Goal: Task Accomplishment & Management: Manage account settings

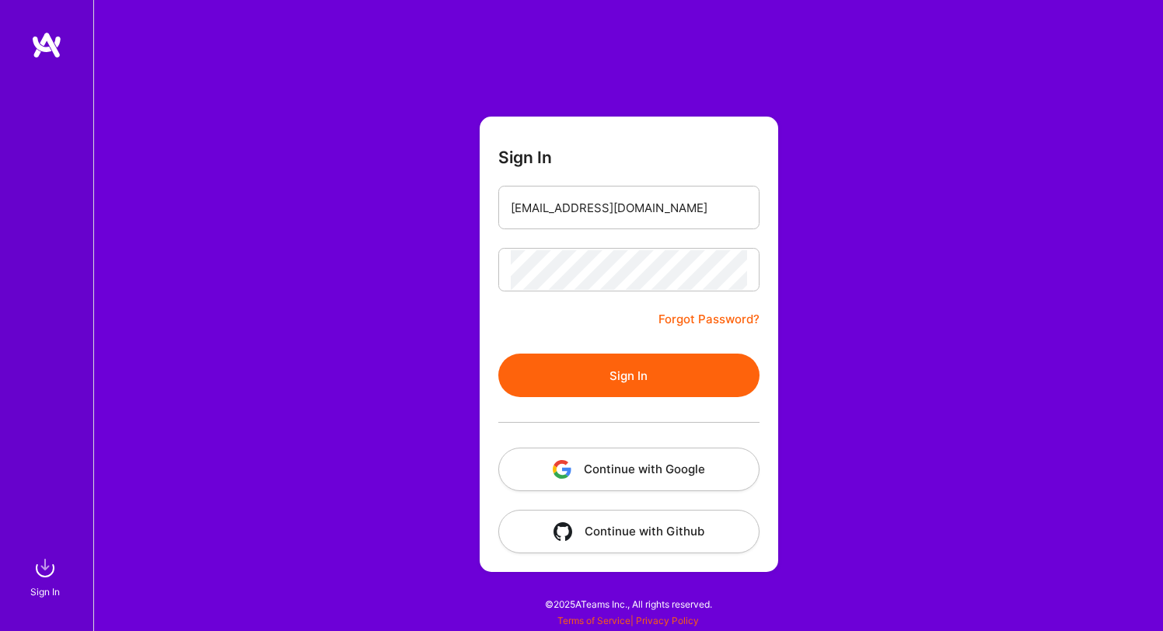
click at [626, 384] on button "Sign In" at bounding box center [628, 376] width 261 height 44
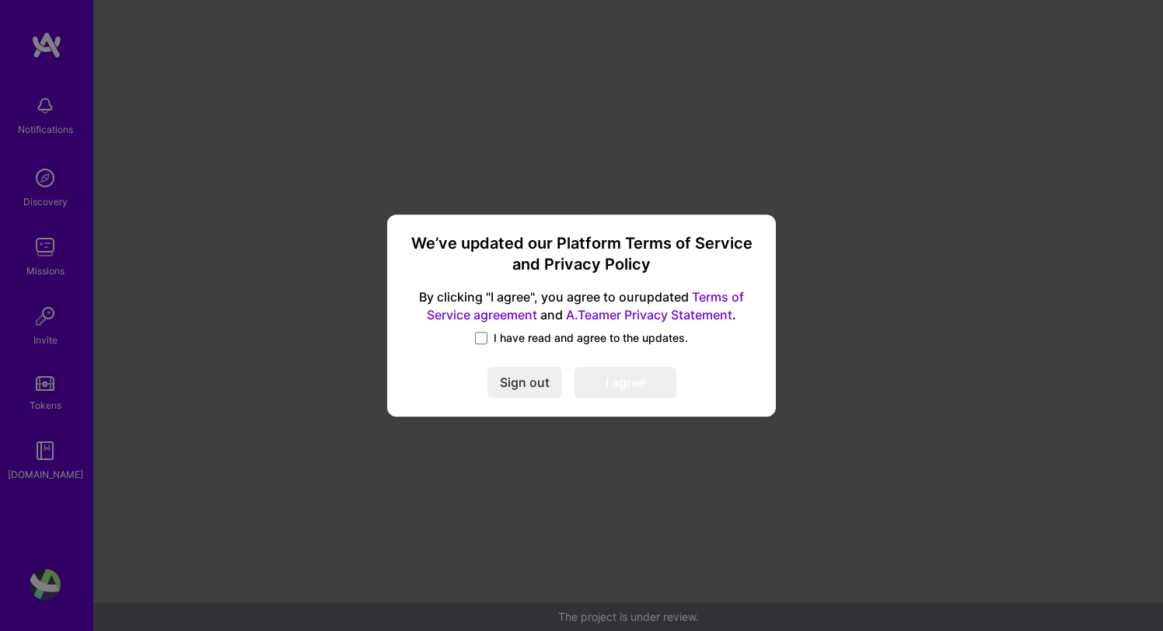
click at [490, 334] on label "I have read and agree to the updates." at bounding box center [581, 338] width 213 height 16
click at [0, 0] on input "I have read and agree to the updates." at bounding box center [0, 0] width 0 height 0
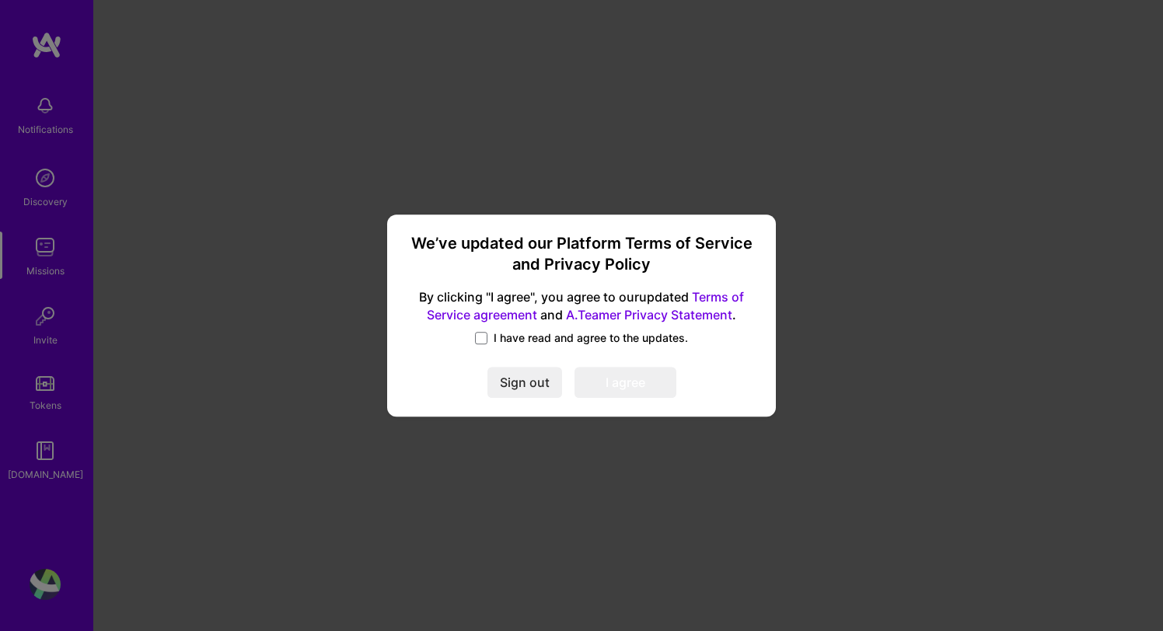
click at [494, 326] on div "We’ve updated our Platform Terms of Service and Privacy Policy By clicking "I a…" at bounding box center [581, 316] width 376 height 190
click at [490, 336] on label "I have read and agree to the updates." at bounding box center [581, 338] width 213 height 16
click at [0, 0] on input "I have read and agree to the updates." at bounding box center [0, 0] width 0 height 0
click at [622, 382] on button "I agree" at bounding box center [625, 382] width 102 height 31
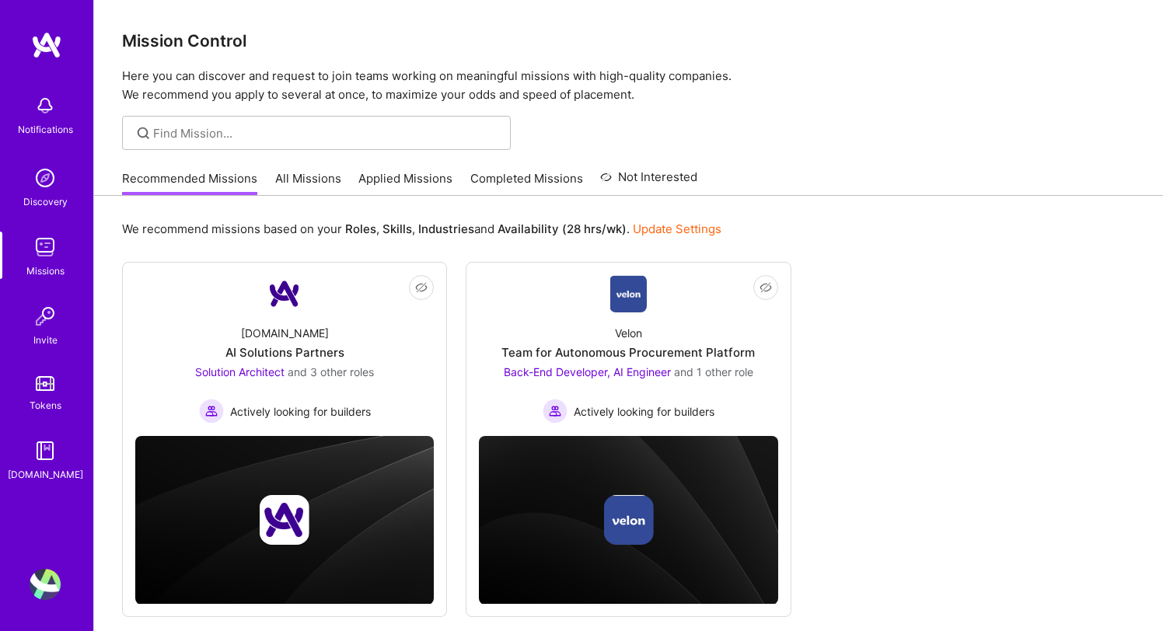
click at [54, 42] on img at bounding box center [46, 45] width 31 height 28
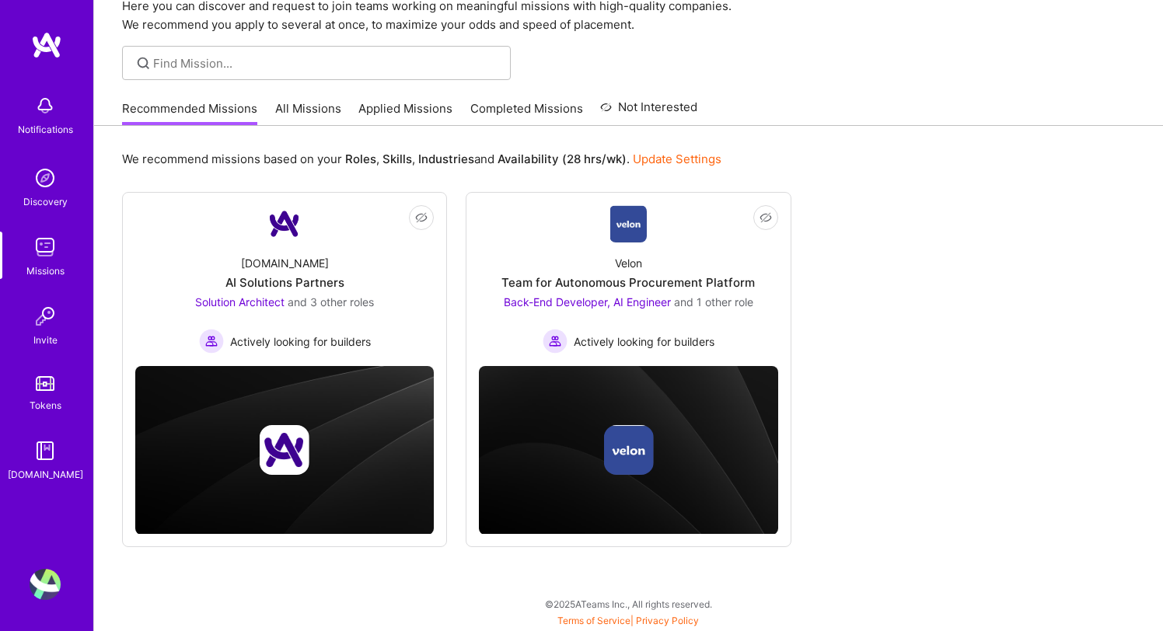
click at [45, 314] on img at bounding box center [45, 316] width 31 height 31
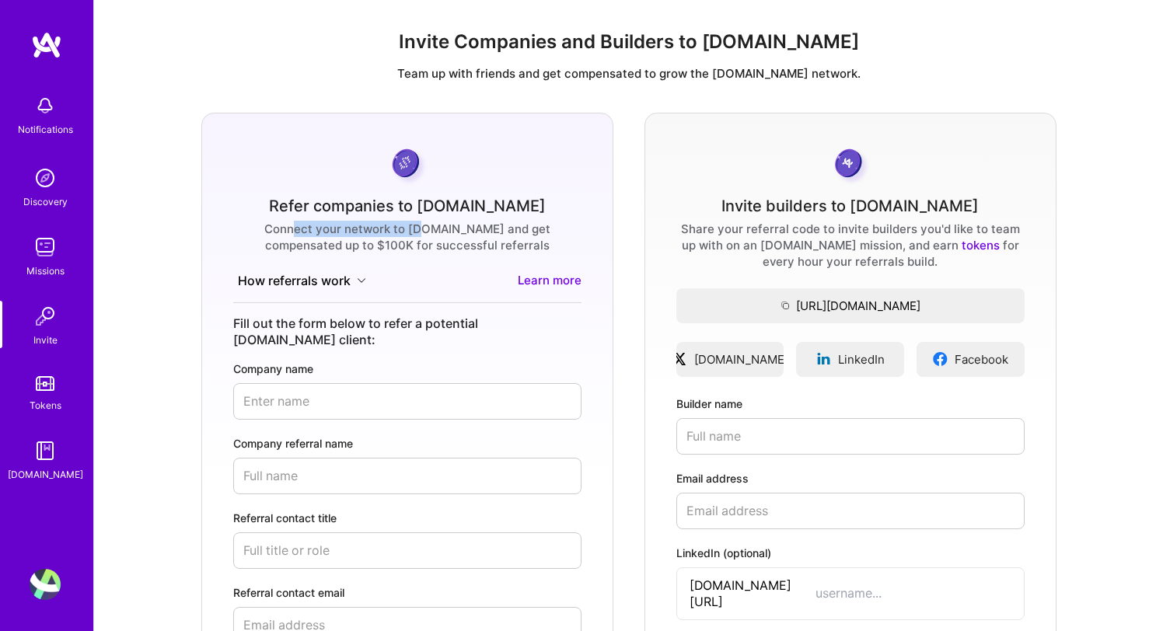
drag, startPoint x: 267, startPoint y: 227, endPoint x: 393, endPoint y: 233, distance: 126.1
click at [393, 233] on div "Connect your network to A.Team and get compensated up to $100K for successful r…" at bounding box center [407, 237] width 348 height 33
drag, startPoint x: 410, startPoint y: 230, endPoint x: 452, endPoint y: 230, distance: 42.0
click at [452, 230] on div "Connect your network to A.Team and get compensated up to $100K for successful r…" at bounding box center [407, 237] width 348 height 33
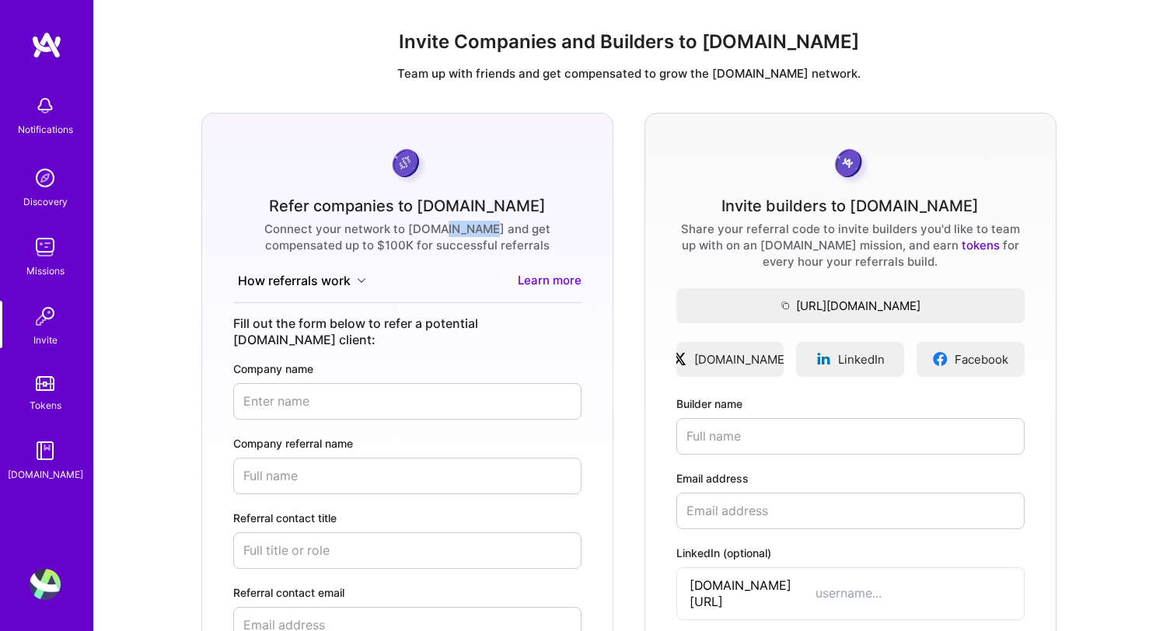
click at [451, 230] on div "Connect your network to A.Team and get compensated up to $100K for successful r…" at bounding box center [407, 237] width 348 height 33
drag, startPoint x: 717, startPoint y: 225, endPoint x: 797, endPoint y: 229, distance: 80.9
click at [797, 229] on div "Share your referral code to invite builders you'd like to team up with on an A.…" at bounding box center [850, 245] width 348 height 49
drag, startPoint x: 716, startPoint y: 245, endPoint x: 791, endPoint y: 245, distance: 75.4
click at [791, 245] on div "Share your referral code to invite builders you'd like to team up with on an A.…" at bounding box center [850, 245] width 348 height 49
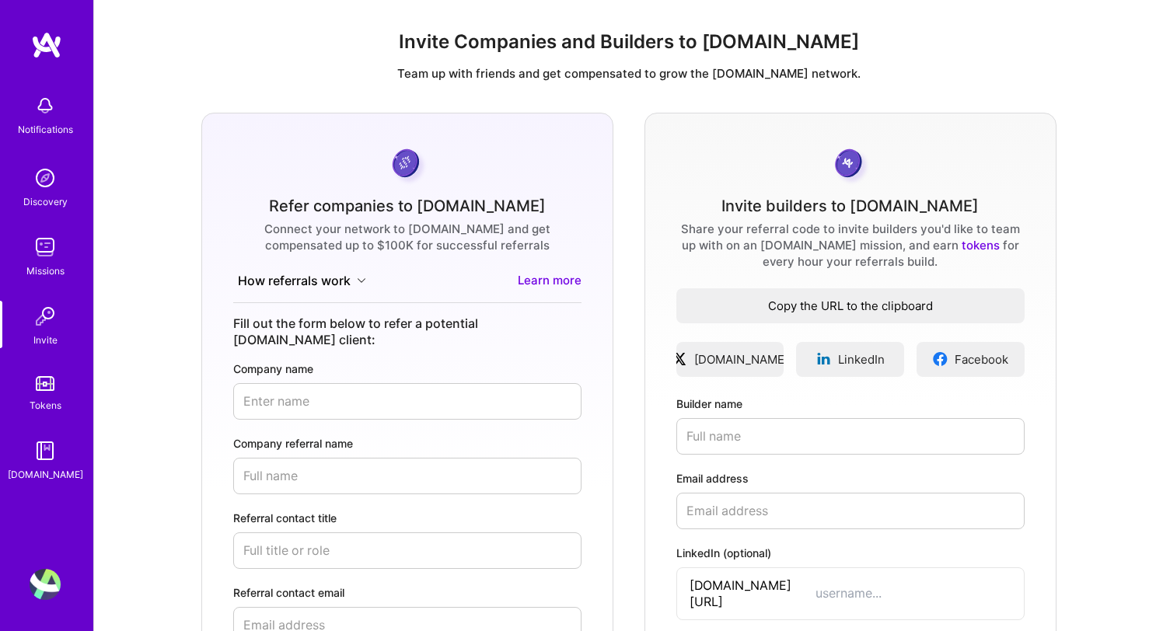
click at [824, 311] on span "Copy the URL to the clipboard" at bounding box center [850, 306] width 348 height 16
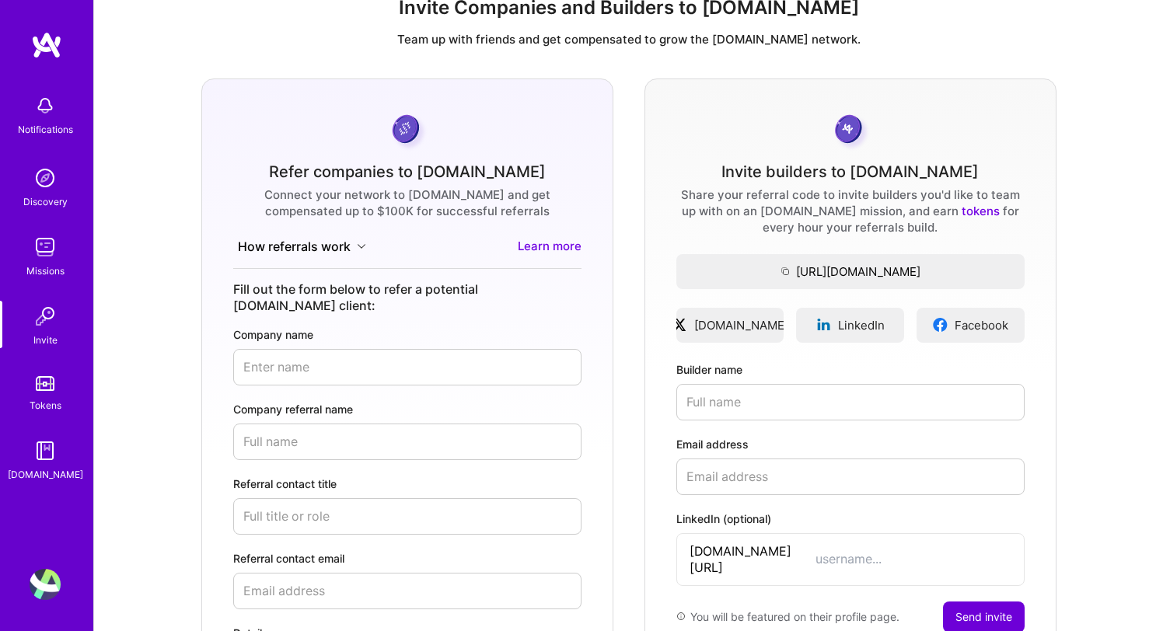
scroll to position [72, 0]
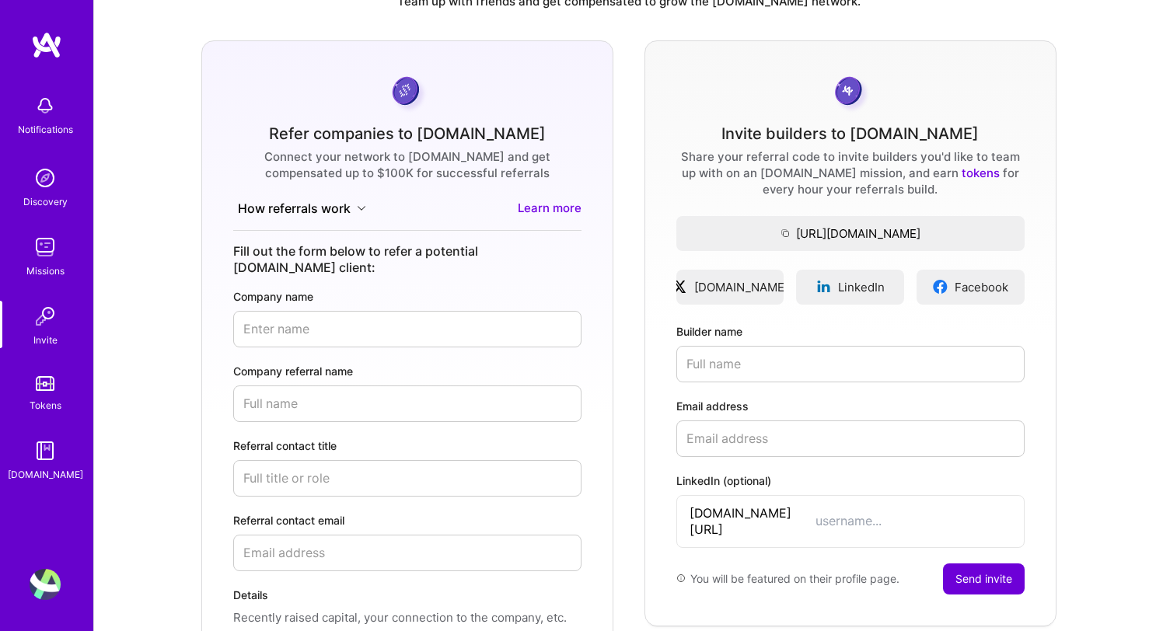
click at [815, 513] on input "LinkedIn (optional)" at bounding box center [913, 521] width 196 height 16
click at [635, 442] on div "Refer companies to A.Team Connect your network to A.Team and get compensated up…" at bounding box center [628, 416] width 1044 height 752
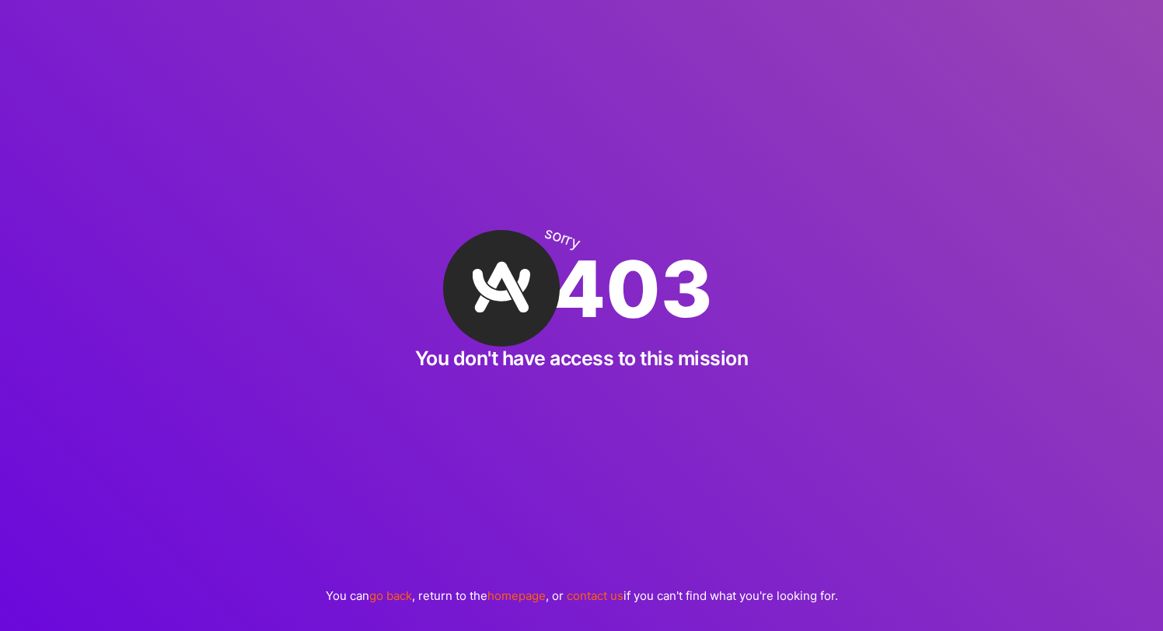
click at [501, 295] on img at bounding box center [501, 288] width 117 height 117
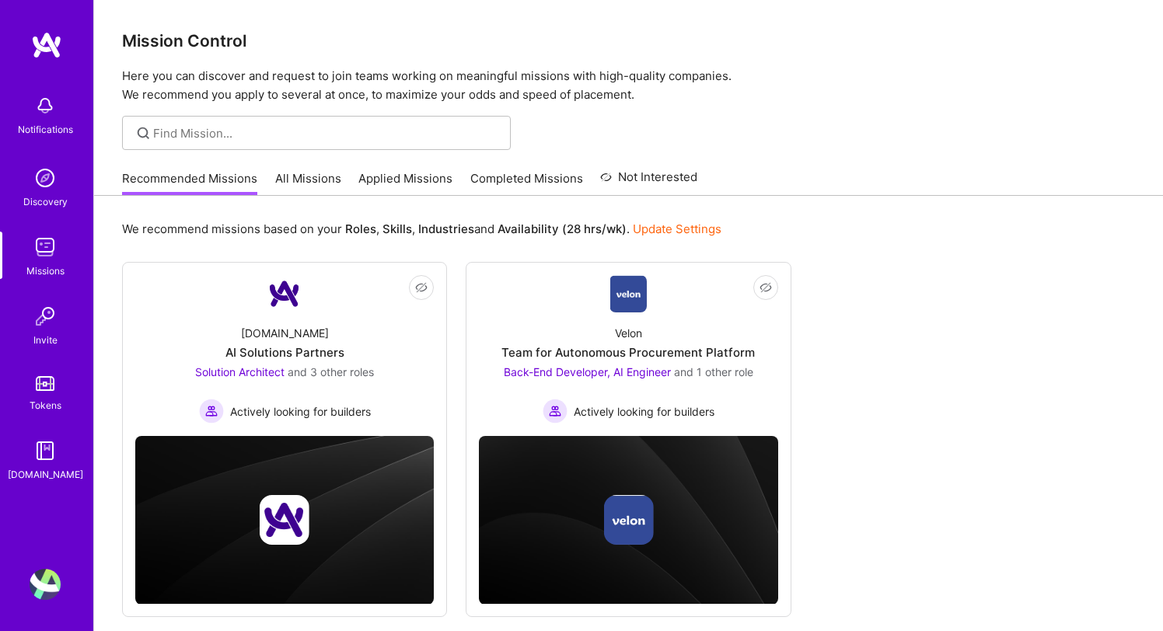
click at [43, 375] on link "Tokens" at bounding box center [45, 392] width 96 height 44
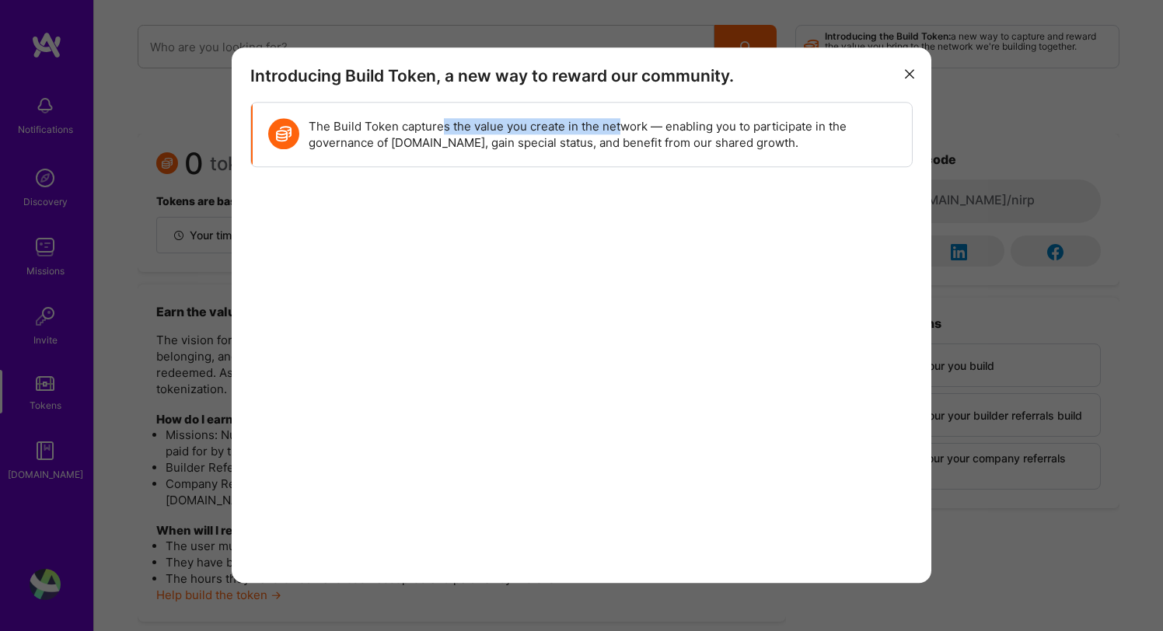
drag, startPoint x: 445, startPoint y: 128, endPoint x: 623, endPoint y: 124, distance: 178.0
click at [623, 124] on p "The Build Token captures the value you create in the network — enabling you to …" at bounding box center [603, 134] width 588 height 33
click at [912, 67] on button "modal" at bounding box center [909, 73] width 19 height 26
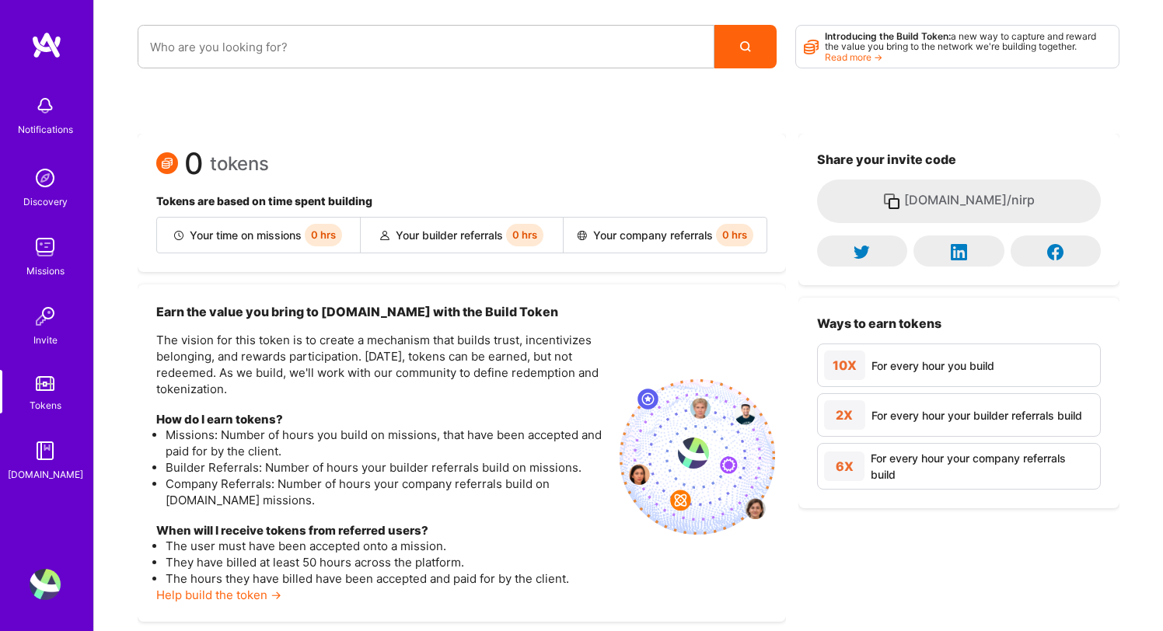
scroll to position [97, 0]
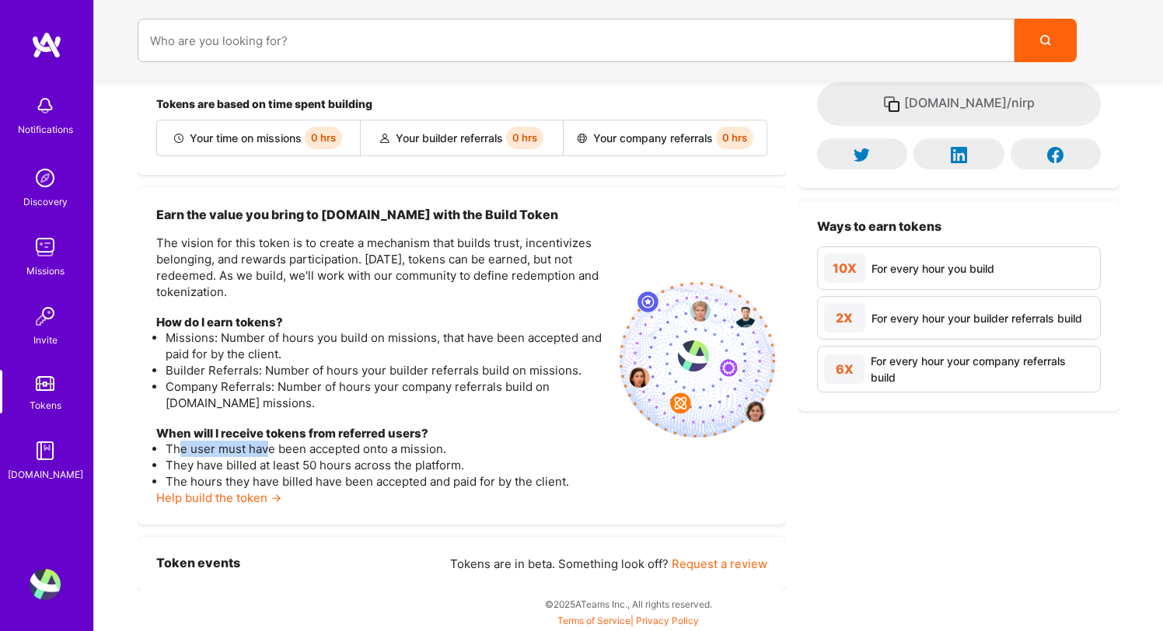
drag, startPoint x: 179, startPoint y: 454, endPoint x: 267, endPoint y: 454, distance: 87.8
click at [267, 454] on li "The user must have been accepted onto a mission." at bounding box center [386, 449] width 441 height 16
drag, startPoint x: 180, startPoint y: 468, endPoint x: 284, endPoint y: 468, distance: 104.1
click at [284, 468] on li "They have billed at least 50 hours across the platform." at bounding box center [386, 465] width 441 height 16
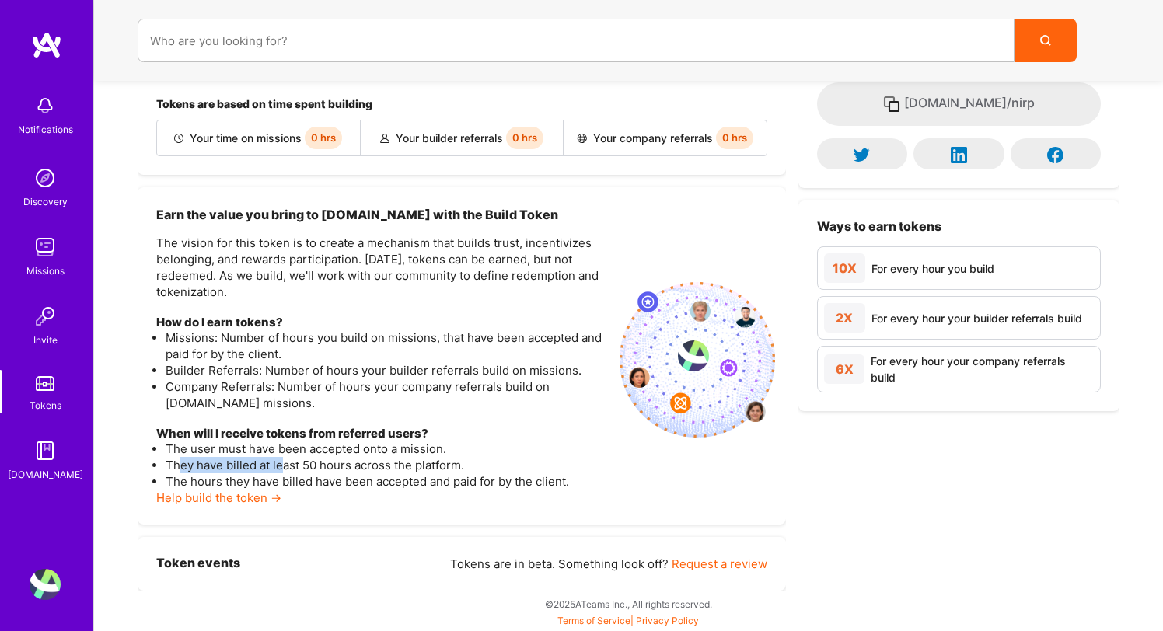
click at [284, 468] on li "They have billed at least 50 hours across the platform." at bounding box center [386, 465] width 441 height 16
drag, startPoint x: 178, startPoint y: 484, endPoint x: 251, endPoint y: 484, distance: 73.1
click at [251, 484] on li "The hours they have billed have been accepted and paid for by the client." at bounding box center [386, 481] width 441 height 16
drag, startPoint x: 166, startPoint y: 245, endPoint x: 312, endPoint y: 249, distance: 145.4
click at [312, 249] on p "The vision for this token is to create a mechanism that builds trust, incentivi…" at bounding box center [381, 267] width 451 height 65
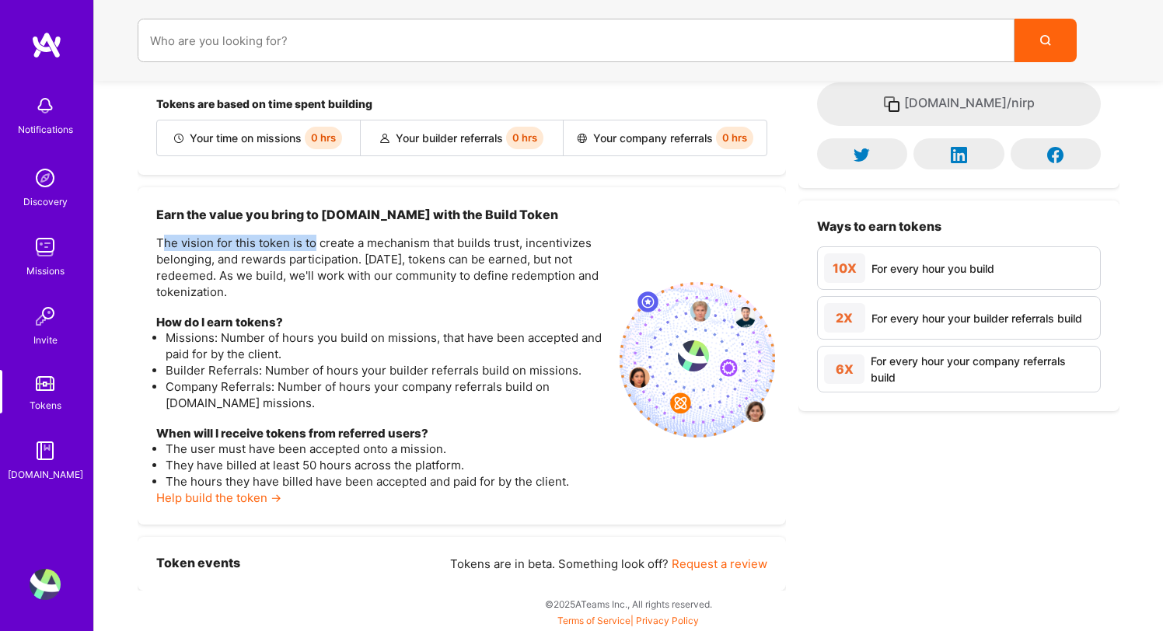
click at [312, 249] on p "The vision for this token is to create a mechanism that builds trust, incentivi…" at bounding box center [381, 267] width 451 height 65
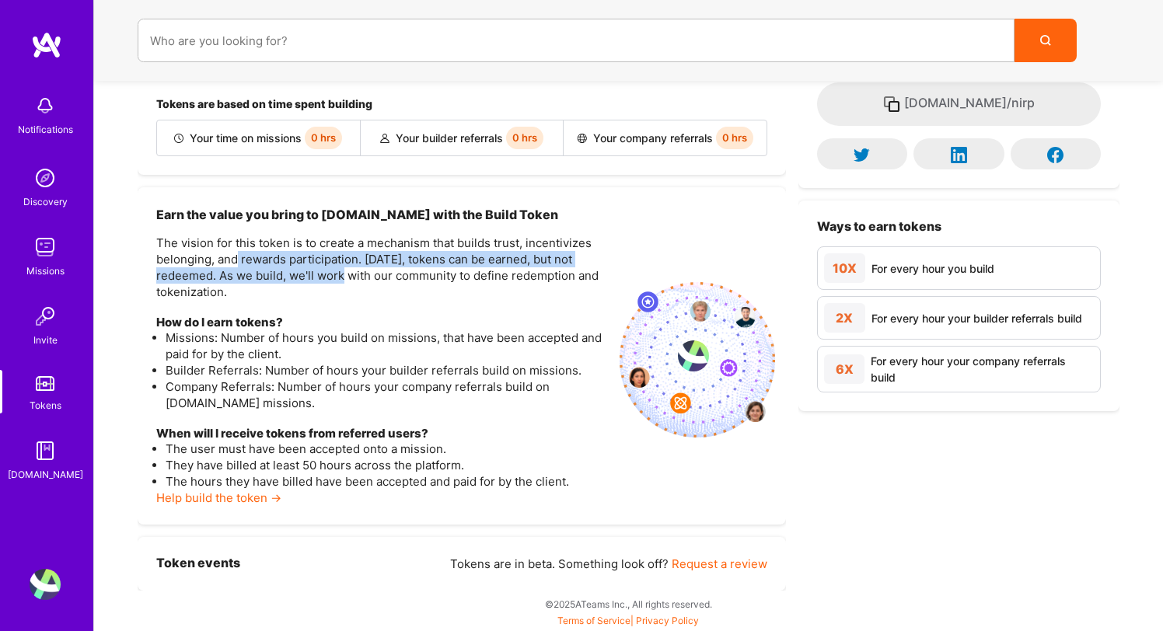
drag, startPoint x: 235, startPoint y: 258, endPoint x: 349, endPoint y: 275, distance: 115.5
click at [349, 275] on p "The vision for this token is to create a mechanism that builds trust, incentivi…" at bounding box center [381, 267] width 451 height 65
drag, startPoint x: 395, startPoint y: 257, endPoint x: 296, endPoint y: 274, distance: 100.0
click at [296, 274] on p "The vision for this token is to create a mechanism that builds trust, incentivi…" at bounding box center [381, 267] width 451 height 65
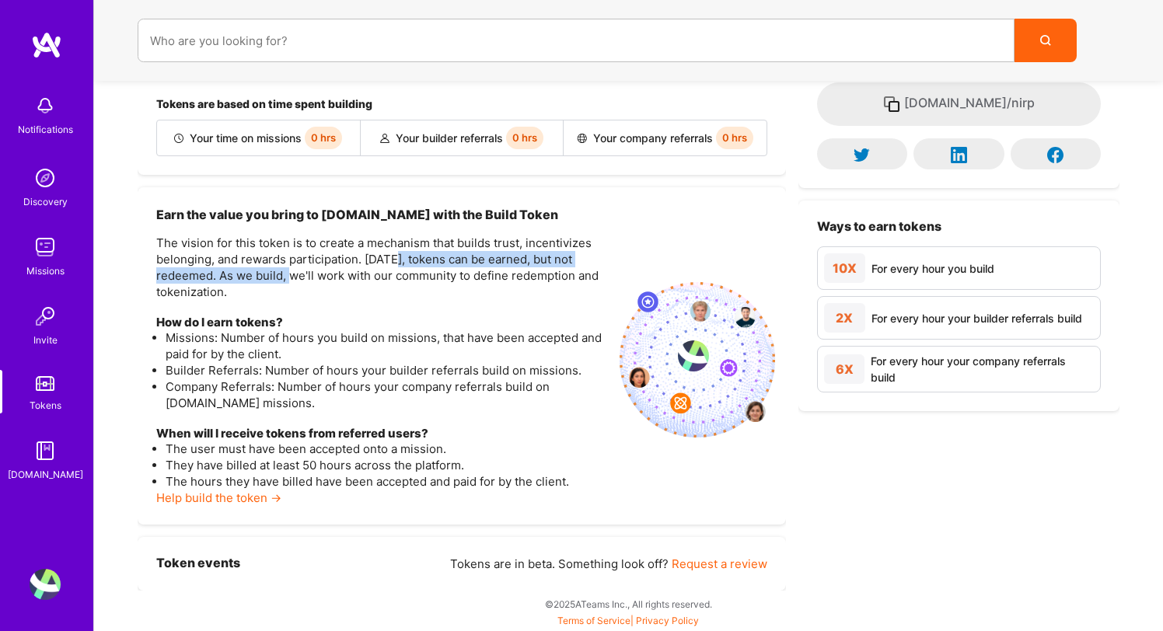
click at [296, 274] on p "The vision for this token is to create a mechanism that builds trust, incentivi…" at bounding box center [381, 267] width 451 height 65
drag, startPoint x: 225, startPoint y: 277, endPoint x: 326, endPoint y: 277, distance: 101.8
click at [326, 277] on p "The vision for this token is to create a mechanism that builds trust, incentivi…" at bounding box center [381, 267] width 451 height 65
click at [325, 277] on p "The vision for this token is to create a mechanism that builds trust, incentivi…" at bounding box center [381, 267] width 451 height 65
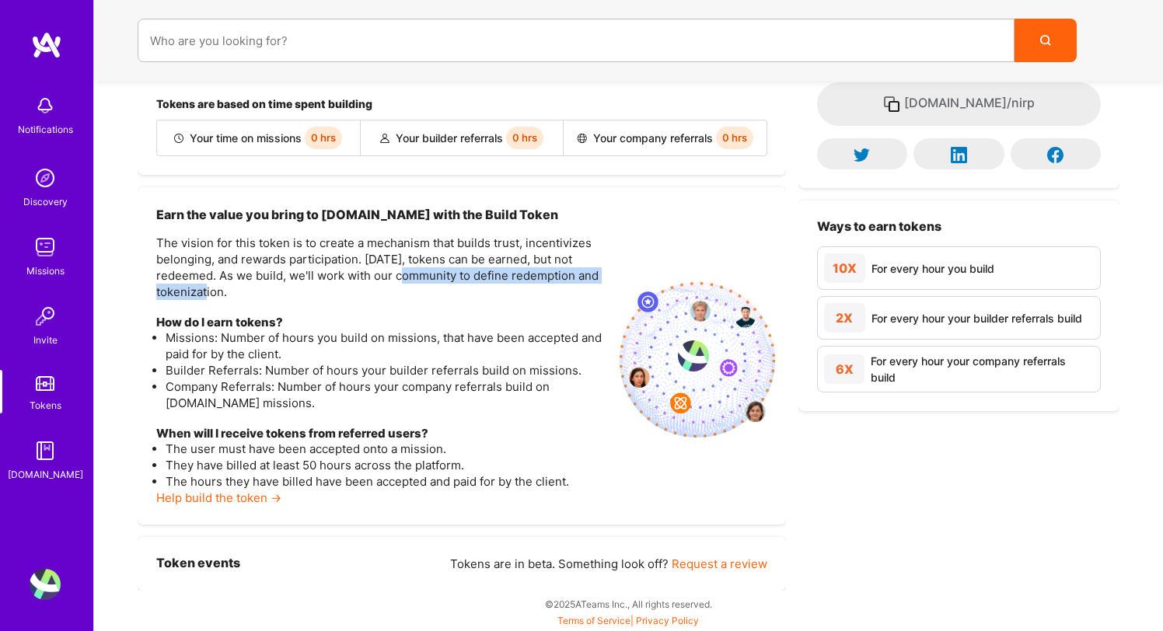
drag, startPoint x: 409, startPoint y: 270, endPoint x: 211, endPoint y: 293, distance: 198.7
click at [211, 293] on p "The vision for this token is to create a mechanism that builds trust, incentivi…" at bounding box center [381, 267] width 451 height 65
click at [55, 113] on img at bounding box center [45, 105] width 31 height 31
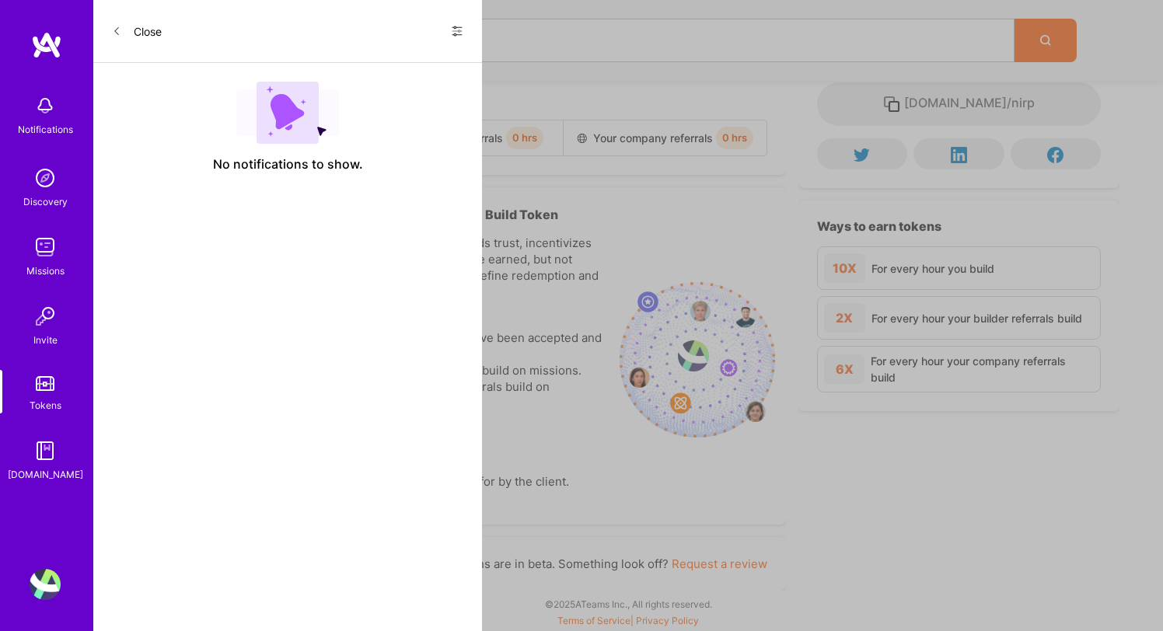
click at [277, 131] on img at bounding box center [287, 113] width 103 height 62
click at [420, 49] on div "Close Show all notifications Show unread notifications only" at bounding box center [287, 31] width 389 height 63
click at [155, 23] on button "Close" at bounding box center [137, 31] width 50 height 25
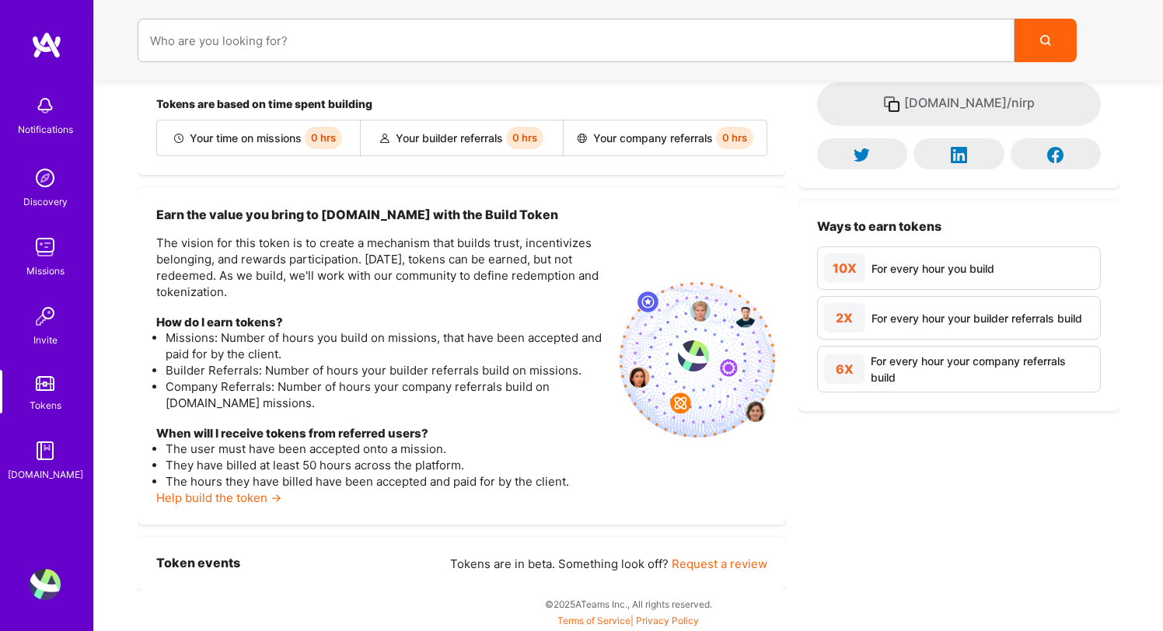
click at [51, 187] on img at bounding box center [45, 177] width 31 height 31
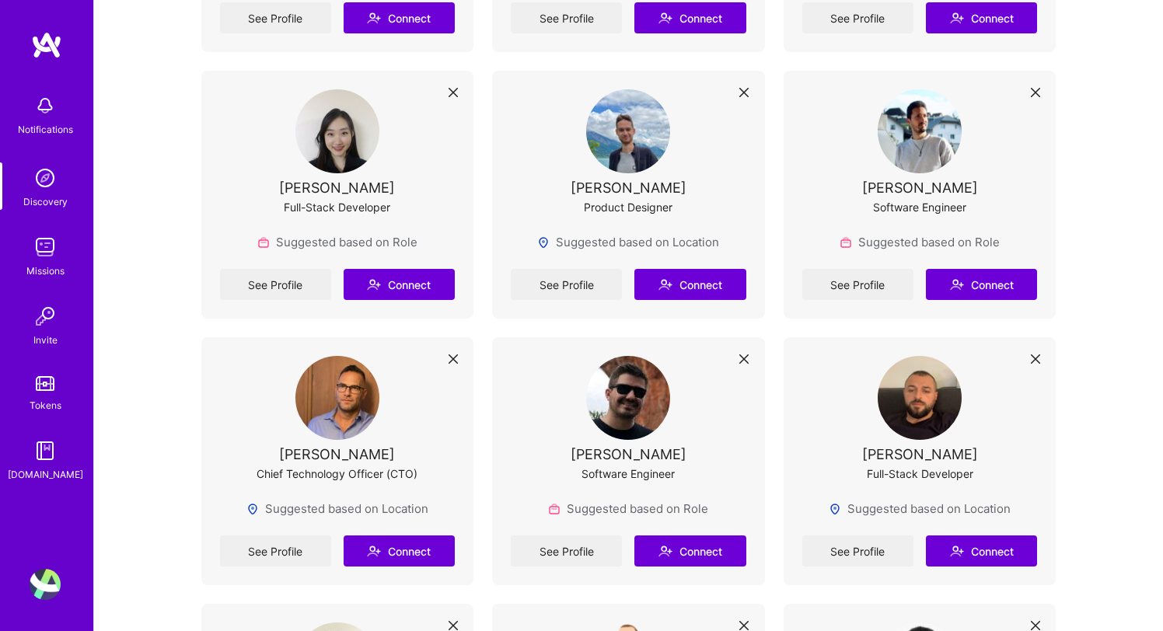
scroll to position [6727, 0]
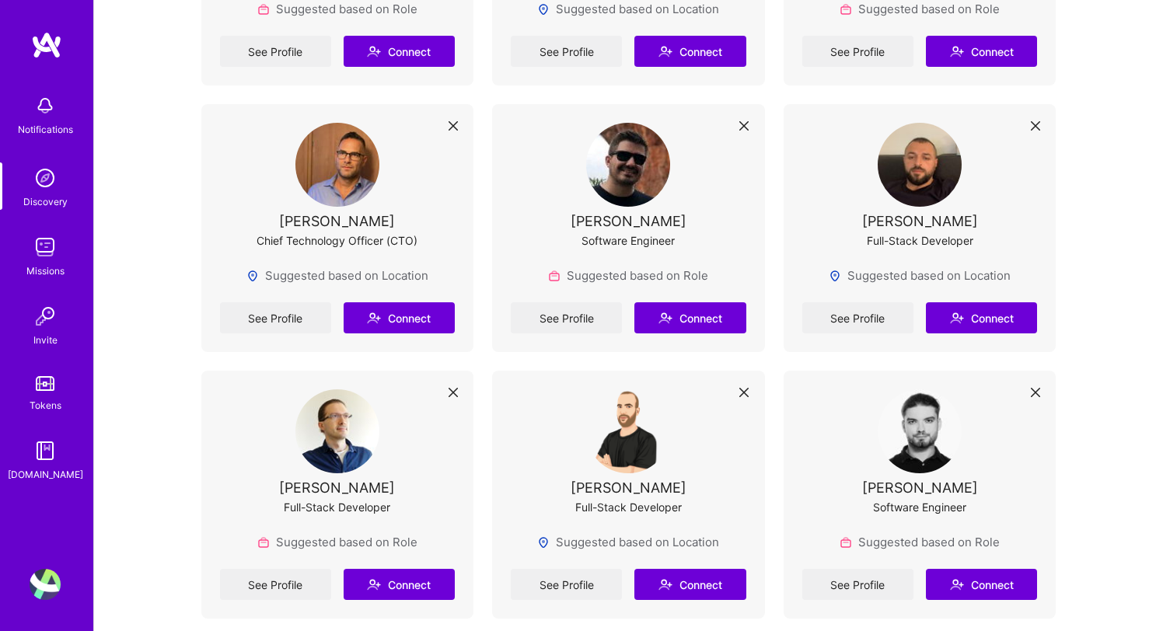
click at [54, 584] on img at bounding box center [45, 584] width 31 height 31
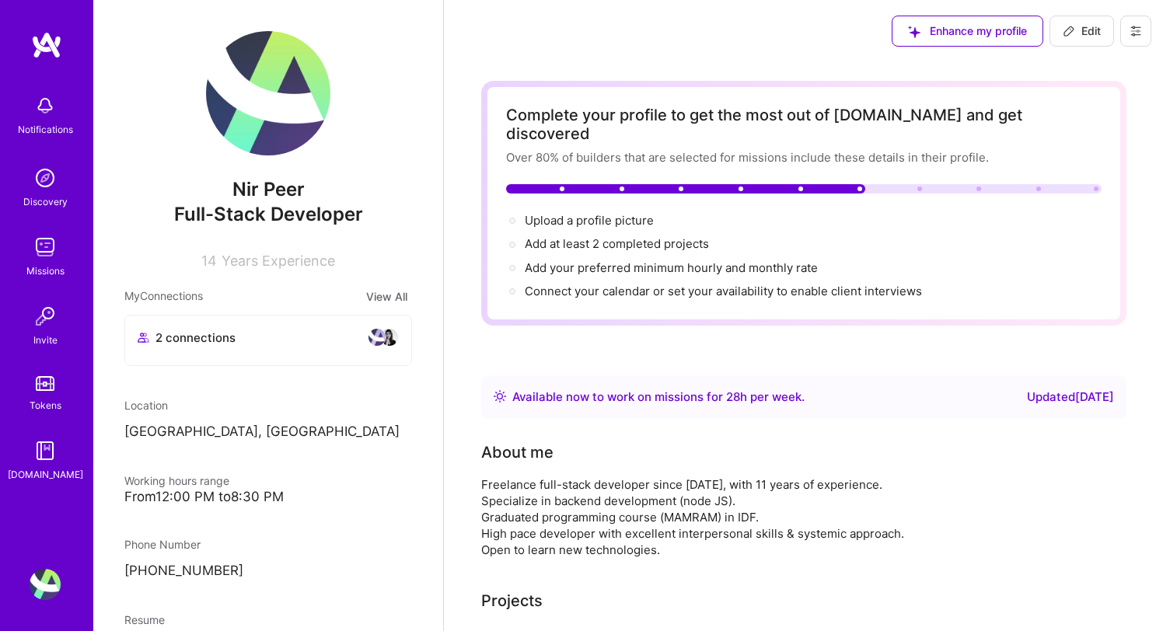
click at [392, 291] on button "View All" at bounding box center [386, 297] width 51 height 18
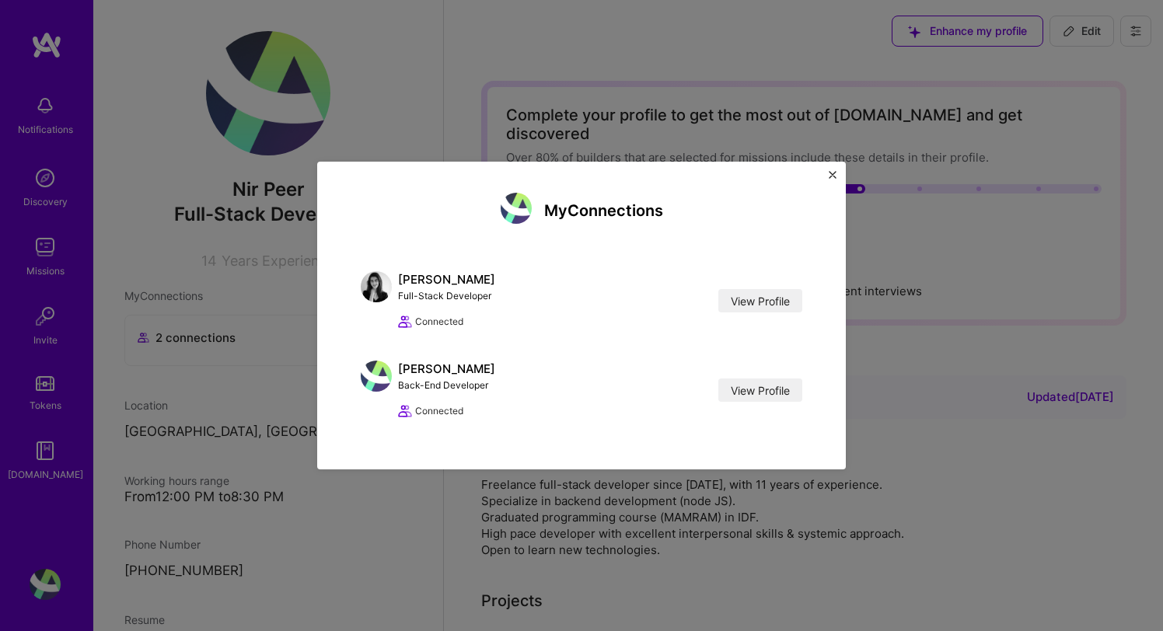
click at [835, 171] on img "Close" at bounding box center [833, 175] width 8 height 8
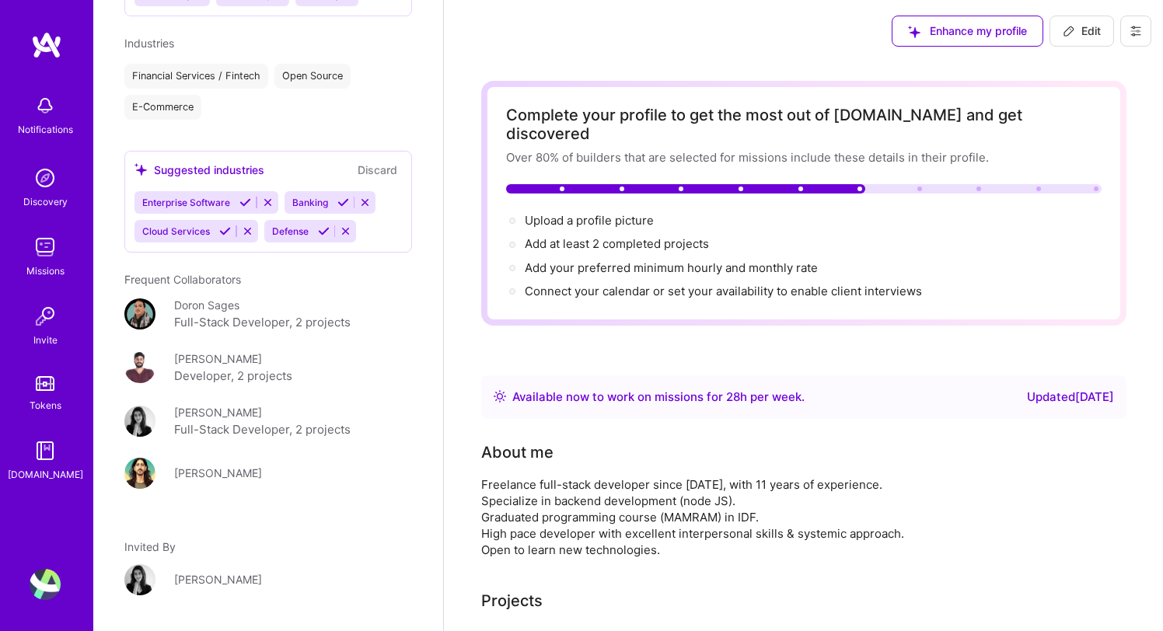
scroll to position [1233, 0]
click at [208, 312] on div "Full-Stack Developer, 2 projects" at bounding box center [262, 321] width 176 height 19
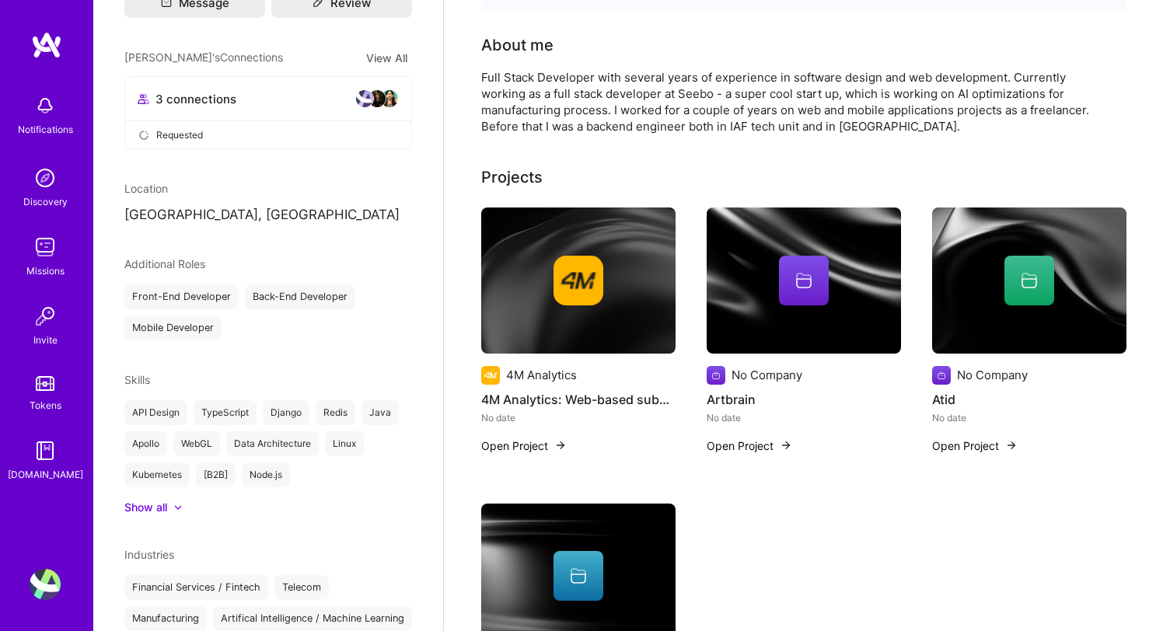
scroll to position [140, 0]
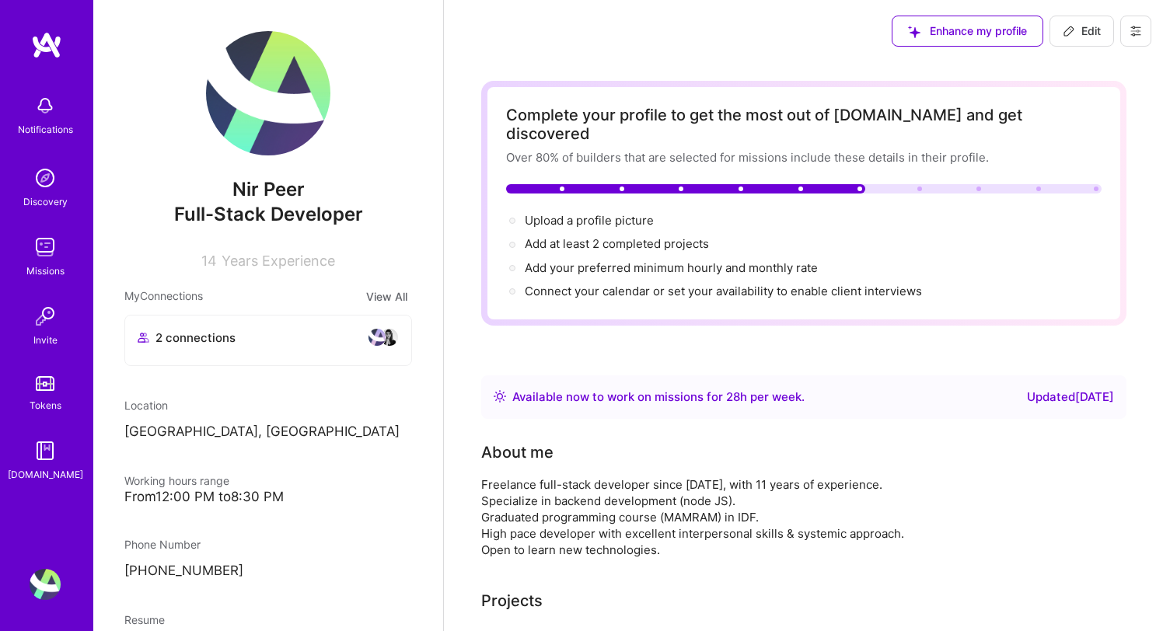
click at [51, 248] on img at bounding box center [45, 247] width 31 height 31
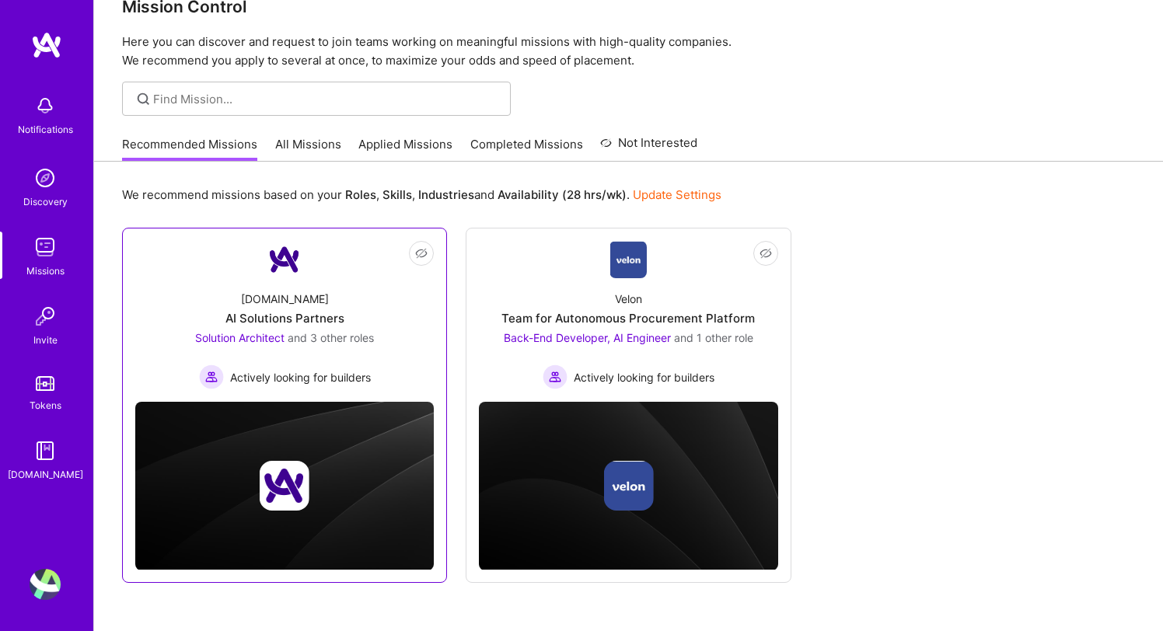
scroll to position [2, 0]
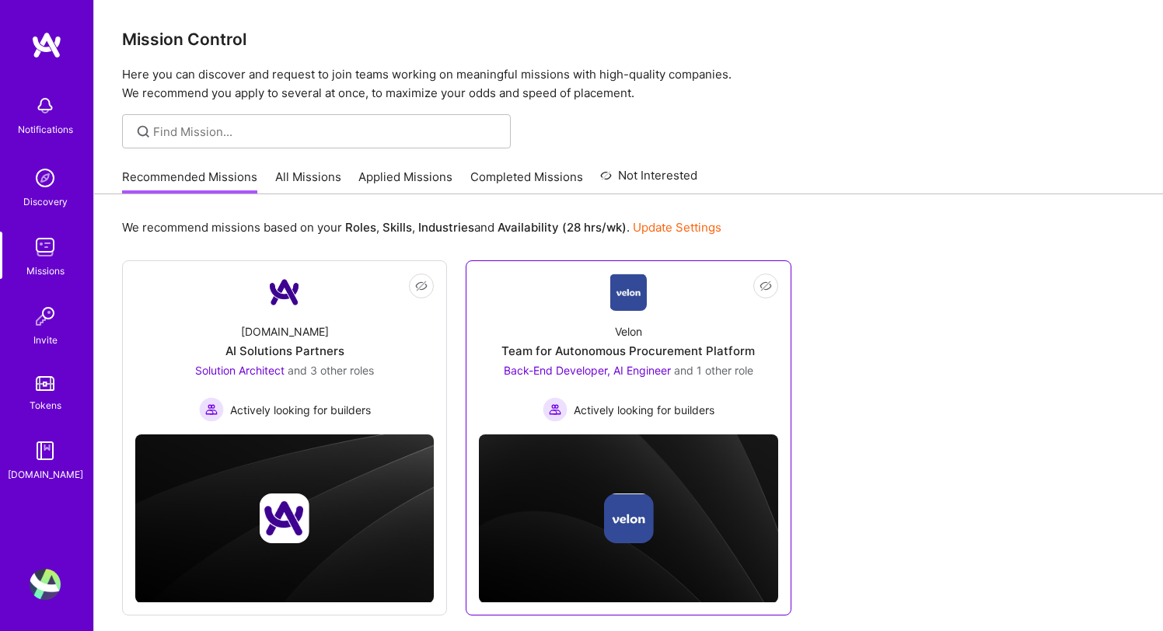
click at [616, 357] on div "Team for Autonomous Procurement Platform" at bounding box center [627, 351] width 253 height 16
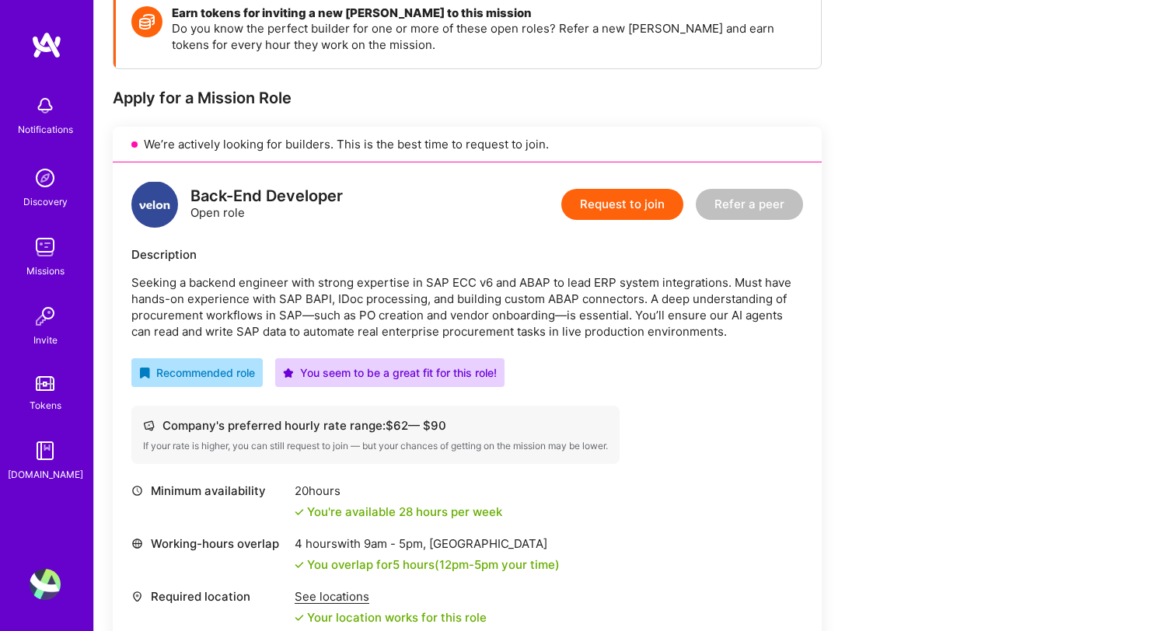
scroll to position [336, 0]
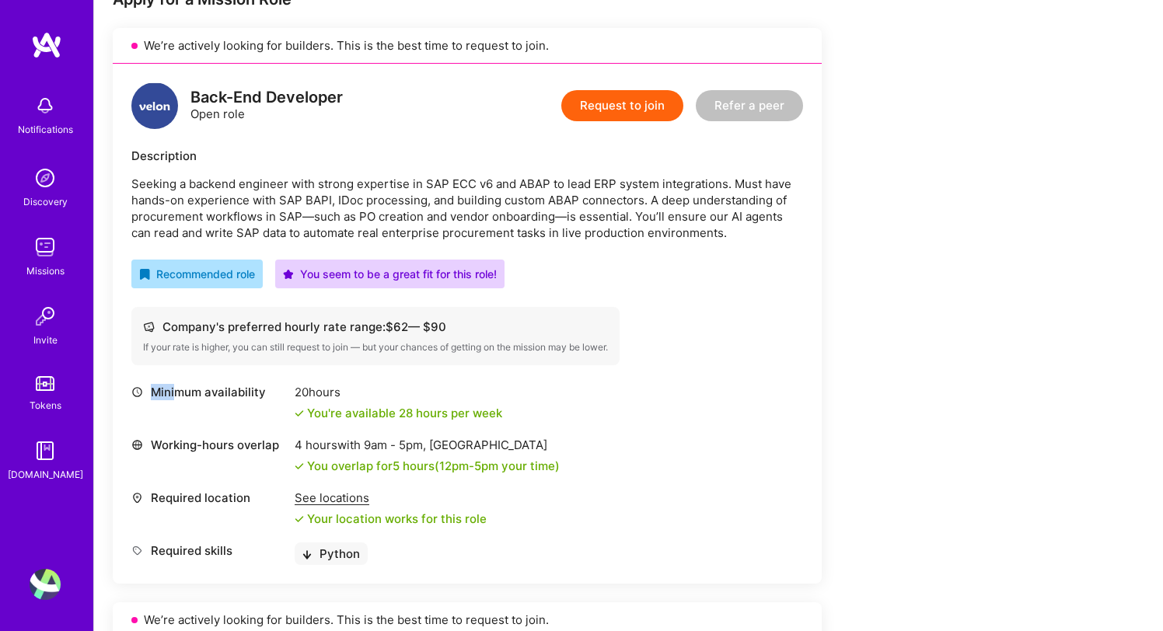
drag, startPoint x: 175, startPoint y: 393, endPoint x: 274, endPoint y: 393, distance: 98.7
click at [274, 393] on div "Minimum availability" at bounding box center [208, 392] width 155 height 16
drag, startPoint x: 316, startPoint y: 416, endPoint x: 411, endPoint y: 416, distance: 95.6
click at [411, 416] on div "You're available 28 hours per week" at bounding box center [399, 413] width 208 height 16
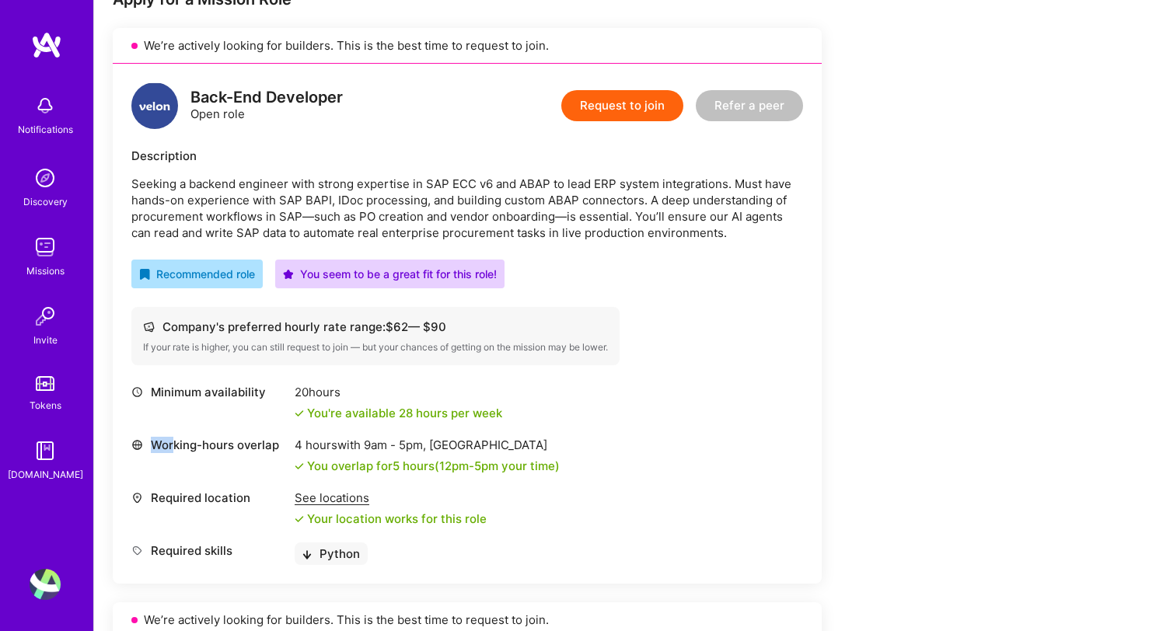
drag, startPoint x: 173, startPoint y: 445, endPoint x: 281, endPoint y: 445, distance: 107.3
click at [281, 445] on div "Working-hours overlap" at bounding box center [208, 445] width 155 height 16
drag, startPoint x: 291, startPoint y: 445, endPoint x: 378, endPoint y: 448, distance: 86.3
click at [378, 448] on div "Working-hours overlap 4 hours with 9am - 5pm , [GEOGRAPHIC_DATA] You overlap fo…" at bounding box center [467, 455] width 672 height 37
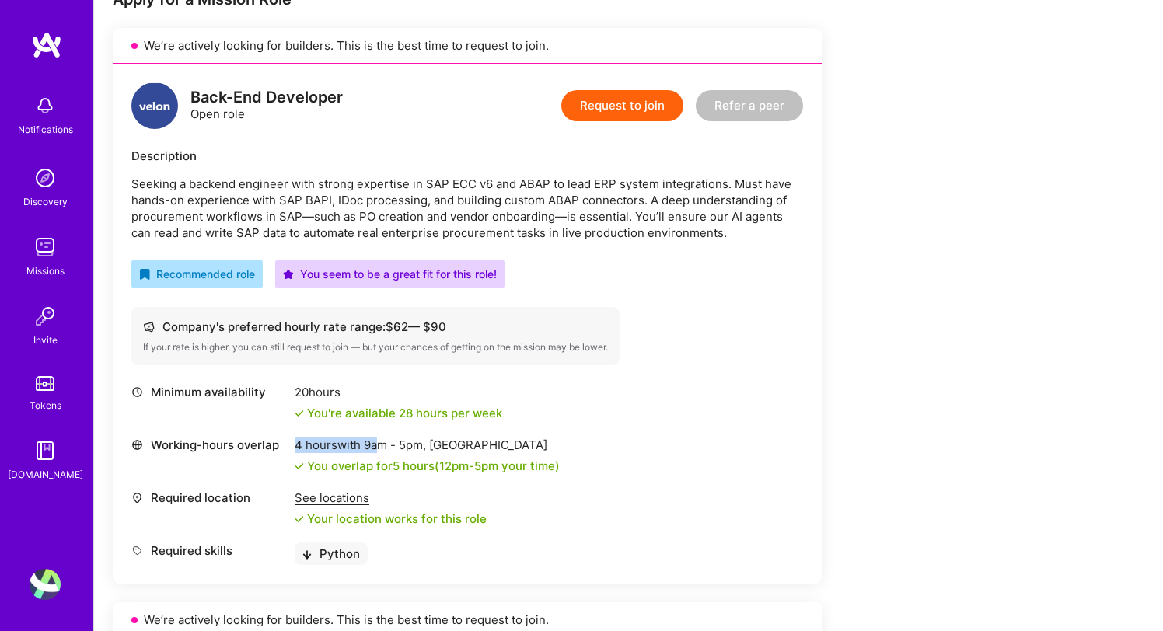
click at [378, 448] on span "9am - 5pm ," at bounding box center [395, 445] width 68 height 15
drag, startPoint x: 312, startPoint y: 469, endPoint x: 404, endPoint y: 468, distance: 91.7
click at [404, 468] on div "You overlap for 5 hours ( 12pm - 5pm your time)" at bounding box center [433, 466] width 253 height 16
drag, startPoint x: 322, startPoint y: 470, endPoint x: 417, endPoint y: 470, distance: 94.8
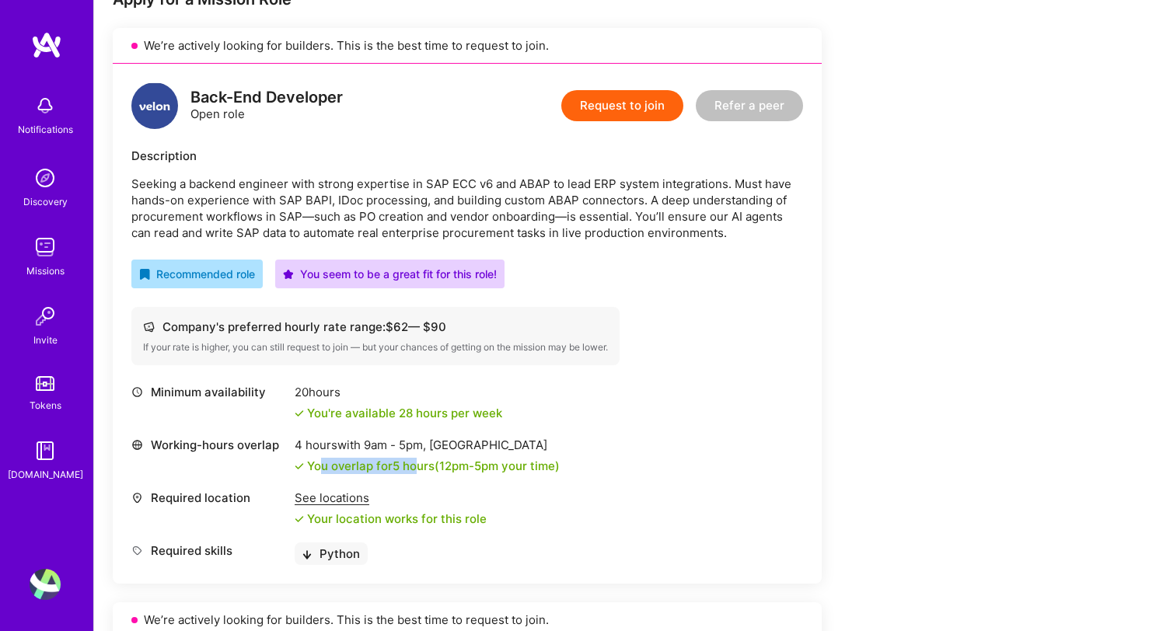
click at [417, 470] on div "You overlap for 5 hours ( 12pm - 5pm your time)" at bounding box center [433, 466] width 253 height 16
drag, startPoint x: 438, startPoint y: 467, endPoint x: 494, endPoint y: 467, distance: 56.7
click at [494, 467] on div "You overlap for 5 hours ( 12pm - 5pm your time)" at bounding box center [433, 466] width 253 height 16
click at [494, 467] on span "12pm - 5pm" at bounding box center [468, 466] width 59 height 15
drag, startPoint x: 480, startPoint y: 466, endPoint x: 396, endPoint y: 466, distance: 84.7
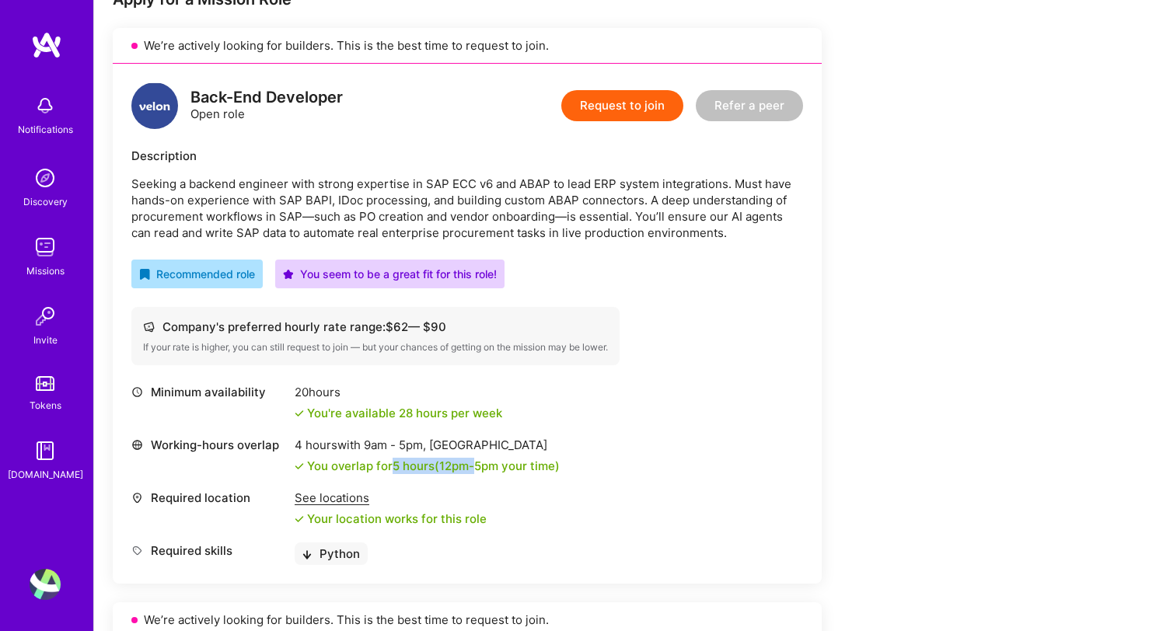
click at [396, 466] on div "You overlap for 5 hours ( 12pm - 5pm your time)" at bounding box center [433, 466] width 253 height 16
drag, startPoint x: 214, startPoint y: 187, endPoint x: 403, endPoint y: 175, distance: 189.2
click at [403, 175] on div "Description Seeking a backend engineer with strong expertise in SAP ECC v6 and …" at bounding box center [467, 194] width 672 height 93
drag, startPoint x: 155, startPoint y: 204, endPoint x: 341, endPoint y: 197, distance: 186.7
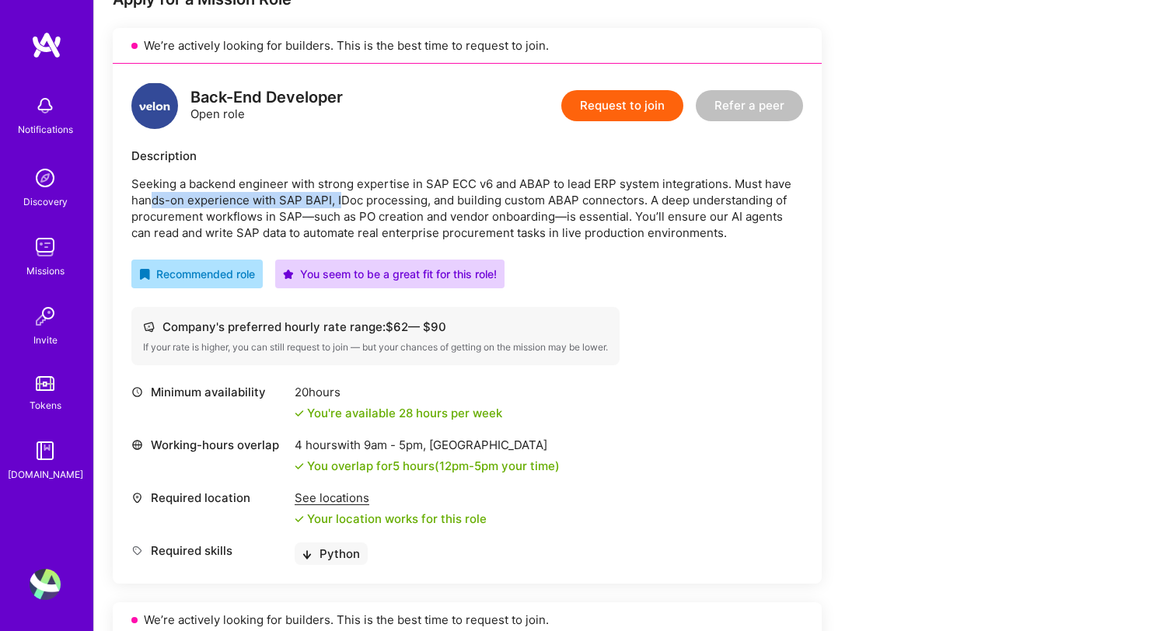
click at [341, 197] on p "Seeking a backend engineer with strong expertise in SAP ECC v6 and ABAP to lead…" at bounding box center [467, 208] width 672 height 65
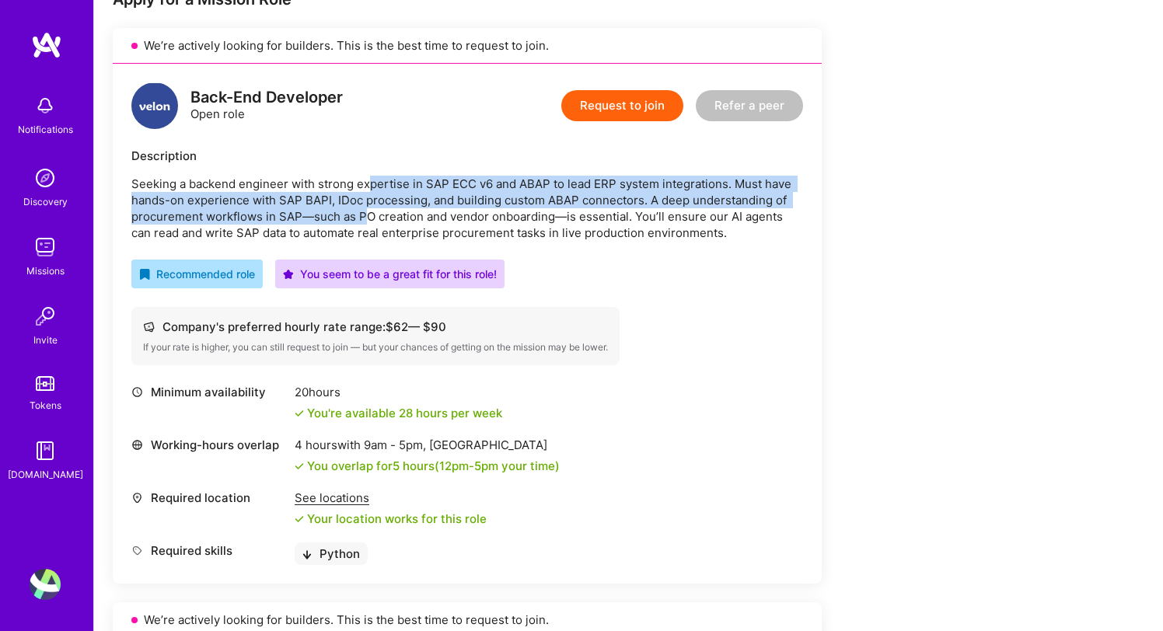
drag, startPoint x: 368, startPoint y: 179, endPoint x: 368, endPoint y: 215, distance: 36.5
click at [368, 215] on p "Seeking a backend engineer with strong expertise in SAP ECC v6 and ABAP to lead…" at bounding box center [467, 208] width 672 height 65
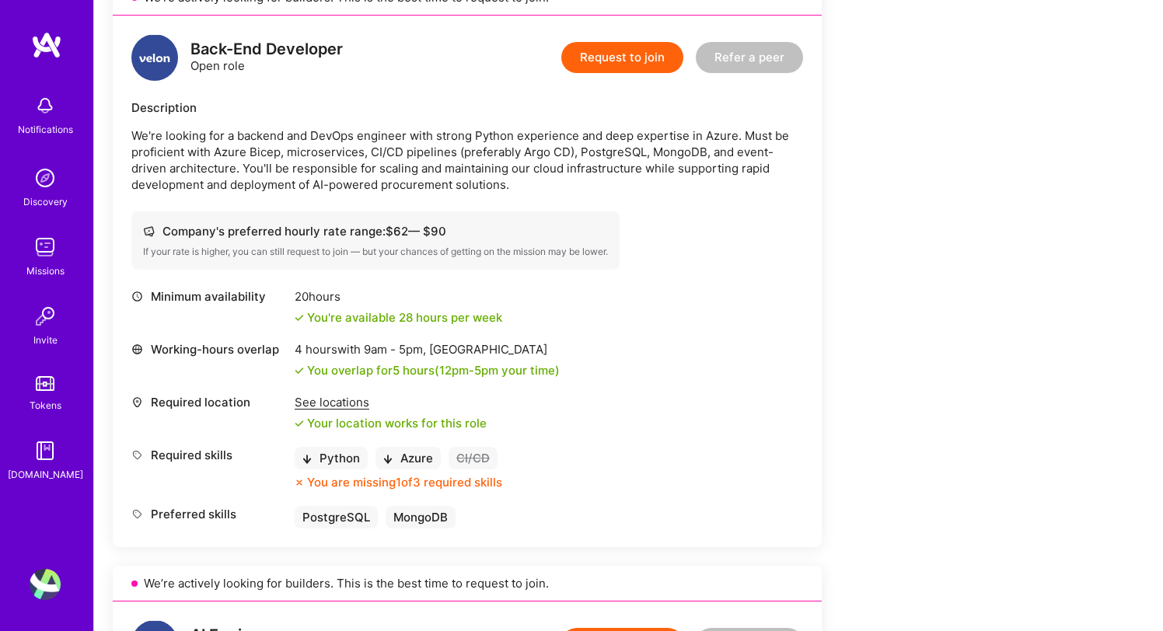
scroll to position [1008, 0]
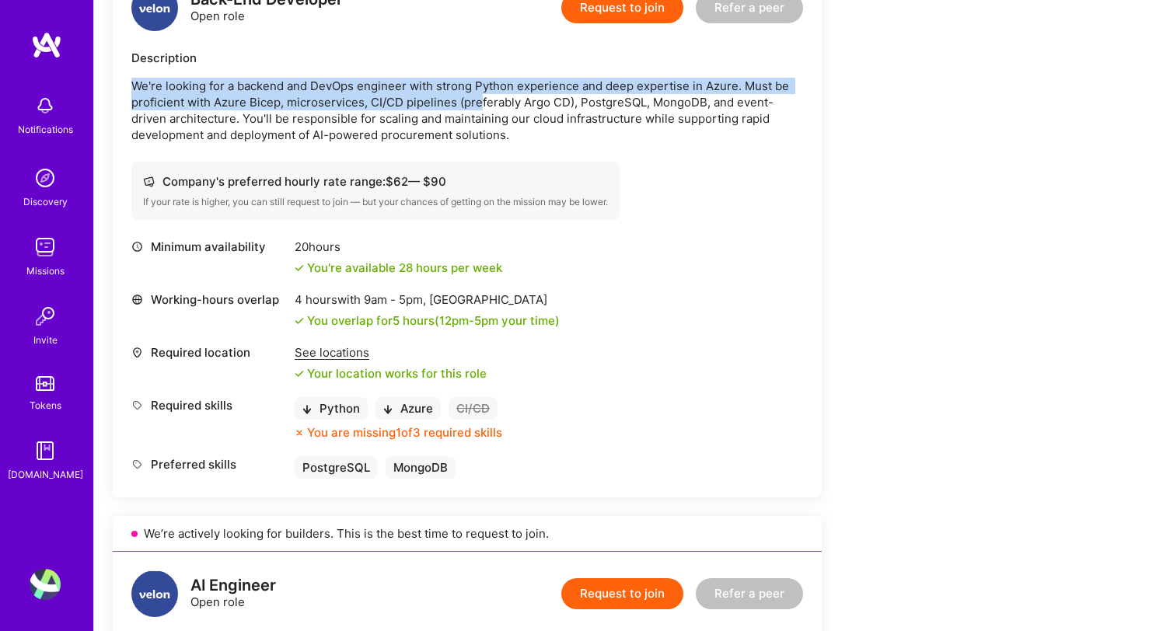
drag, startPoint x: 314, startPoint y: 77, endPoint x: 476, endPoint y: 99, distance: 163.9
click at [476, 99] on p "We're looking for a backend and DevOps engineer with strong Python experience a…" at bounding box center [467, 110] width 672 height 65
drag, startPoint x: 441, startPoint y: 88, endPoint x: 513, endPoint y: 94, distance: 71.8
click at [513, 94] on p "We're looking for a backend and DevOps engineer with strong Python experience a…" at bounding box center [467, 110] width 672 height 65
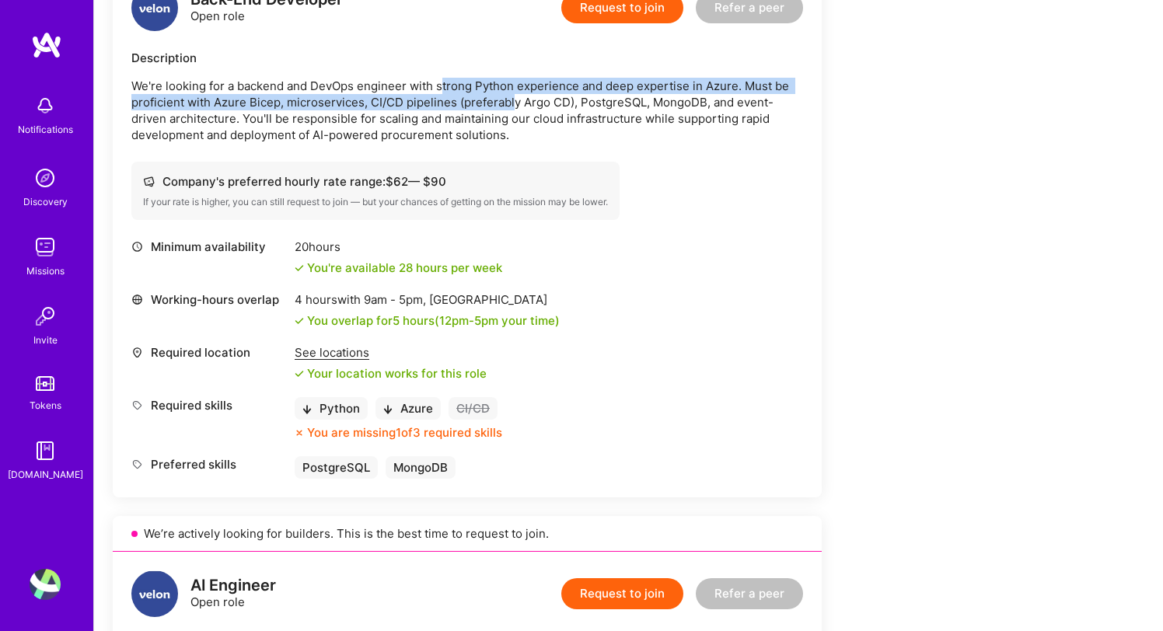
click at [513, 94] on p "We're looking for a backend and DevOps engineer with strong Python experience a…" at bounding box center [467, 110] width 672 height 65
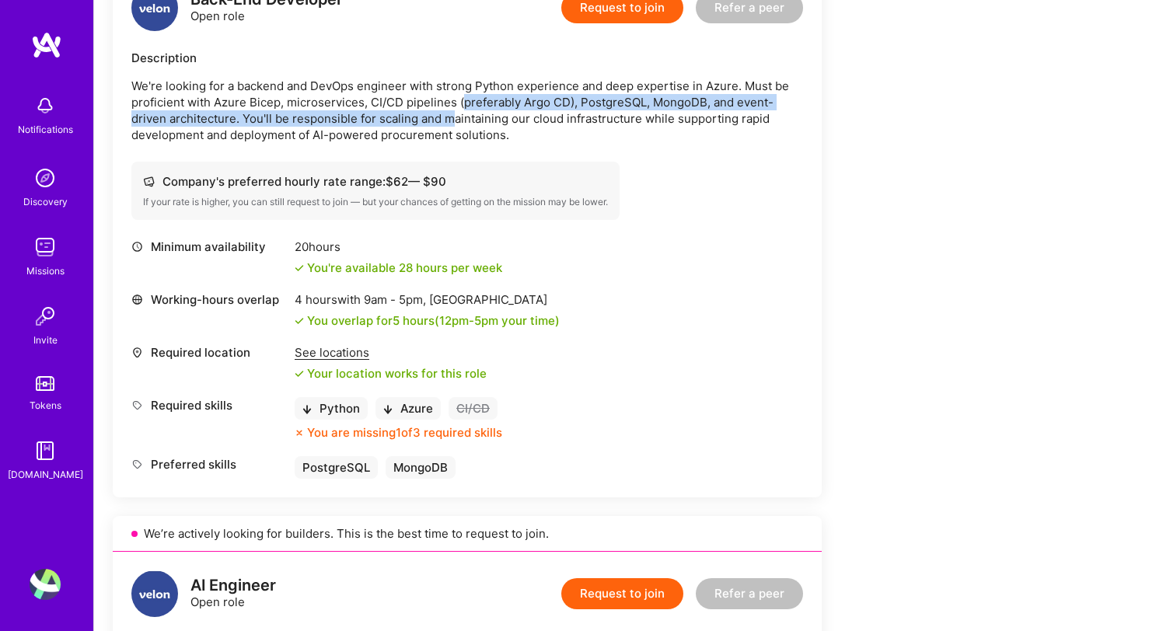
drag, startPoint x: 459, startPoint y: 95, endPoint x: 455, endPoint y: 114, distance: 20.0
click at [455, 114] on p "We're looking for a backend and DevOps engineer with strong Python experience a…" at bounding box center [467, 110] width 672 height 65
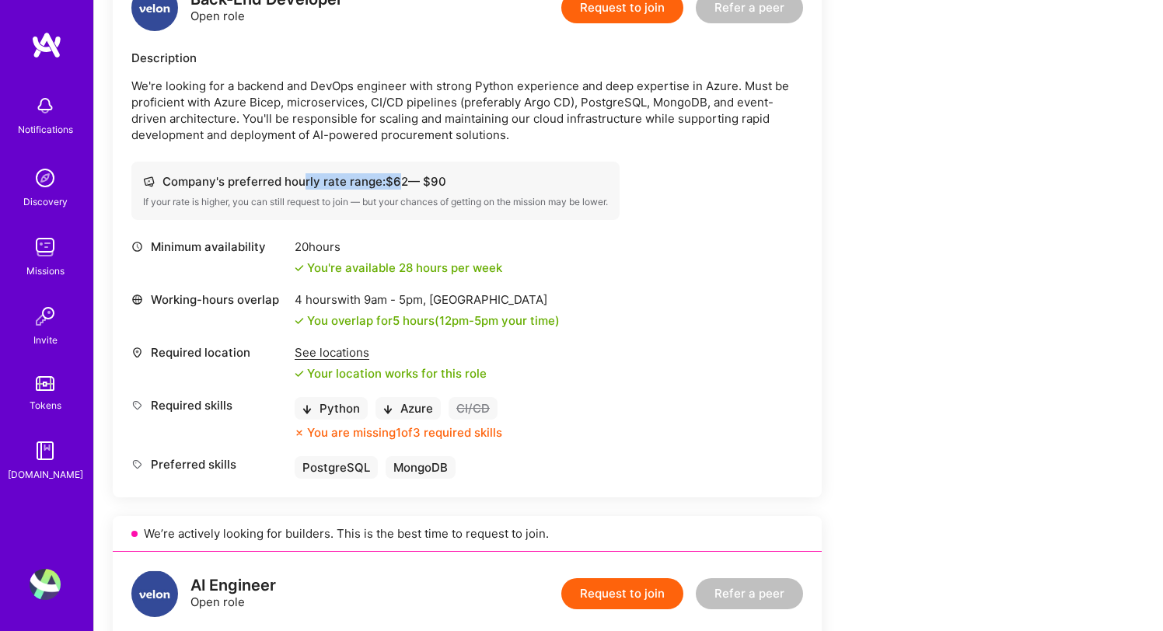
drag, startPoint x: 302, startPoint y: 186, endPoint x: 396, endPoint y: 184, distance: 94.1
click at [396, 184] on div "Company's preferred hourly rate range: $ 62 — $ 90" at bounding box center [375, 181] width 465 height 16
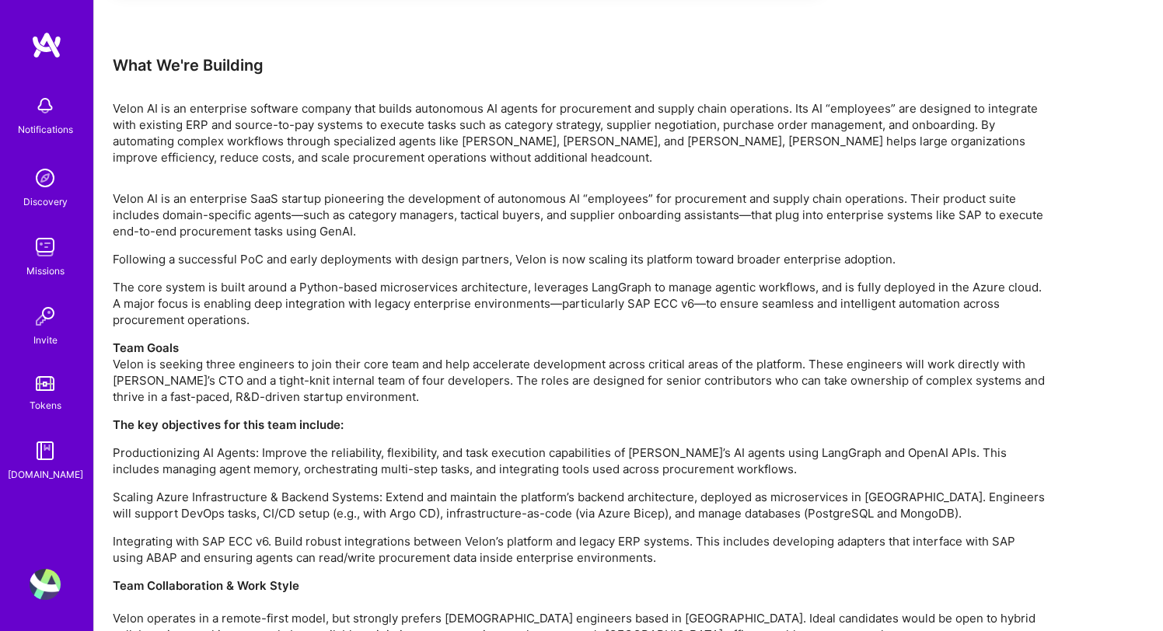
scroll to position [2126, 0]
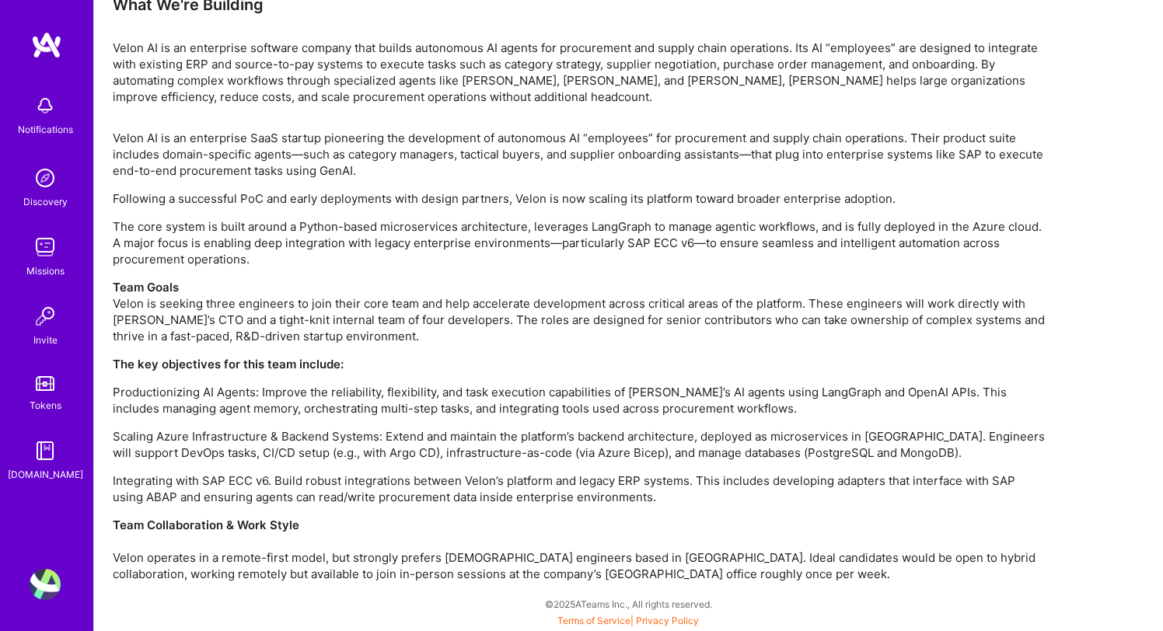
click at [60, 248] on img at bounding box center [45, 247] width 31 height 31
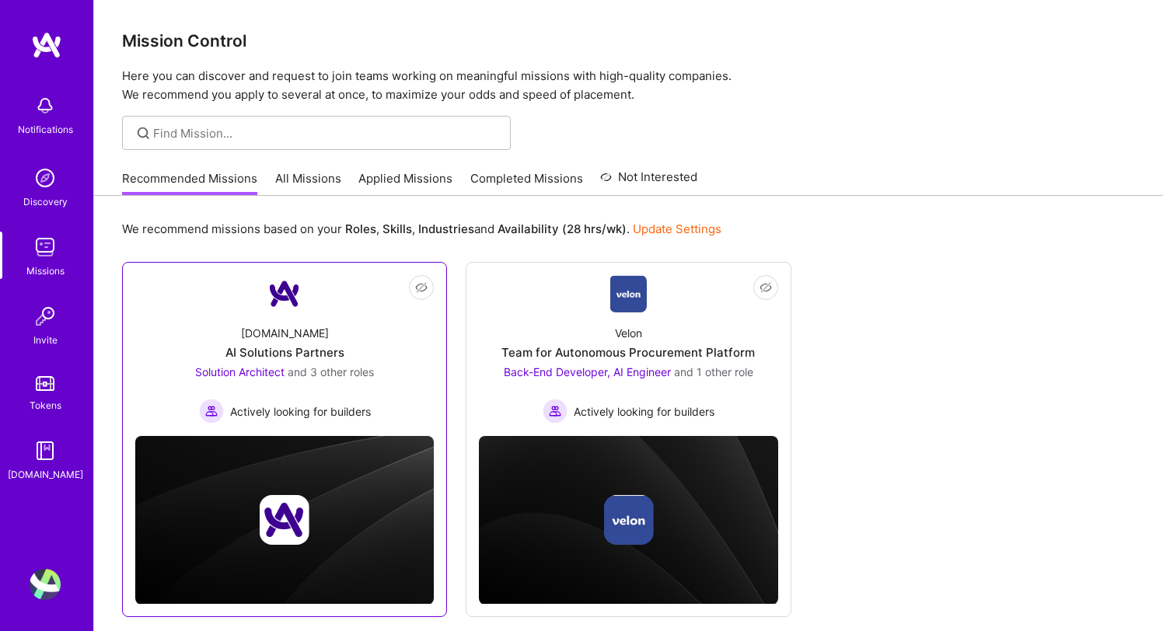
click at [354, 304] on link "Not Interested [DOMAIN_NAME] AI Solutions Partners Solution Architect and 3 oth…" at bounding box center [284, 349] width 298 height 148
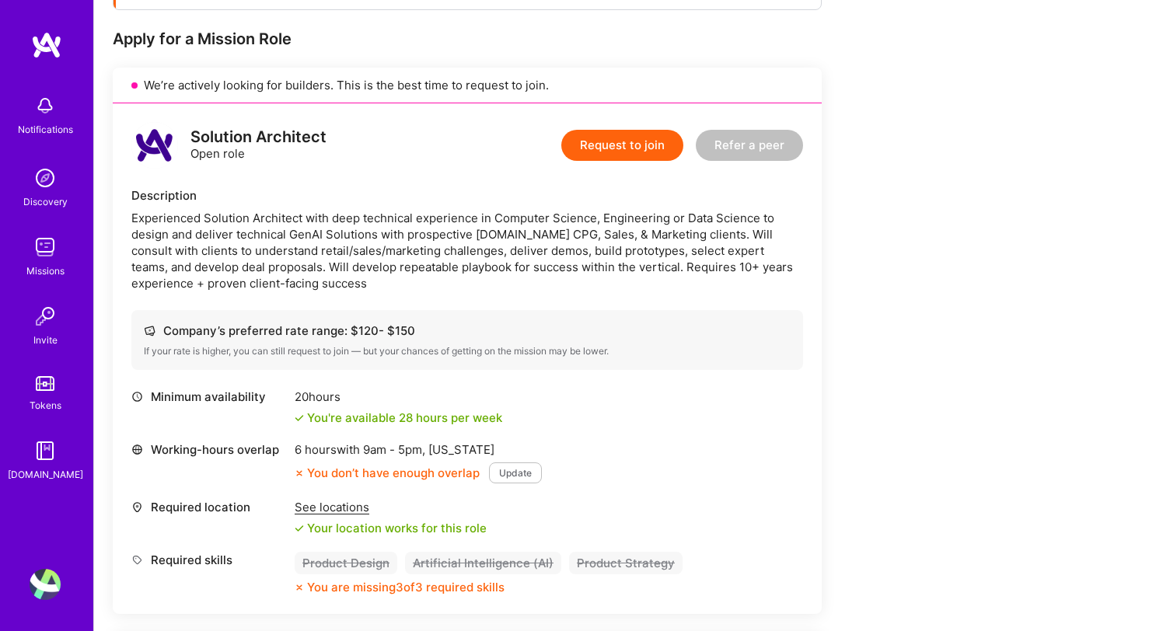
scroll to position [305, 0]
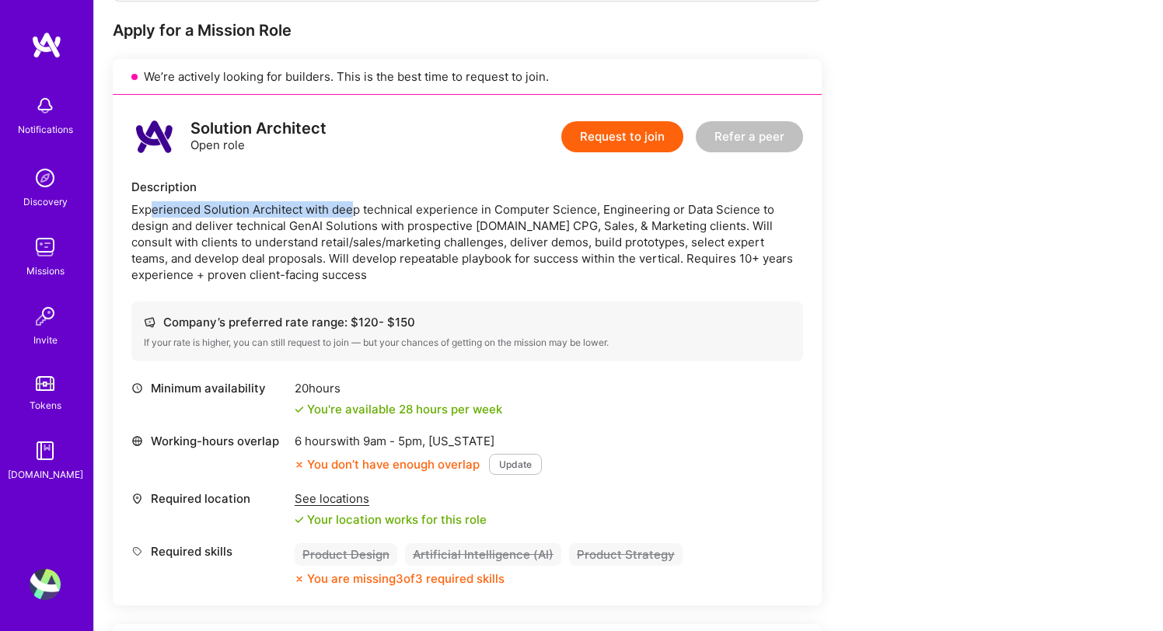
drag, startPoint x: 150, startPoint y: 207, endPoint x: 354, endPoint y: 215, distance: 203.8
click at [354, 215] on div "Experienced Solution Architect with deep technical experience in Computer Scien…" at bounding box center [467, 242] width 672 height 82
drag, startPoint x: 311, startPoint y: 464, endPoint x: 451, endPoint y: 462, distance: 139.9
click at [451, 462] on div "You don’t have enough overlap" at bounding box center [387, 464] width 185 height 16
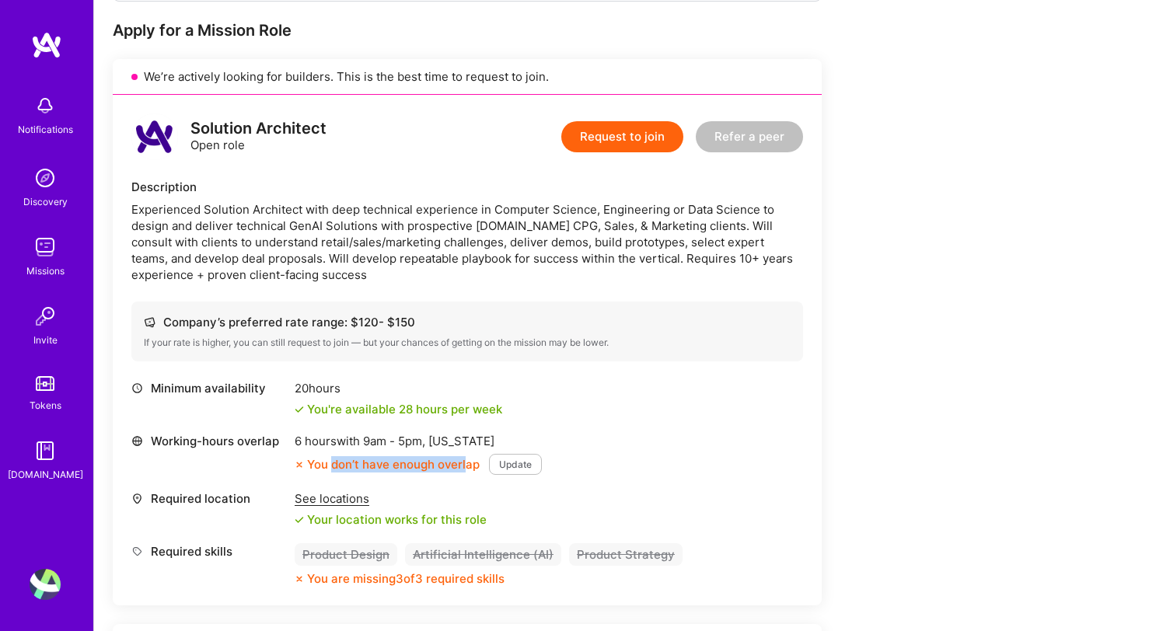
drag, startPoint x: 466, startPoint y: 467, endPoint x: 331, endPoint y: 467, distance: 134.5
click at [331, 467] on div "You don’t have enough overlap" at bounding box center [387, 464] width 185 height 16
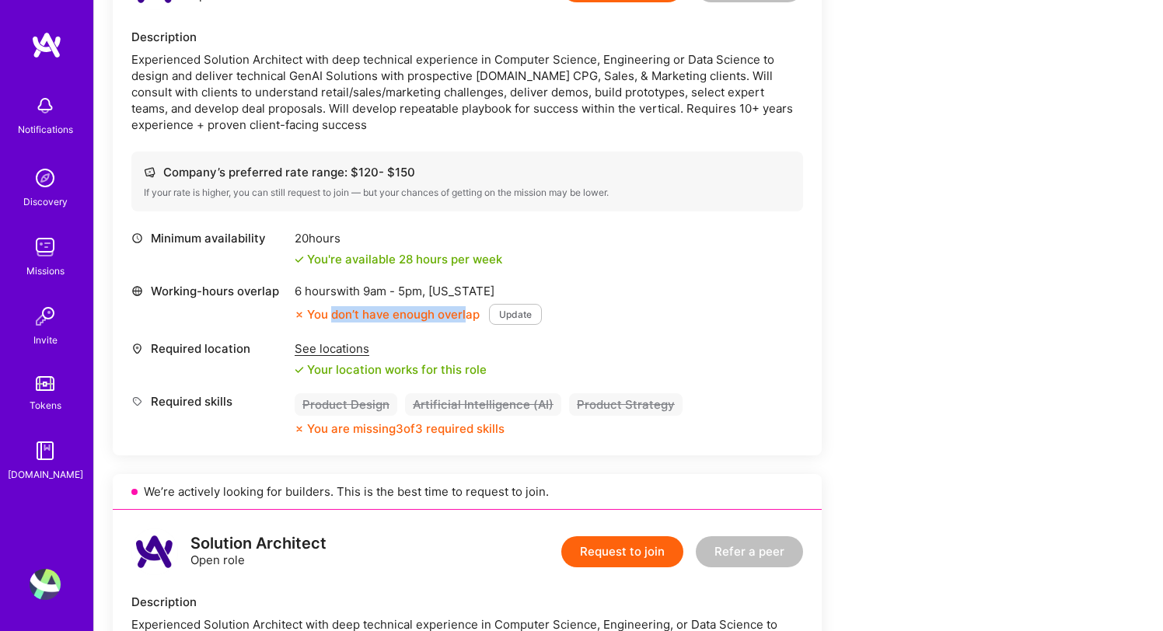
scroll to position [469, 0]
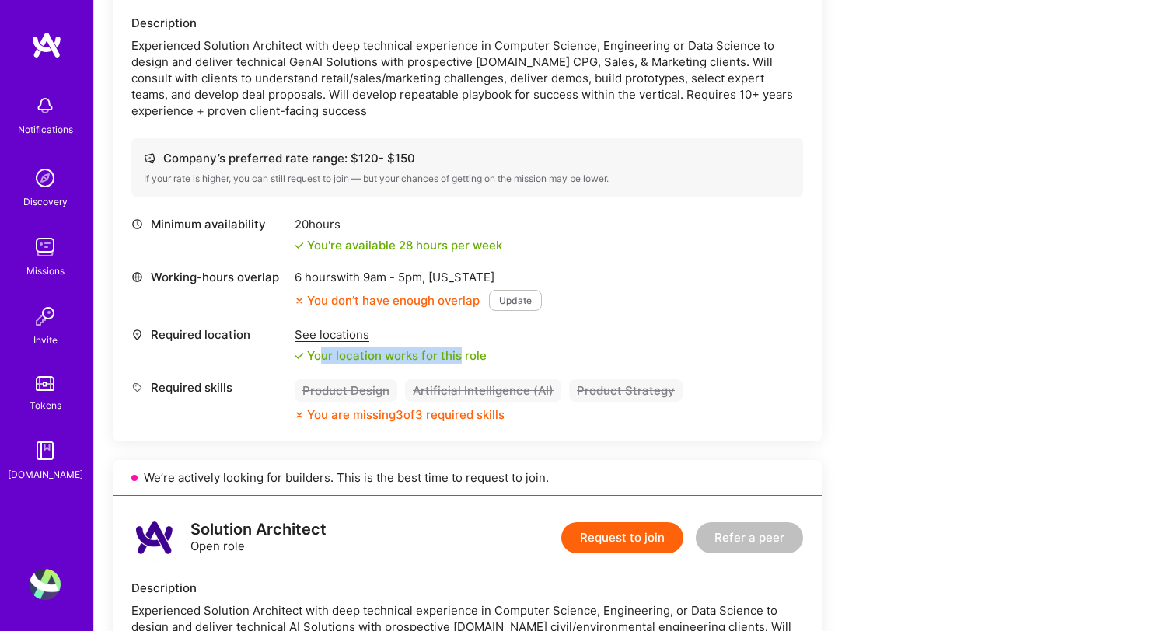
drag, startPoint x: 460, startPoint y: 349, endPoint x: 323, endPoint y: 356, distance: 137.0
click at [323, 356] on div "Your location works for this role" at bounding box center [391, 355] width 192 height 16
drag, startPoint x: 320, startPoint y: 420, endPoint x: 442, endPoint y: 418, distance: 122.0
click at [442, 418] on div "You are missing 3 of 3 required skills" at bounding box center [405, 414] width 197 height 16
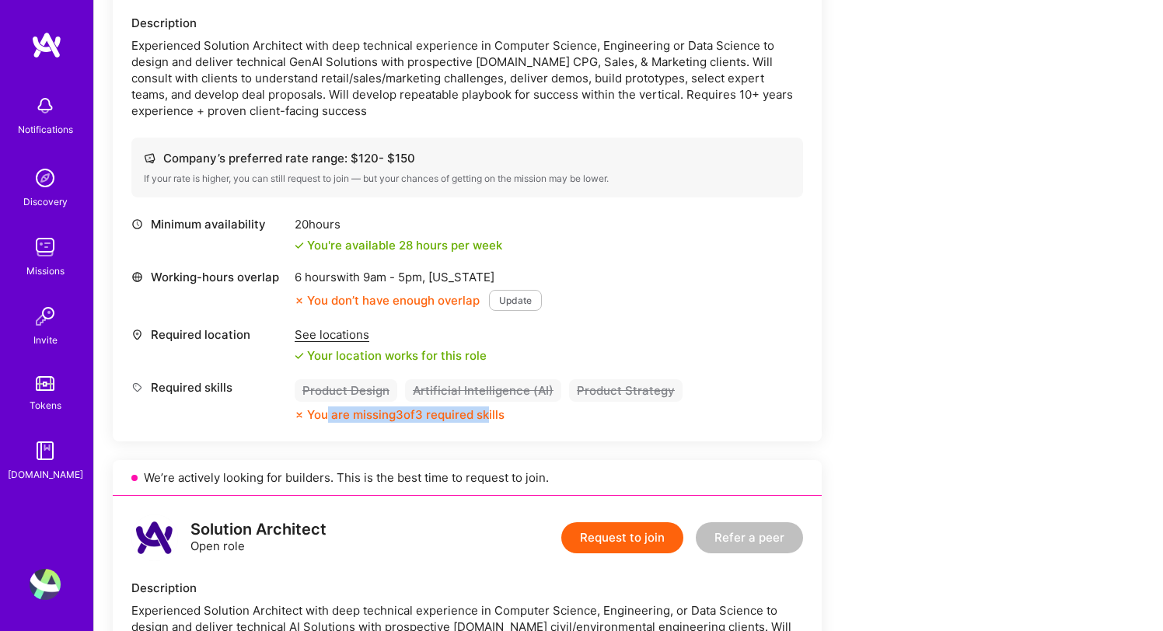
drag, startPoint x: 494, startPoint y: 413, endPoint x: 326, endPoint y: 415, distance: 167.9
click at [326, 415] on div "You are missing 3 of 3 required skills" at bounding box center [405, 414] width 197 height 16
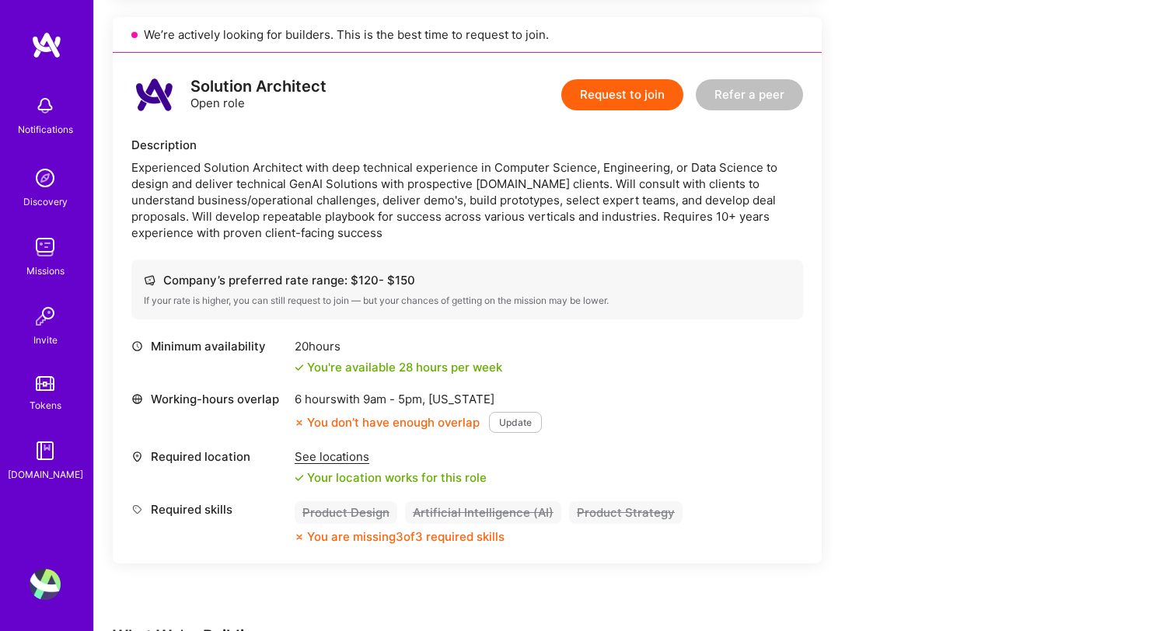
scroll to position [1981, 0]
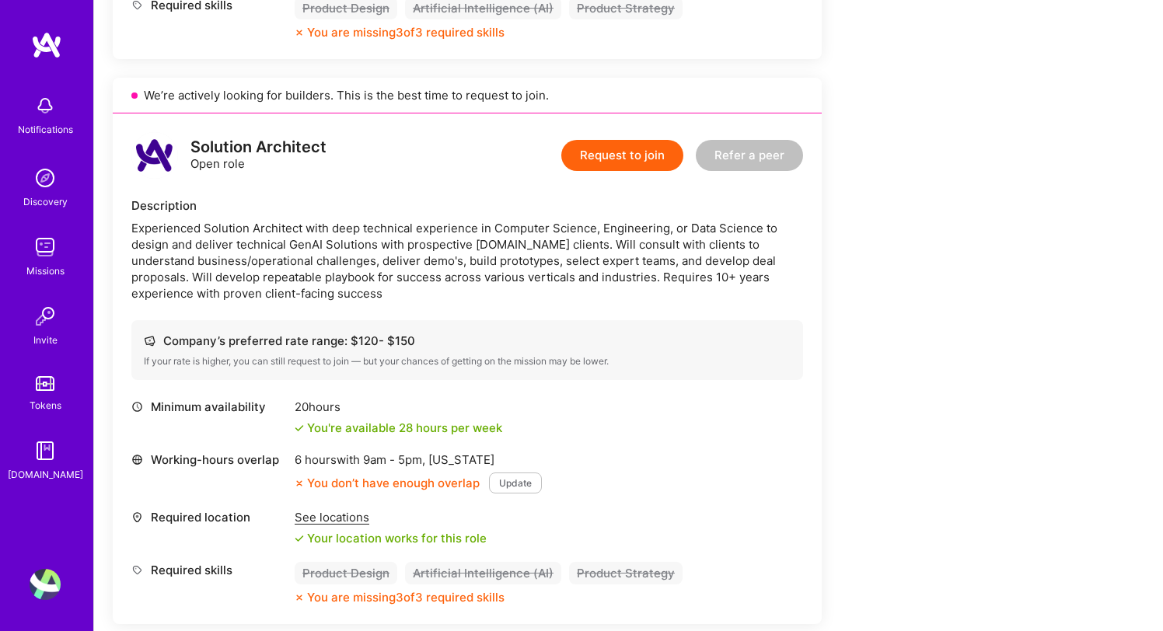
click at [42, 255] on img at bounding box center [45, 247] width 31 height 31
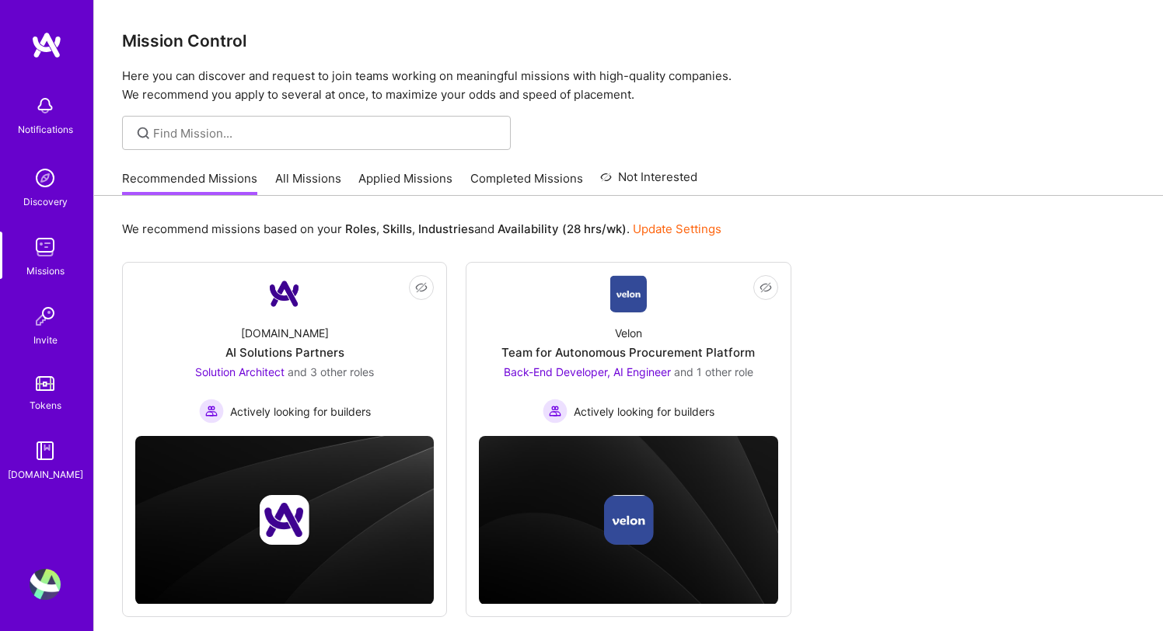
click at [329, 178] on link "All Missions" at bounding box center [308, 183] width 66 height 26
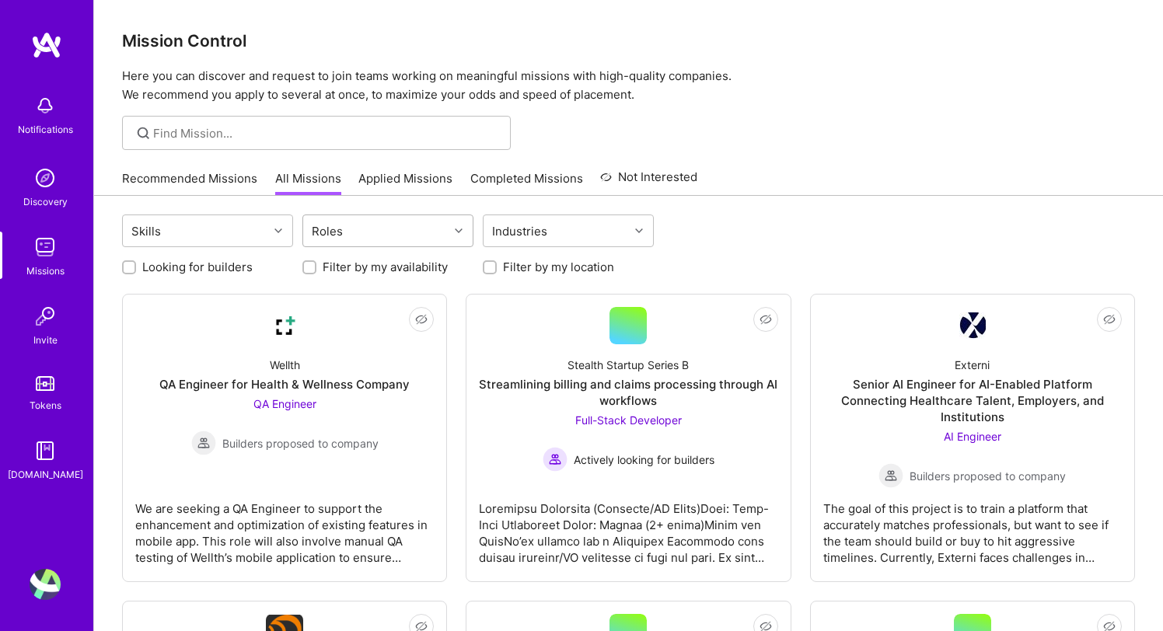
click at [344, 230] on div "Roles" at bounding box center [327, 231] width 39 height 23
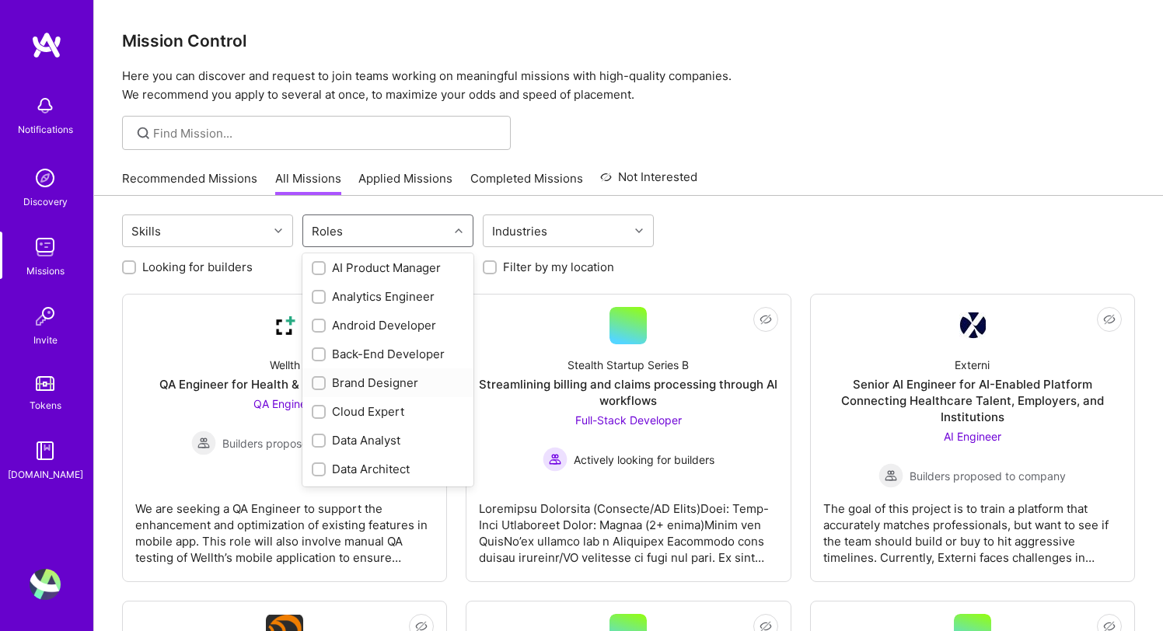
scroll to position [69, 0]
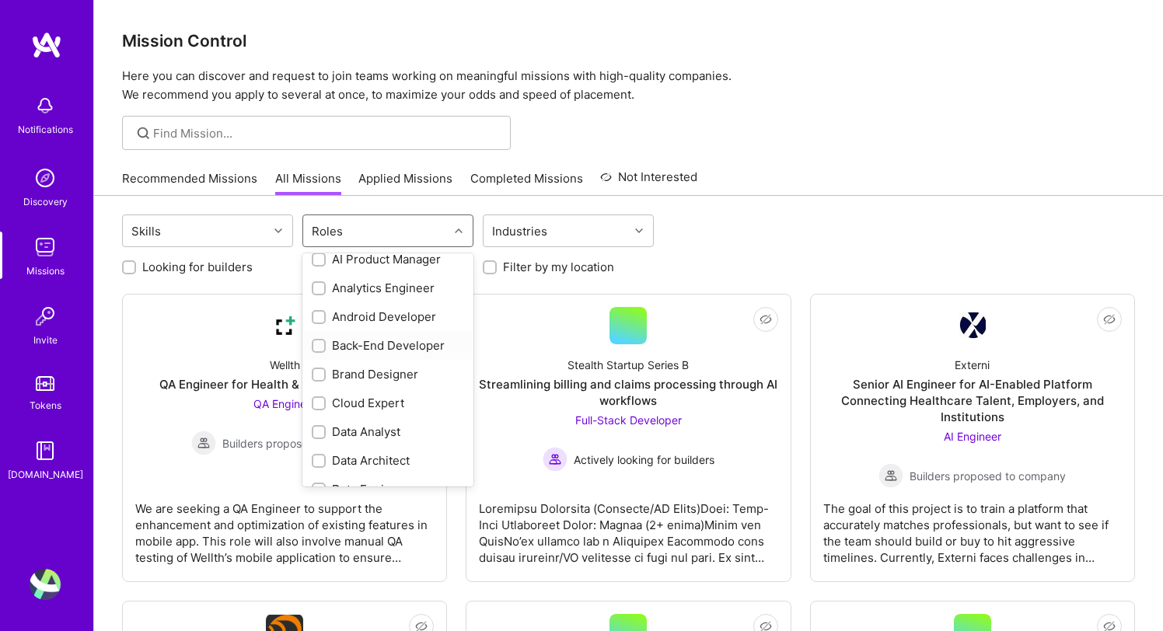
click at [317, 347] on input "checkbox" at bounding box center [320, 346] width 11 height 11
checkbox input "true"
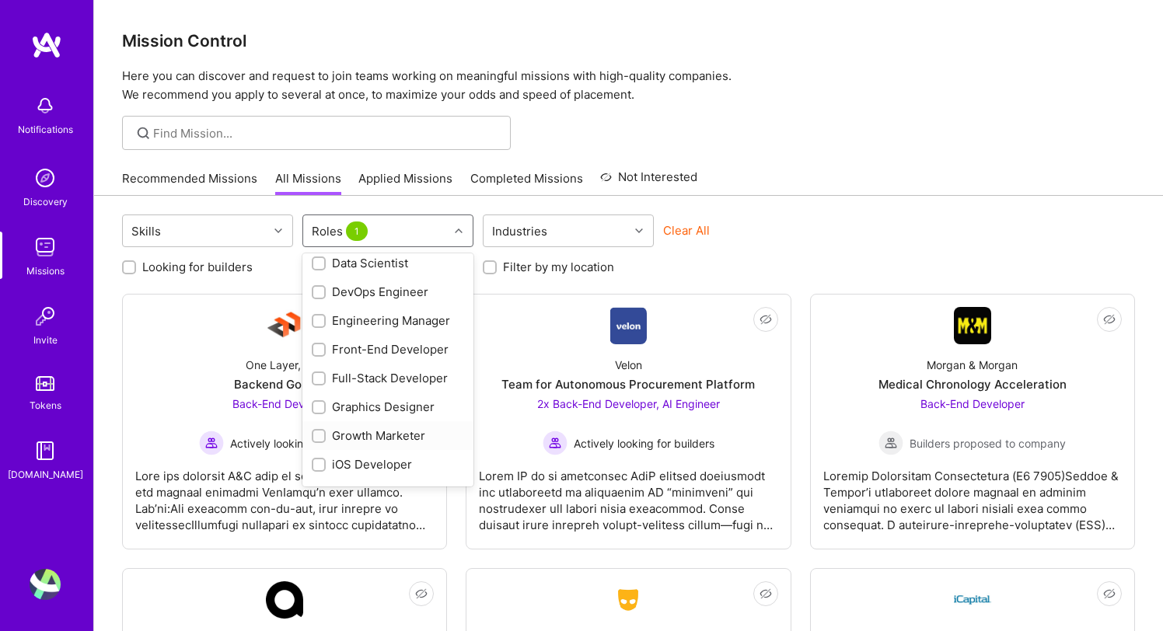
scroll to position [325, 0]
click at [316, 381] on input "checkbox" at bounding box center [320, 378] width 11 height 11
checkbox input "true"
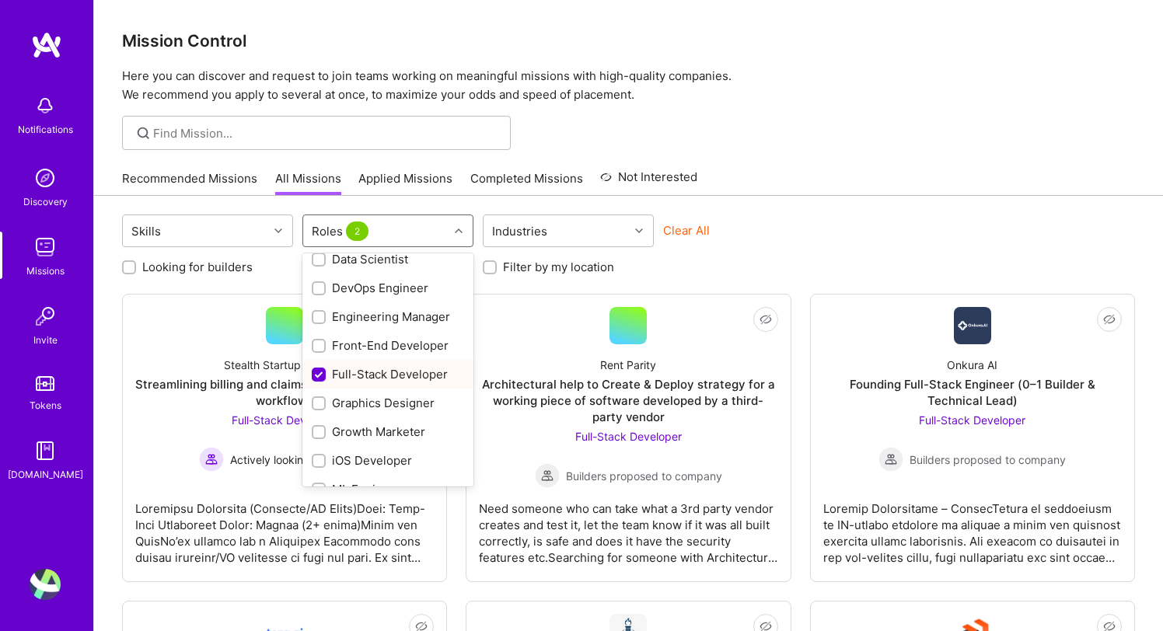
scroll to position [0, 0]
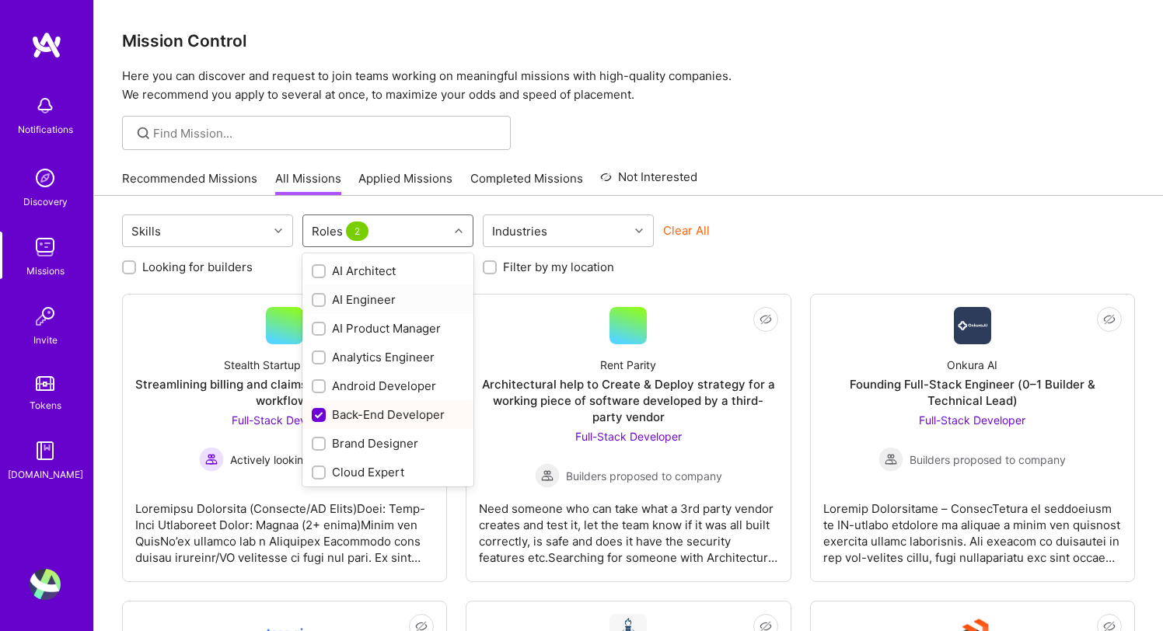
click at [320, 301] on input "checkbox" at bounding box center [320, 300] width 11 height 11
checkbox input "true"
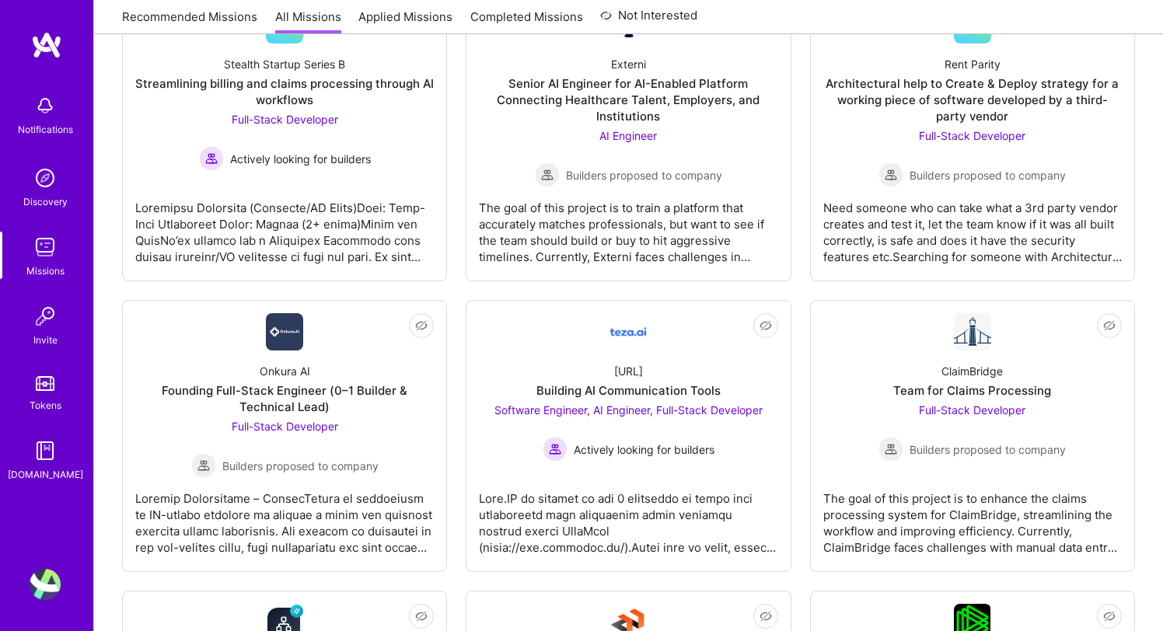
scroll to position [302, 0]
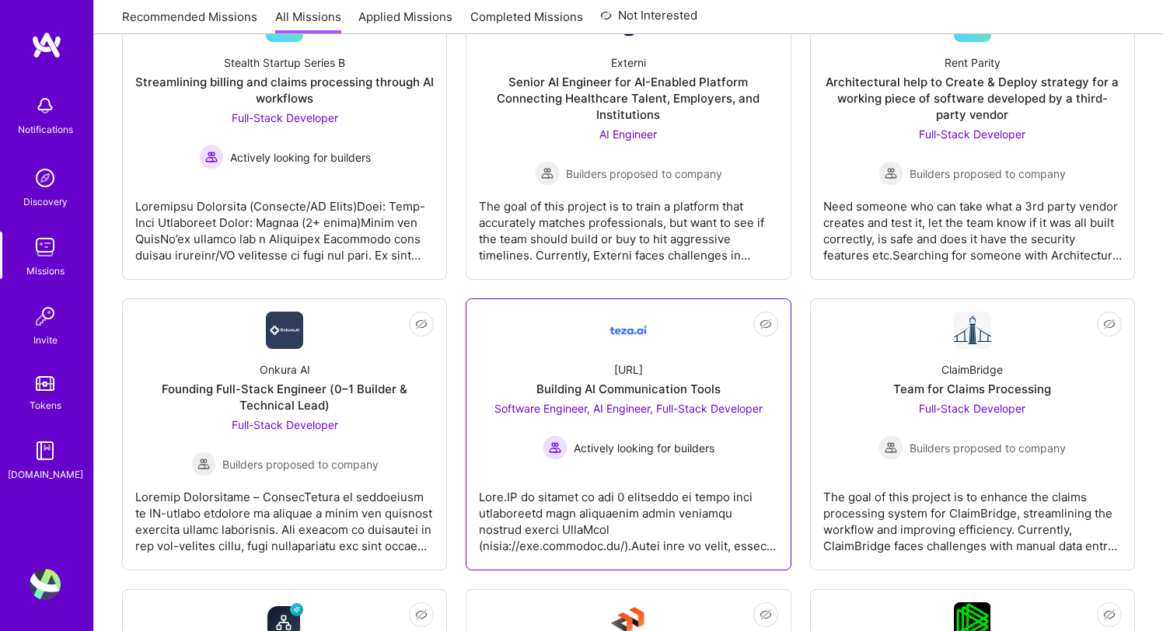
click at [622, 336] on img at bounding box center [627, 330] width 37 height 37
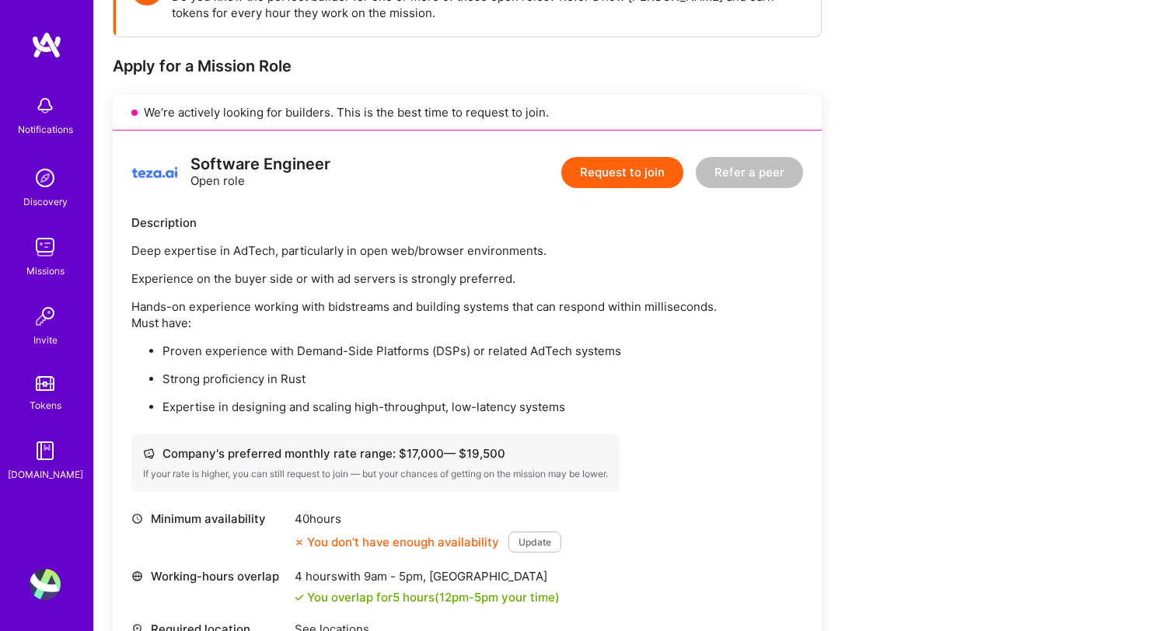
scroll to position [270, 0]
drag, startPoint x: 493, startPoint y: 453, endPoint x: 445, endPoint y: 452, distance: 47.4
click at [445, 452] on div "Company's preferred monthly rate range: $ 17,000 — $ 19,500" at bounding box center [375, 452] width 465 height 16
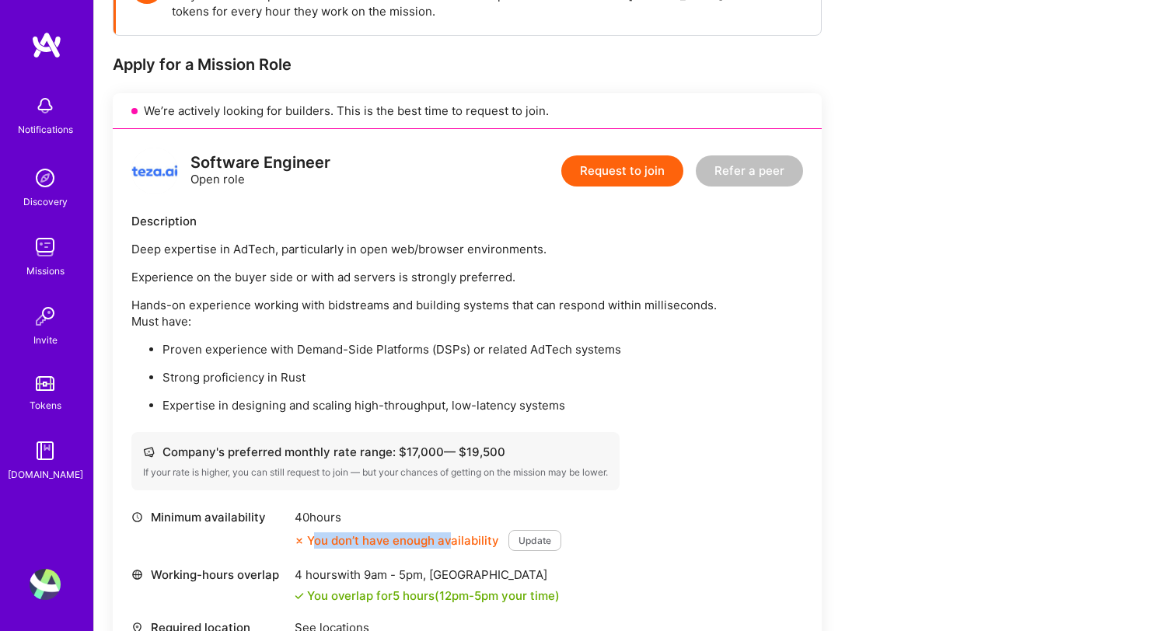
drag, startPoint x: 313, startPoint y: 544, endPoint x: 452, endPoint y: 543, distance: 139.1
click at [452, 543] on div "You don’t have enough availability" at bounding box center [397, 540] width 204 height 16
drag, startPoint x: 472, startPoint y: 543, endPoint x: 318, endPoint y: 546, distance: 153.9
click at [318, 546] on div "You don’t have enough availability" at bounding box center [397, 540] width 204 height 16
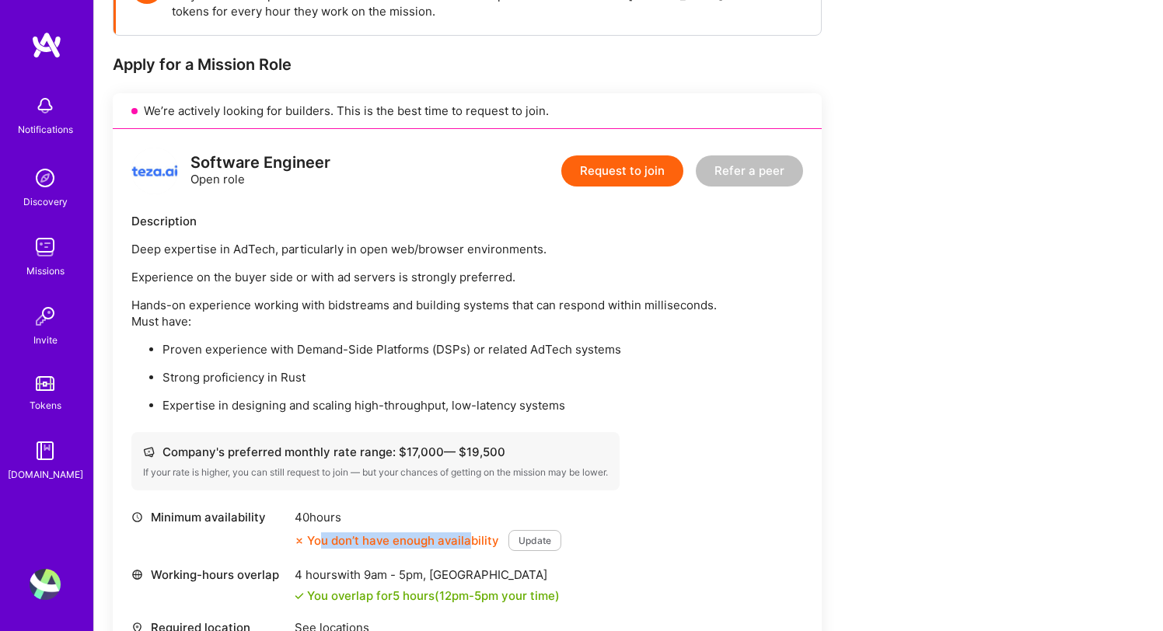
click at [318, 546] on div "You don’t have enough availability" at bounding box center [397, 540] width 204 height 16
drag, startPoint x: 334, startPoint y: 520, endPoint x: 303, endPoint y: 520, distance: 31.1
click at [303, 520] on div "40 hours" at bounding box center [428, 517] width 267 height 16
drag, startPoint x: 292, startPoint y: 516, endPoint x: 334, endPoint y: 516, distance: 42.0
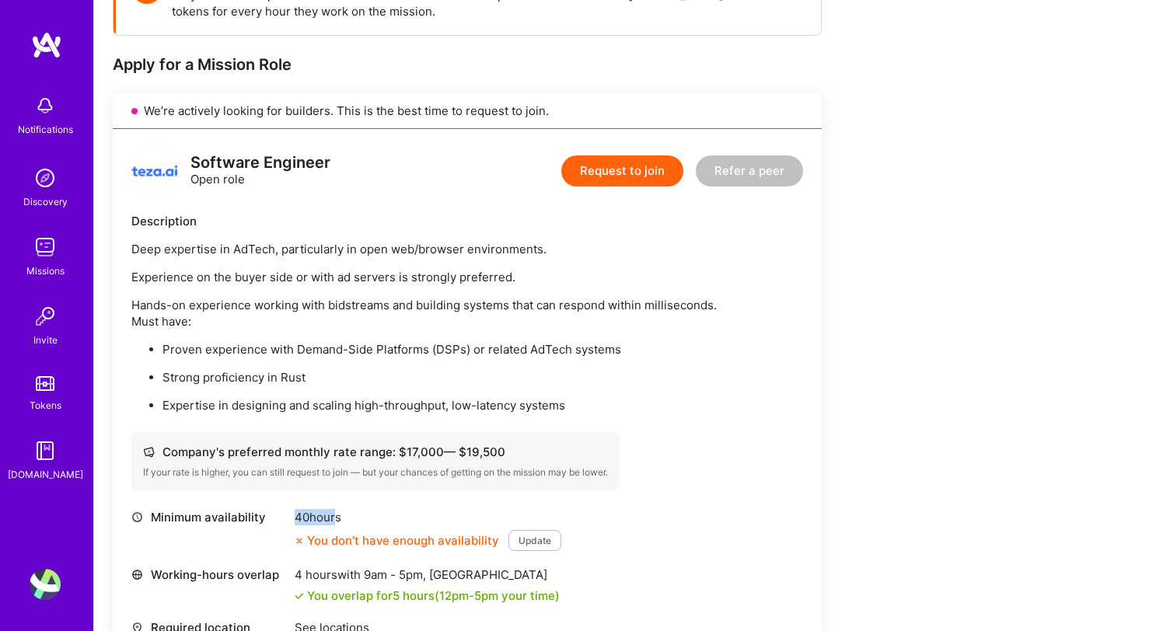
click at [334, 516] on div "Minimum availability 40 hours You don’t have enough availability Update" at bounding box center [467, 530] width 672 height 42
click at [334, 516] on div "40 hours" at bounding box center [428, 517] width 267 height 16
drag, startPoint x: 305, startPoint y: 251, endPoint x: 351, endPoint y: 316, distance: 79.1
click at [351, 316] on div "Deep expertise in AdTech, particularly in open web/browser environments. Experi…" at bounding box center [467, 327] width 672 height 173
click at [351, 316] on p "Hands-on experience working with bidstreams and building systems that can respo…" at bounding box center [467, 313] width 672 height 33
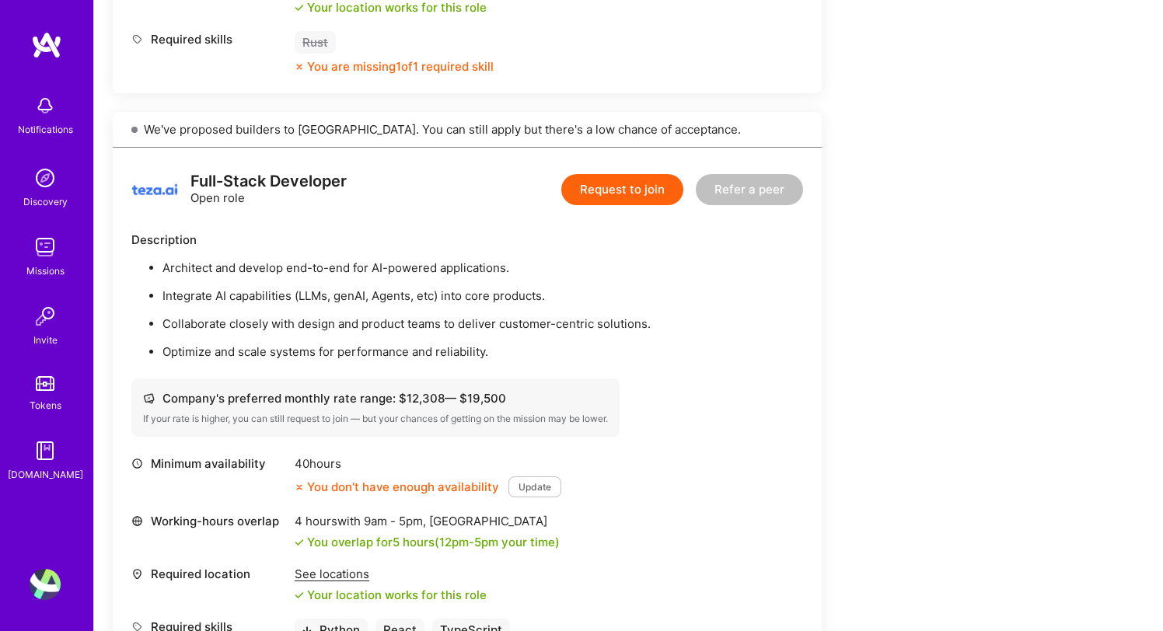
scroll to position [912, 0]
drag, startPoint x: 409, startPoint y: 397, endPoint x: 461, endPoint y: 397, distance: 52.1
click at [461, 397] on div "Company's preferred monthly rate range: $ 12,308 — $ 19,500" at bounding box center [375, 397] width 465 height 16
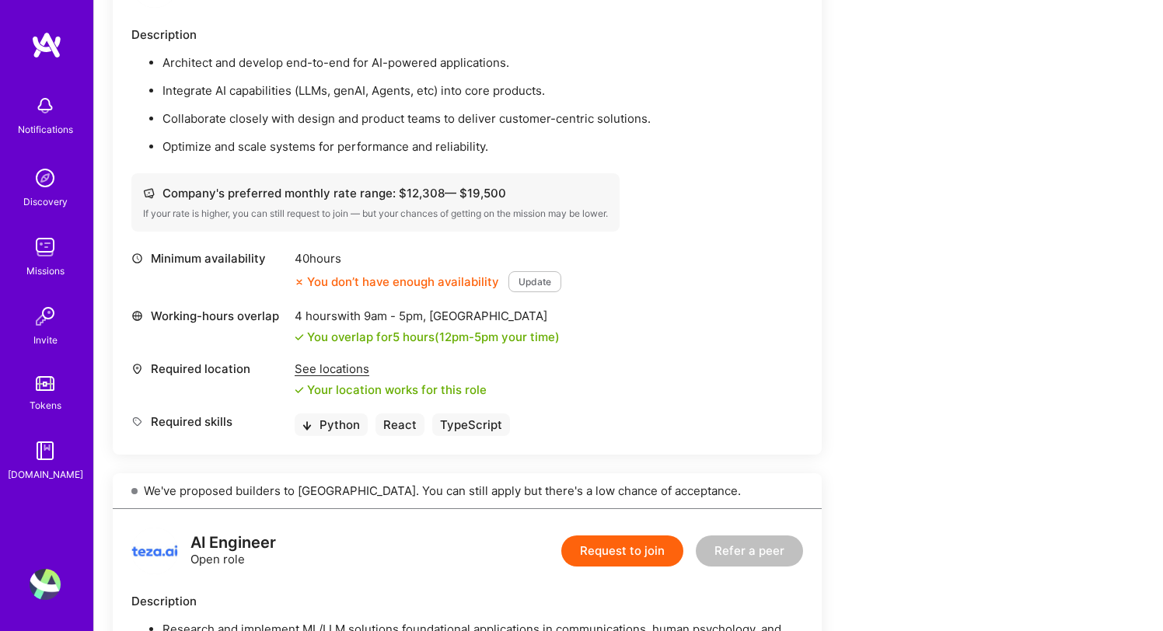
scroll to position [1114, 0]
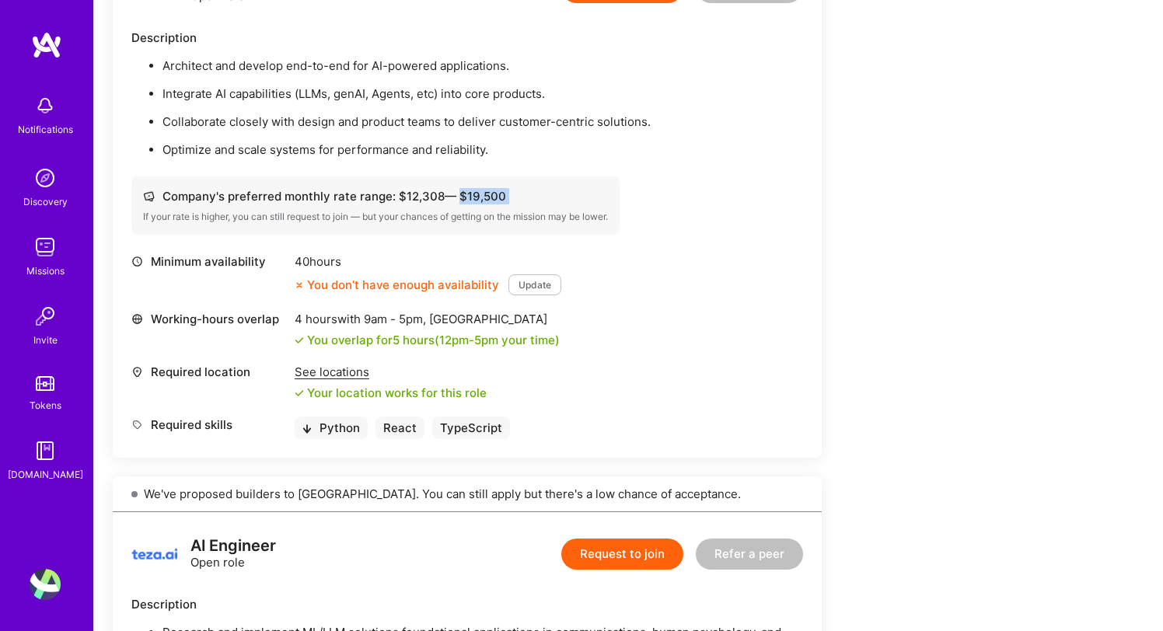
drag, startPoint x: 455, startPoint y: 194, endPoint x: 421, endPoint y: 208, distance: 36.5
click at [421, 208] on div "Company's preferred monthly rate range: $ 12,308 — $ 19,500 If your rate is hig…" at bounding box center [375, 205] width 488 height 58
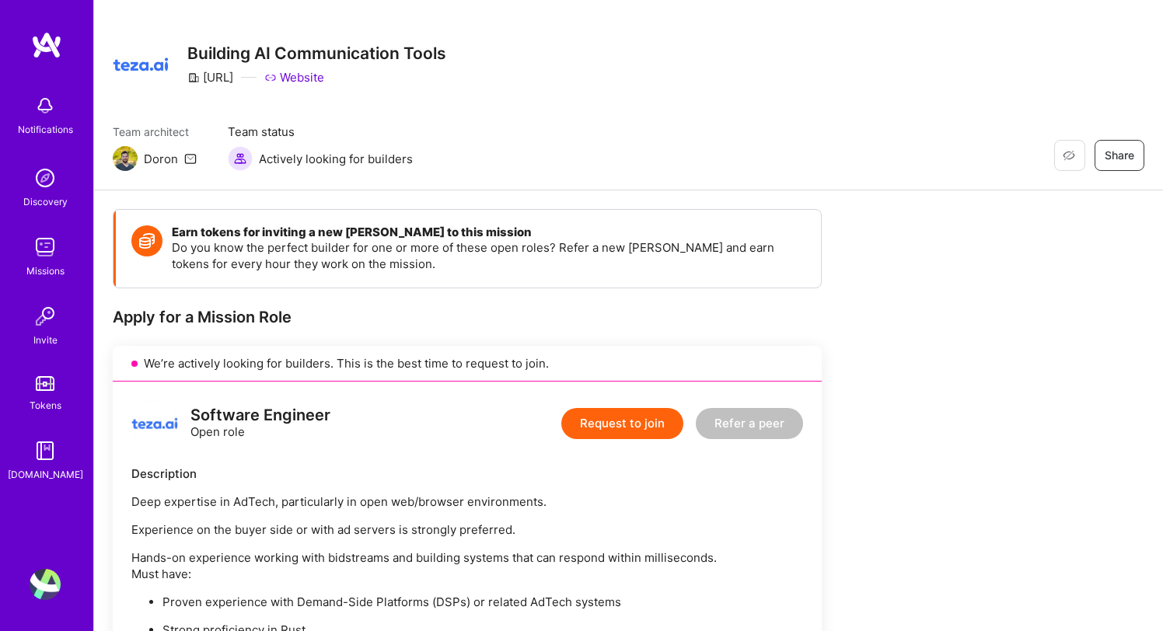
scroll to position [0, 0]
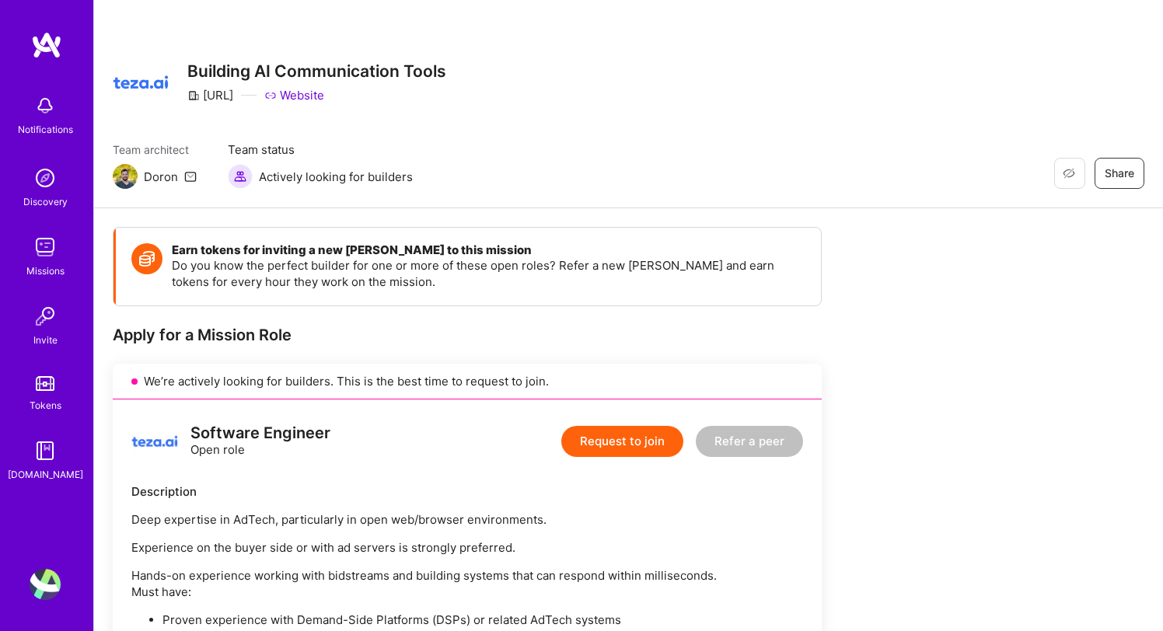
click at [127, 178] on img at bounding box center [125, 176] width 25 height 25
drag, startPoint x: 265, startPoint y: 179, endPoint x: 384, endPoint y: 169, distance: 119.3
click at [384, 169] on span "Actively looking for builders" at bounding box center [336, 177] width 154 height 16
click at [368, 295] on div "Earn tokens for inviting a new [PERSON_NAME] to this mission Do you know the pe…" at bounding box center [468, 267] width 705 height 78
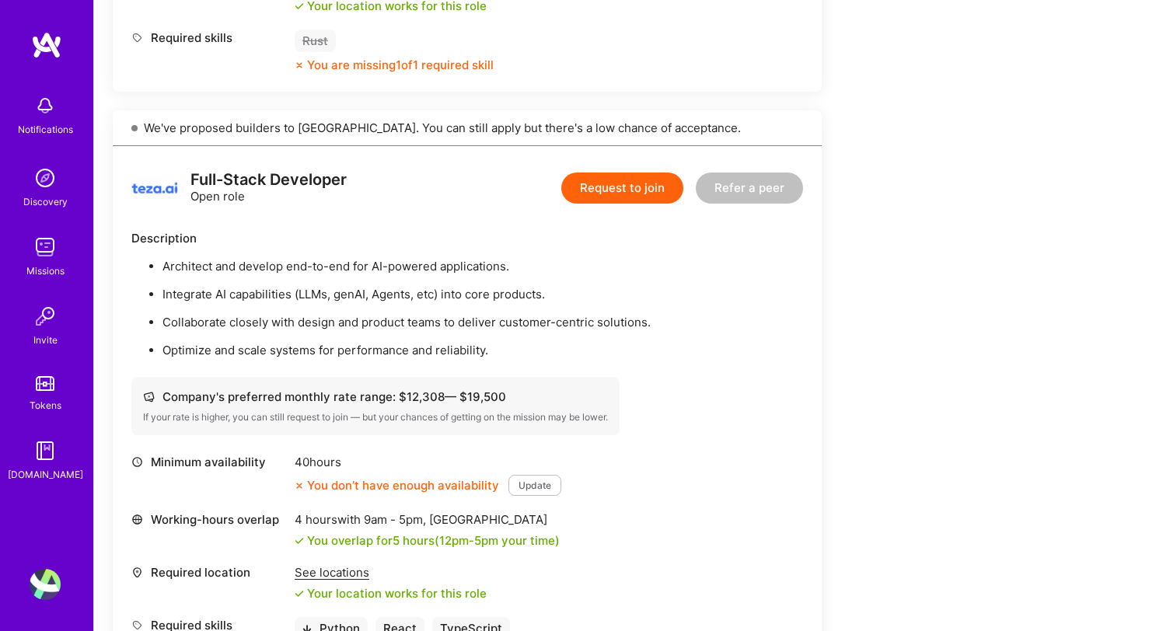
scroll to position [830, 0]
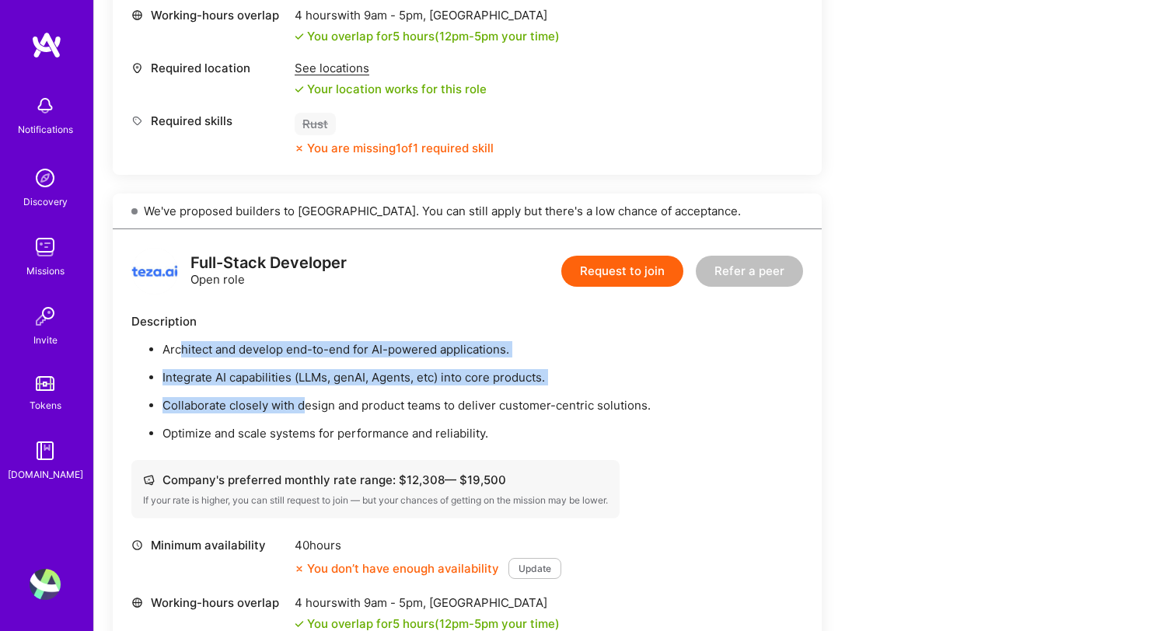
drag, startPoint x: 179, startPoint y: 347, endPoint x: 302, endPoint y: 397, distance: 132.8
click at [302, 397] on ul "Architect and develop end-to-end for AI-powered applications. Integrate AI capa…" at bounding box center [467, 391] width 672 height 100
click at [302, 397] on p "Collaborate closely with design and product teams to deliver customer-centric s…" at bounding box center [482, 405] width 640 height 16
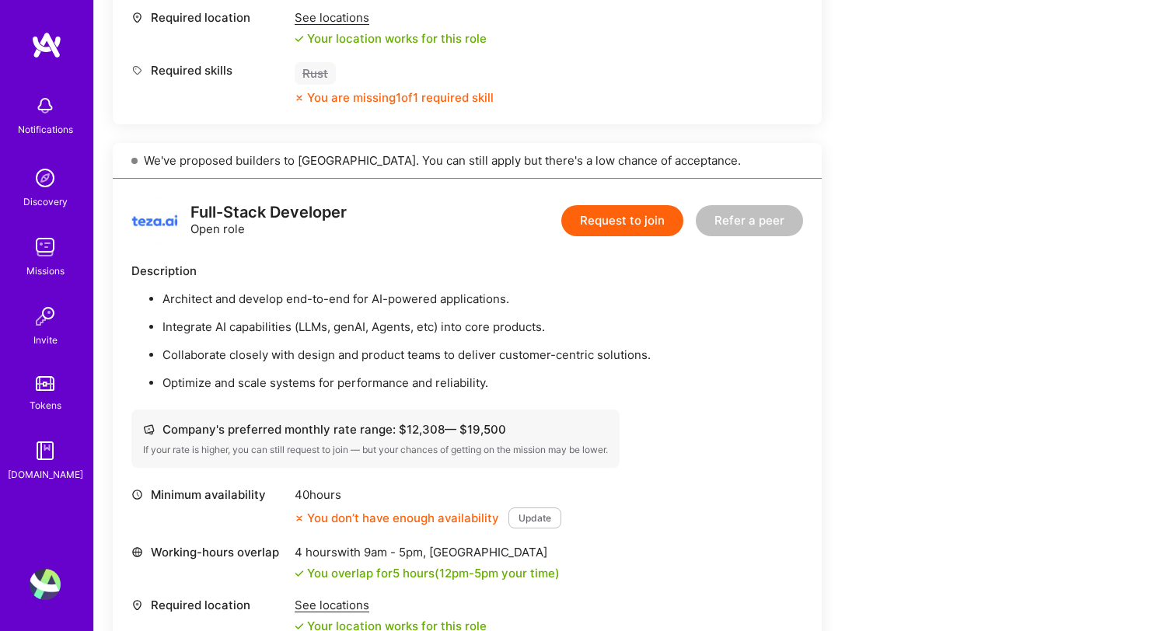
scroll to position [995, 0]
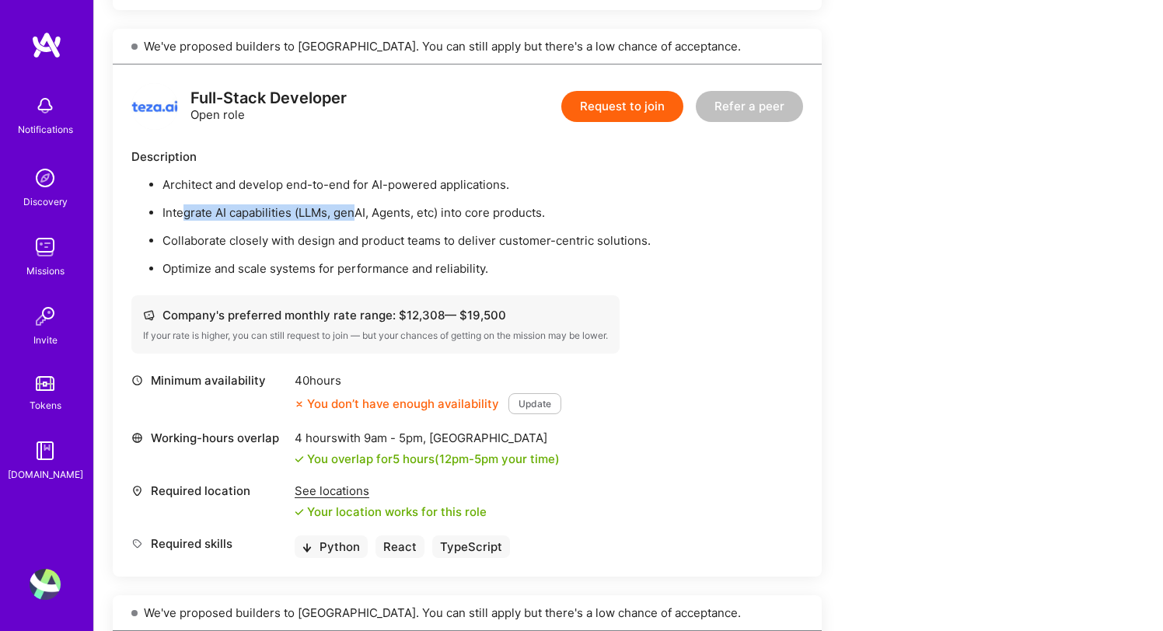
drag, startPoint x: 180, startPoint y: 213, endPoint x: 358, endPoint y: 210, distance: 177.2
click at [358, 210] on p "Integrate AI capabilities (LLMs, genAI, Agents, etc) into core products." at bounding box center [482, 212] width 640 height 16
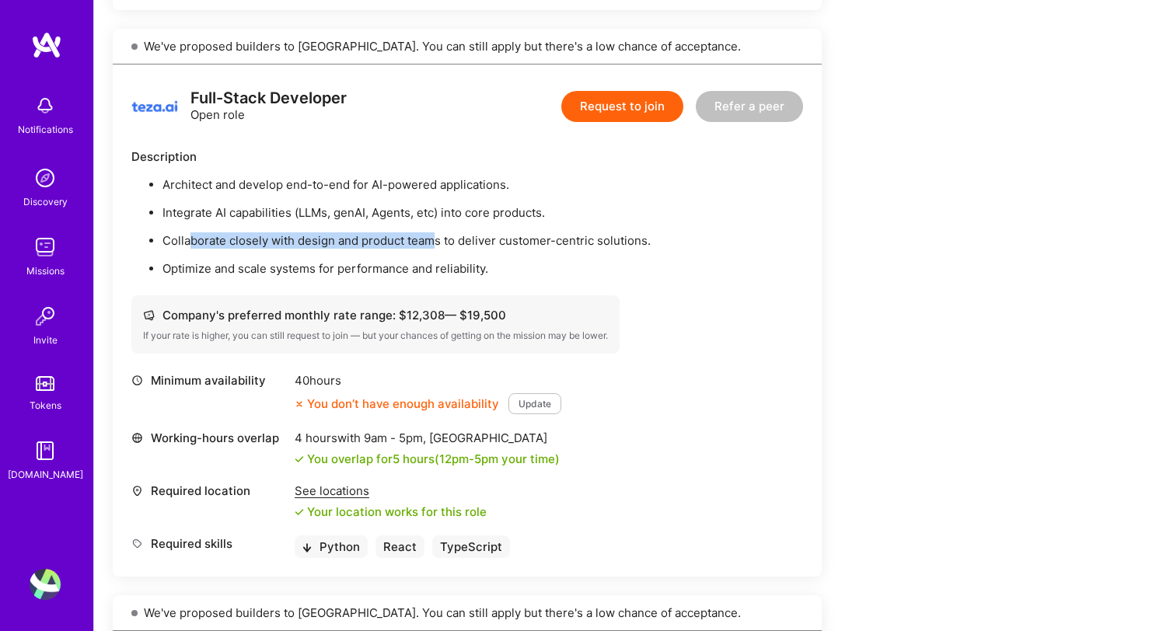
drag, startPoint x: 189, startPoint y: 243, endPoint x: 434, endPoint y: 241, distance: 244.8
click at [434, 241] on p "Collaborate closely with design and product teams to deliver customer-centric s…" at bounding box center [482, 240] width 640 height 16
drag, startPoint x: 613, startPoint y: 244, endPoint x: 222, endPoint y: 263, distance: 391.4
click at [222, 263] on ul "Architect and develop end-to-end for AI-powered applications. Integrate AI capa…" at bounding box center [467, 226] width 672 height 100
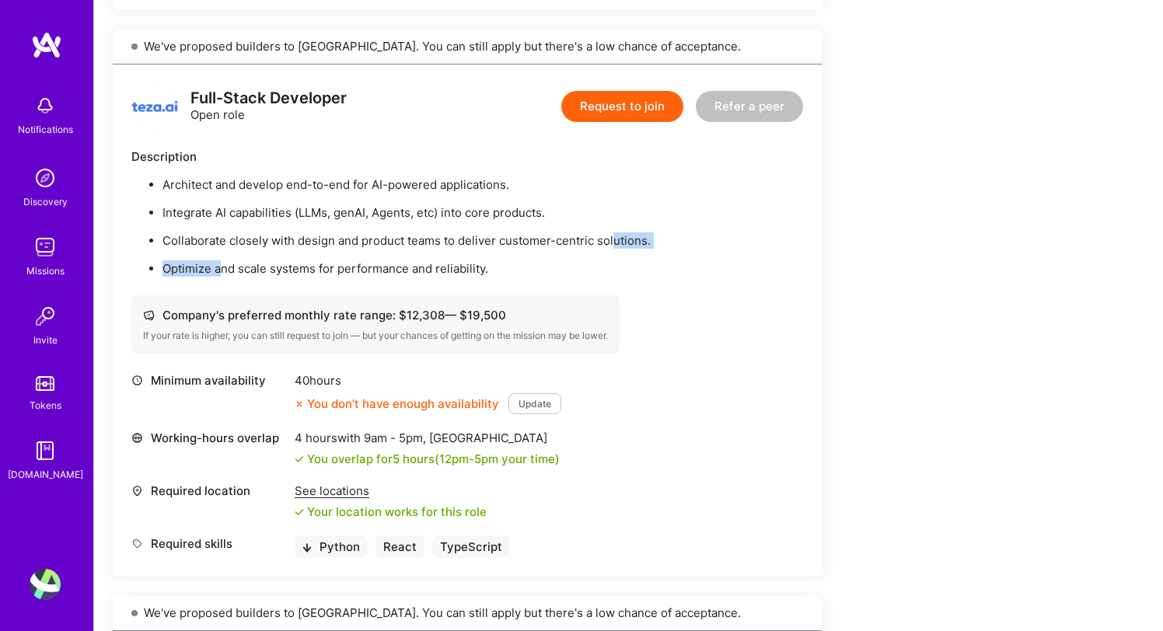
click at [222, 263] on p "Optimize and scale systems for performance and reliability." at bounding box center [482, 268] width 640 height 16
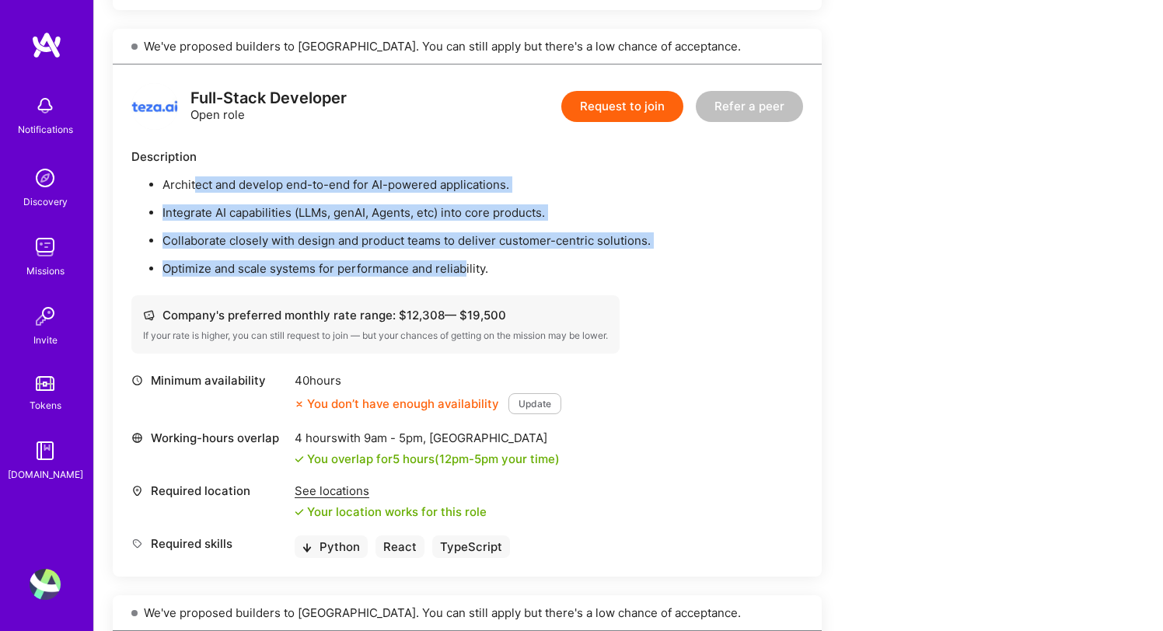
drag, startPoint x: 465, startPoint y: 274, endPoint x: 196, endPoint y: 186, distance: 282.9
click at [195, 186] on ul "Architect and develop end-to-end for AI-powered applications. Integrate AI capa…" at bounding box center [467, 226] width 672 height 100
click at [44, 258] on img at bounding box center [45, 247] width 31 height 31
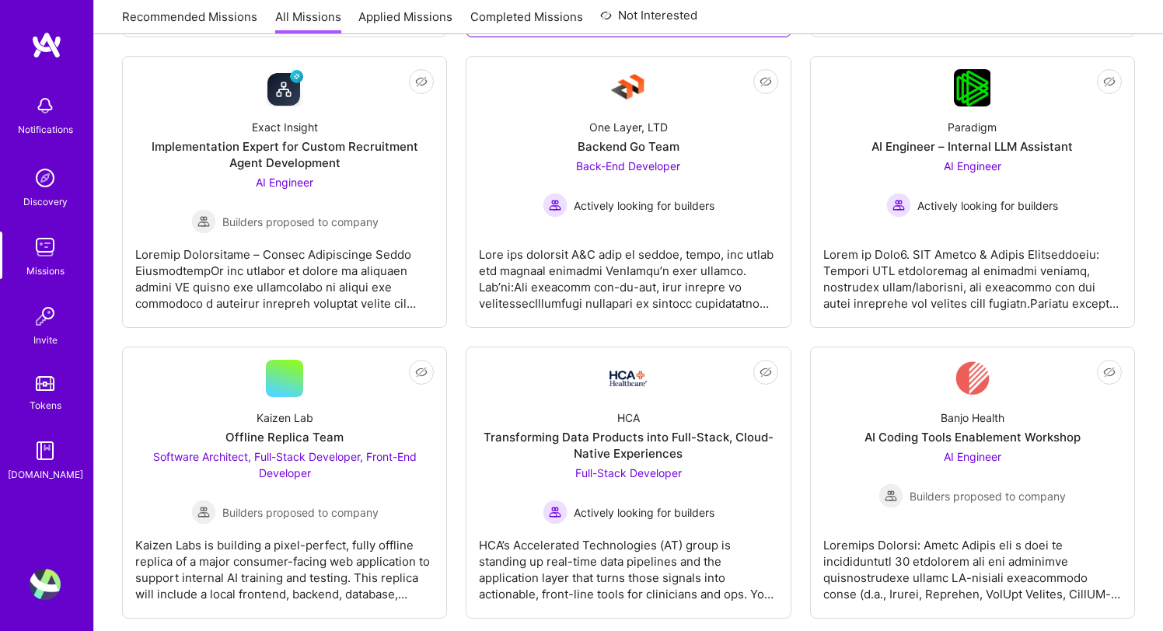
scroll to position [838, 0]
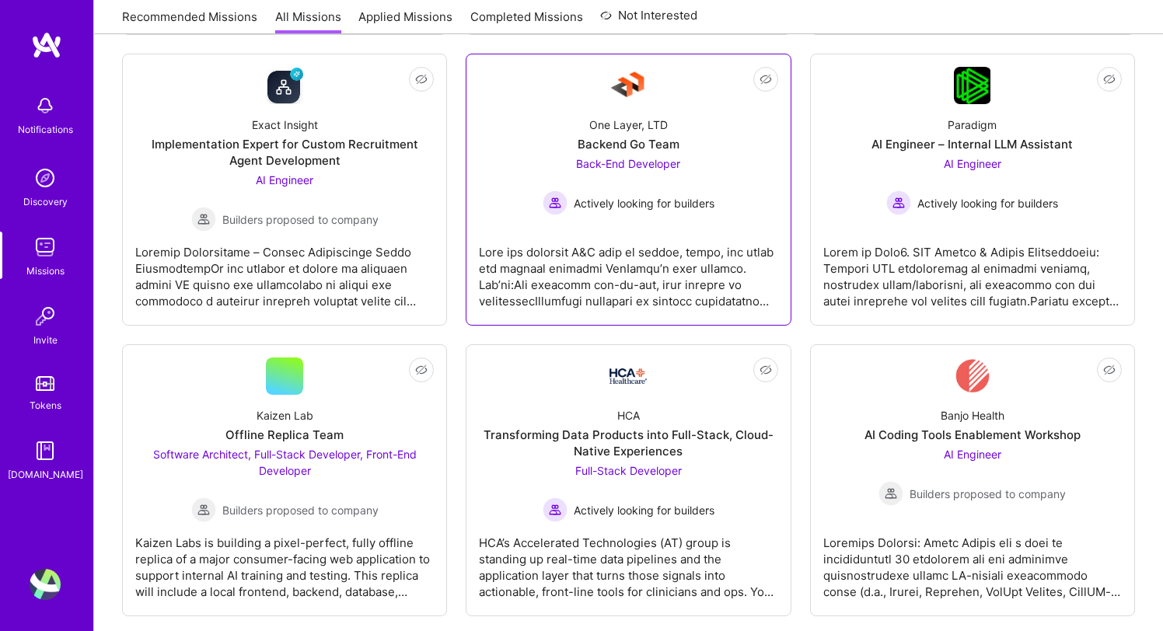
click at [574, 247] on div at bounding box center [628, 271] width 298 height 78
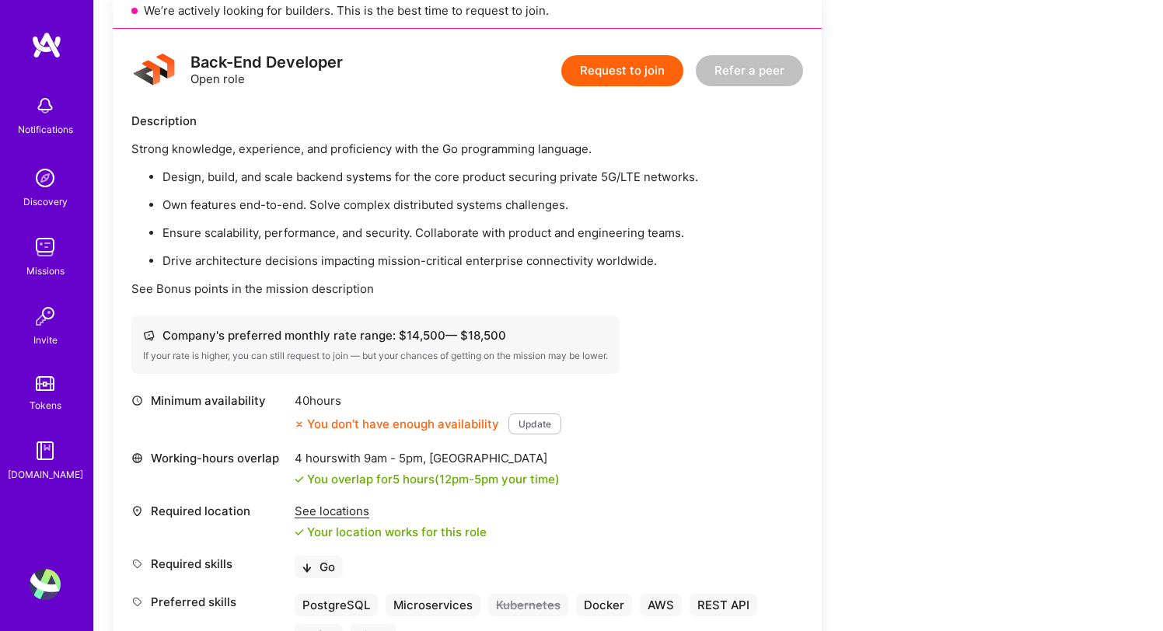
scroll to position [379, 0]
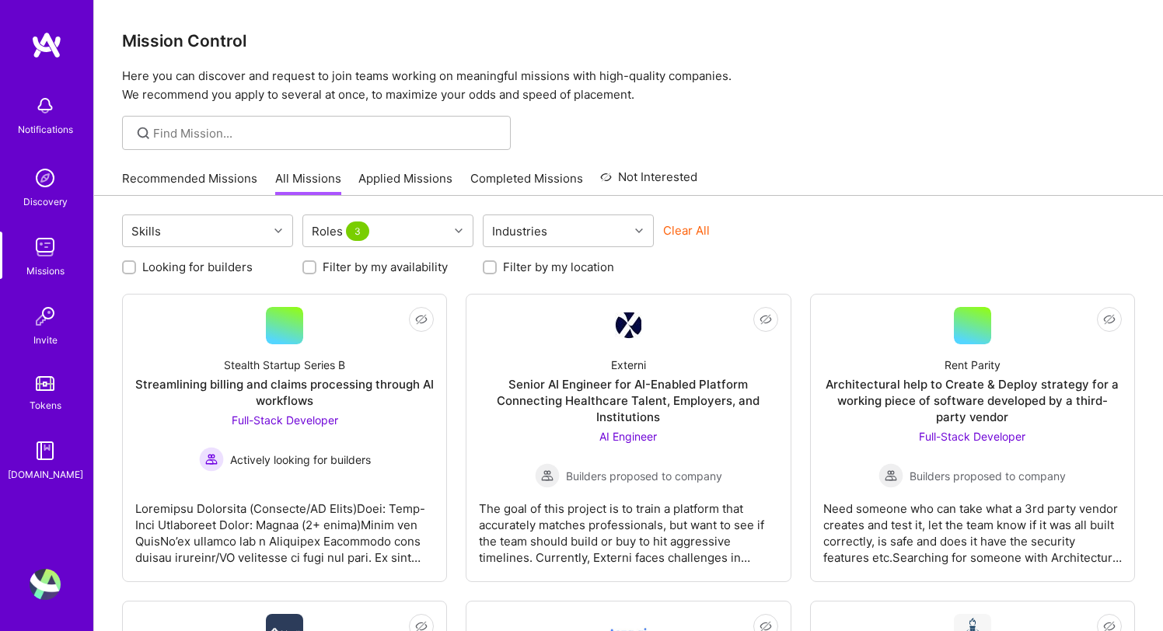
click at [363, 266] on label "Filter by my availability" at bounding box center [385, 267] width 125 height 16
click at [316, 266] on input "Filter by my availability" at bounding box center [310, 268] width 11 height 11
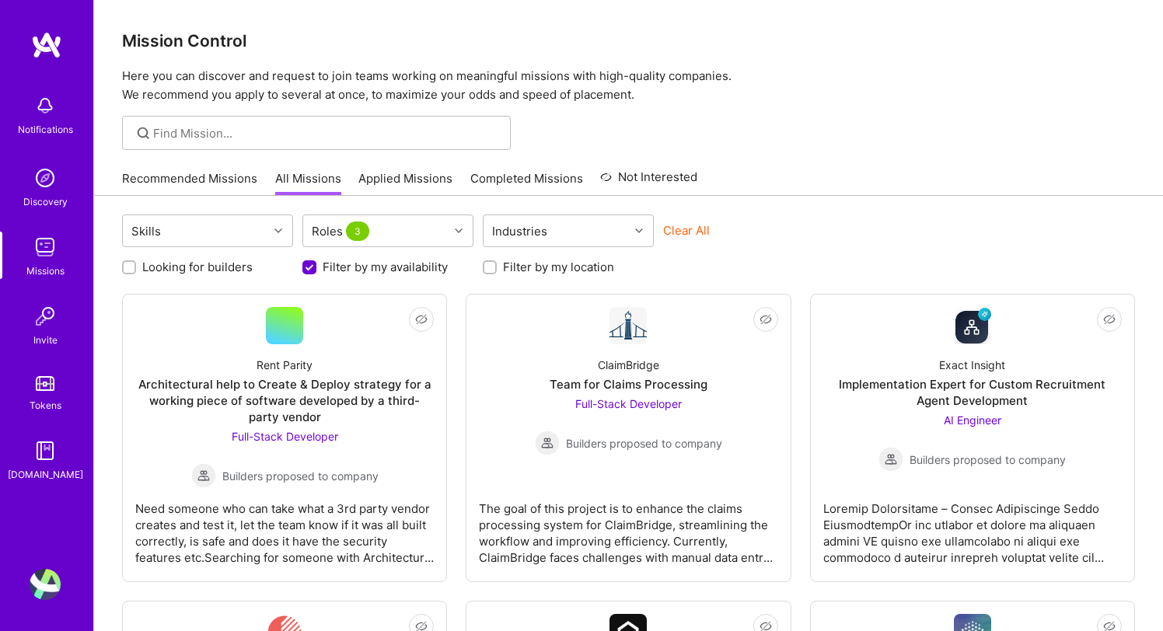
click at [363, 266] on label "Filter by my availability" at bounding box center [385, 267] width 125 height 16
click at [318, 266] on input "Filter by my availability" at bounding box center [311, 268] width 14 height 14
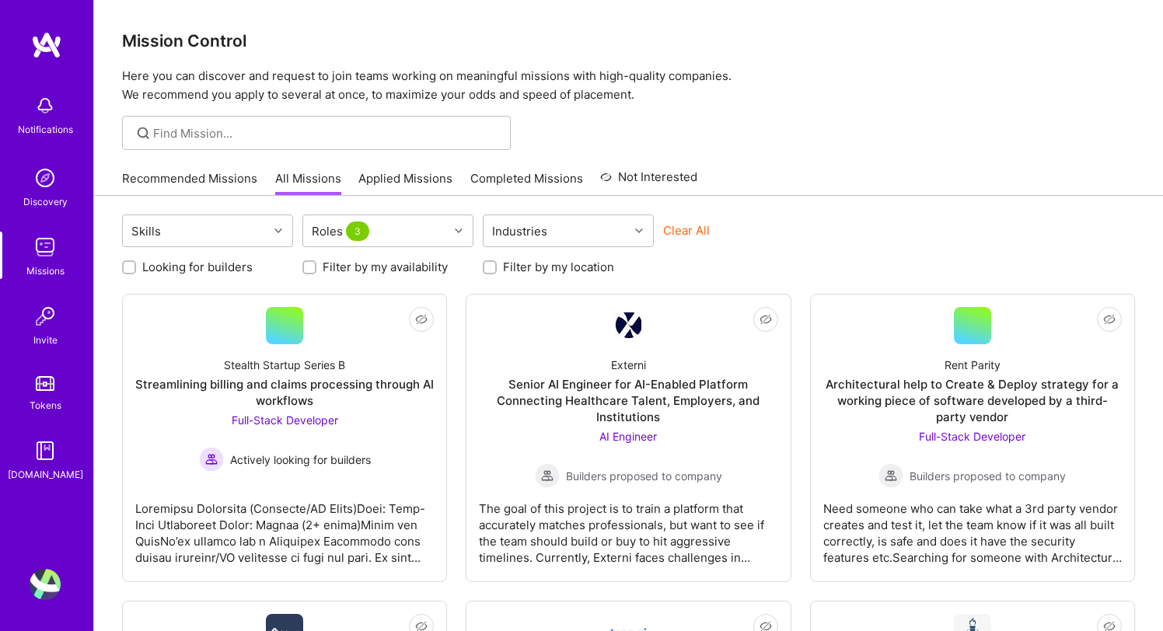
scroll to position [1, 0]
click at [368, 266] on label "Filter by my availability" at bounding box center [385, 267] width 125 height 16
click at [316, 266] on input "Filter by my availability" at bounding box center [310, 267] width 11 height 11
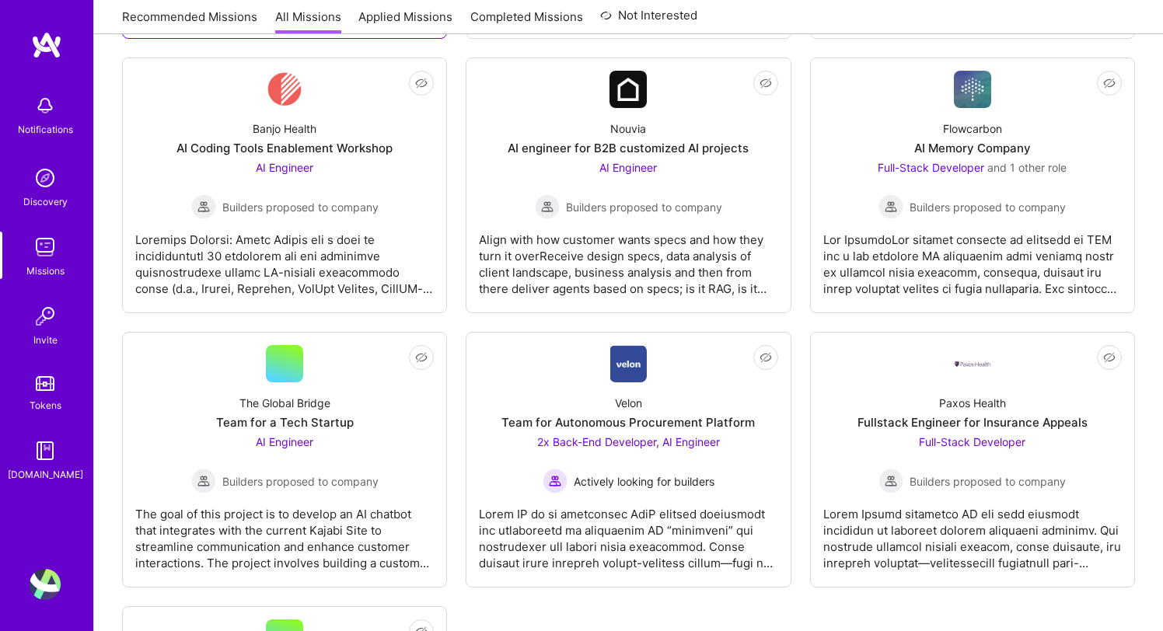
scroll to position [0, 0]
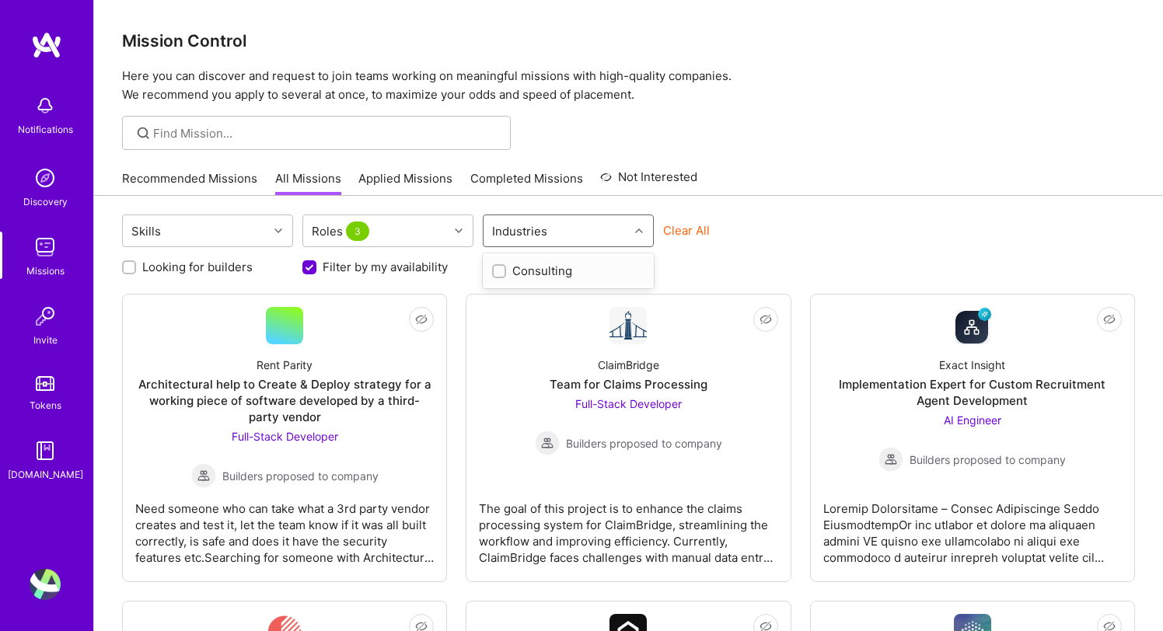
click at [539, 230] on div "Industries" at bounding box center [519, 231] width 63 height 23
drag, startPoint x: 357, startPoint y: 267, endPoint x: 326, endPoint y: 267, distance: 30.3
click at [357, 267] on label "Filter by my availability" at bounding box center [385, 267] width 125 height 16
click at [318, 267] on input "Filter by my availability" at bounding box center [311, 268] width 14 height 14
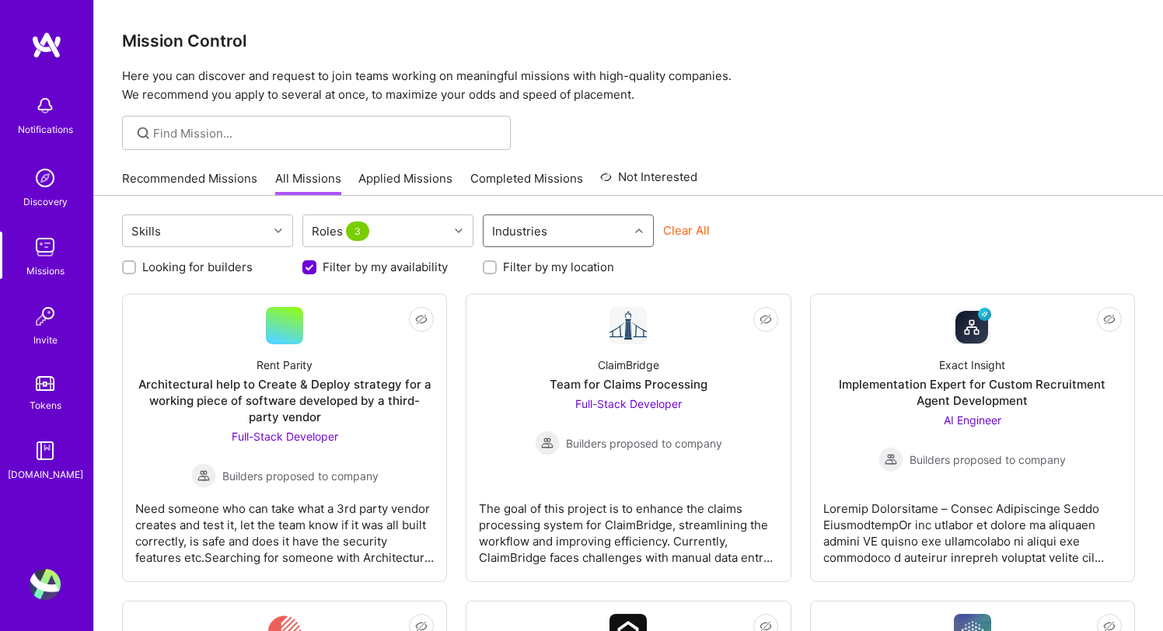
checkbox input "false"
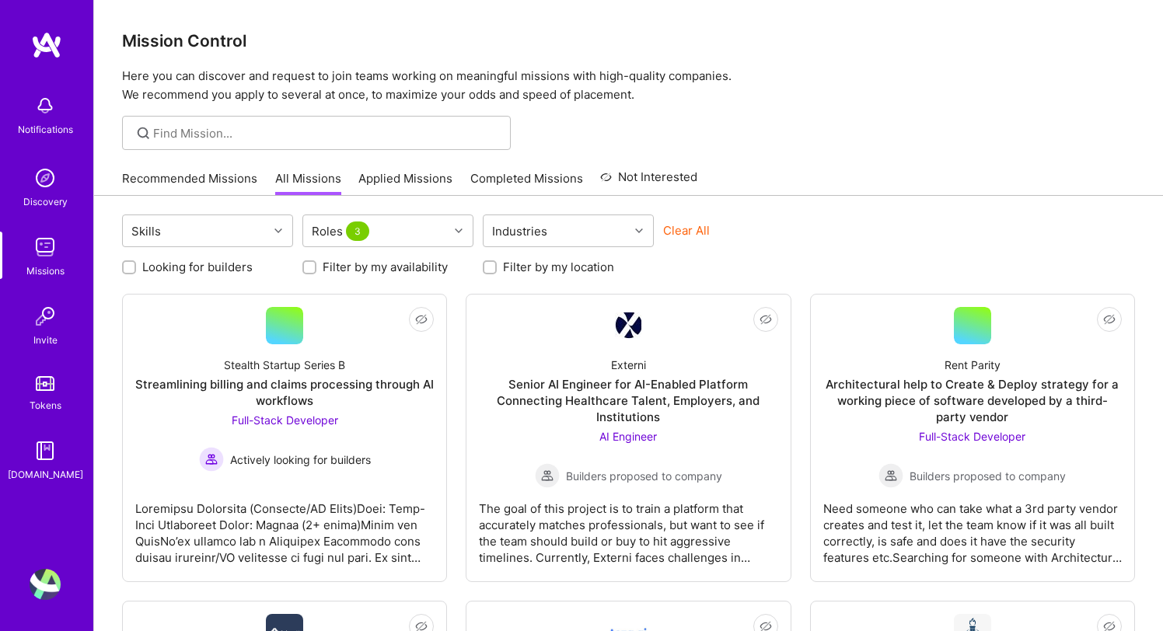
scroll to position [1, 0]
click at [168, 268] on label "Looking for builders" at bounding box center [197, 267] width 110 height 16
click at [136, 268] on input "Looking for builders" at bounding box center [130, 268] width 11 height 11
checkbox input "true"
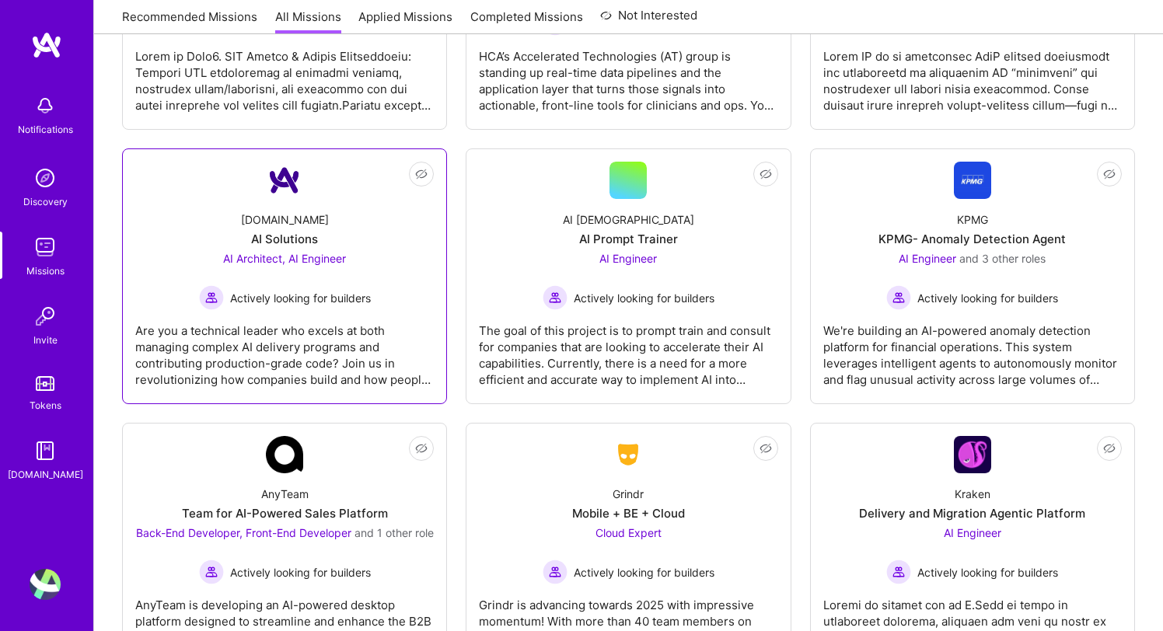
scroll to position [769, 0]
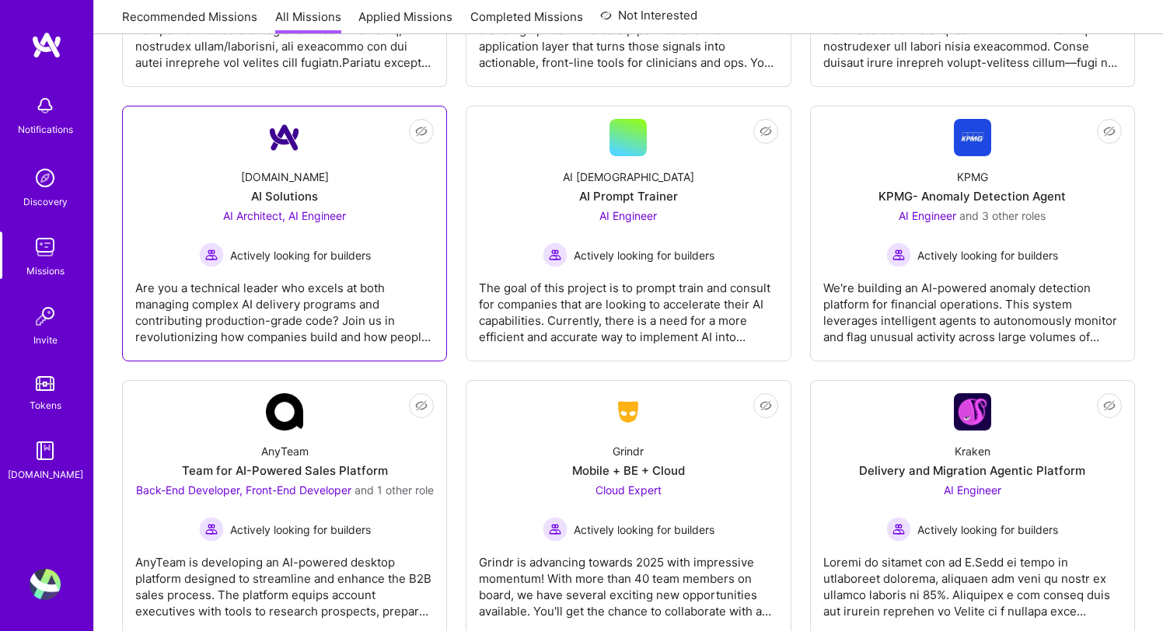
click at [309, 266] on div "Actively looking for builders" at bounding box center [285, 254] width 172 height 25
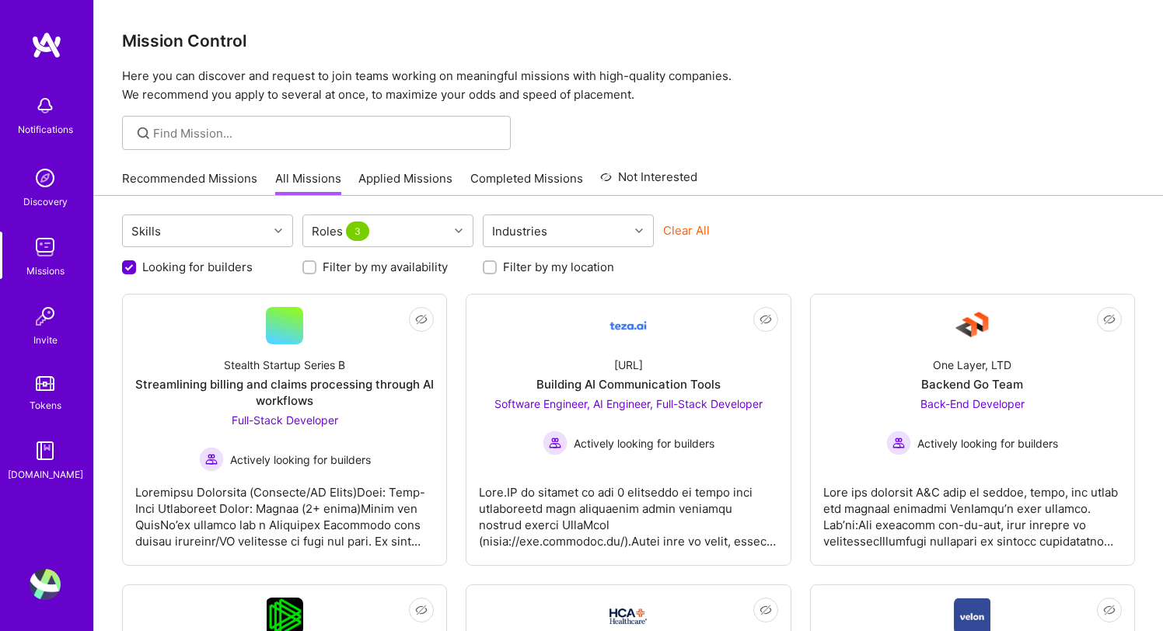
click at [353, 266] on label "Filter by my availability" at bounding box center [385, 267] width 125 height 16
click at [316, 266] on input "Filter by my availability" at bounding box center [310, 268] width 11 height 11
checkbox input "true"
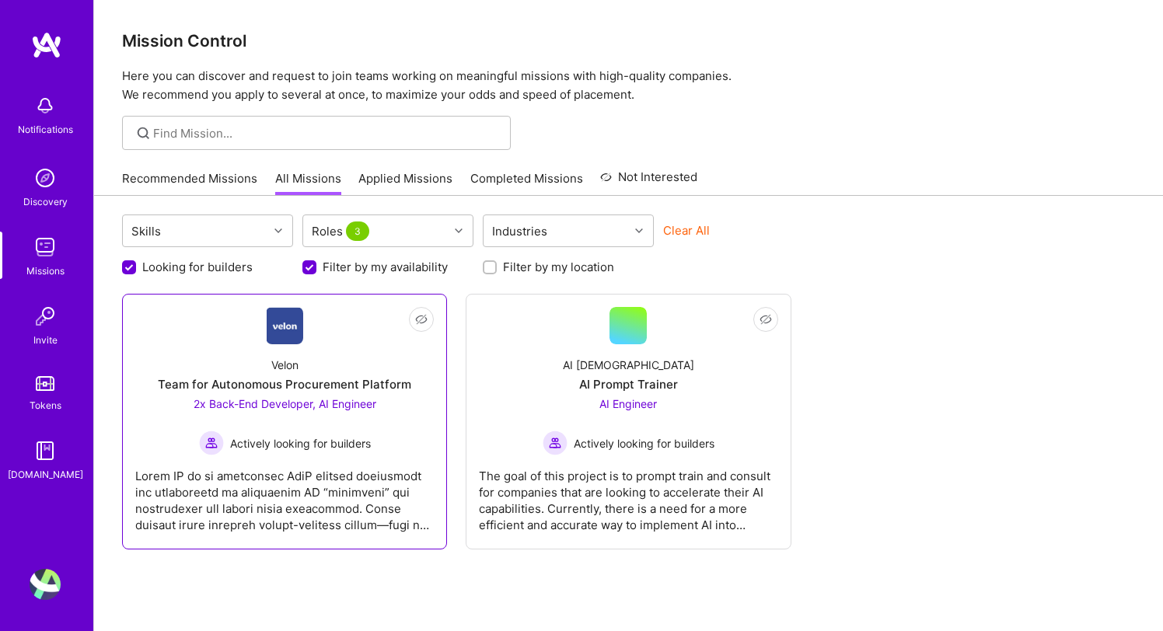
scroll to position [70, 0]
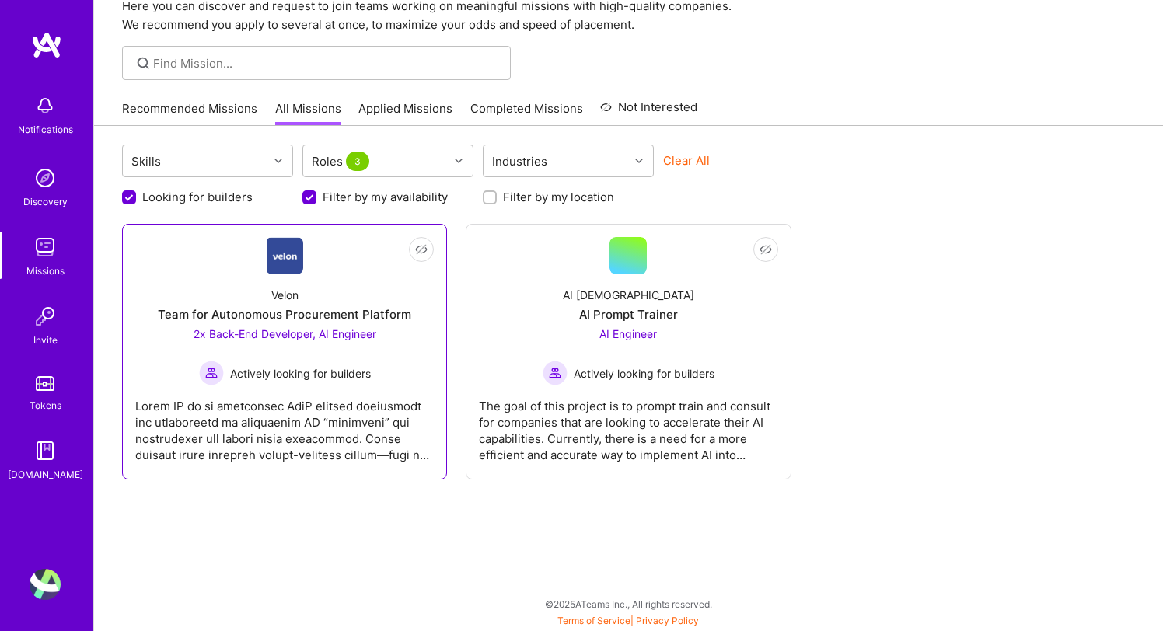
click at [355, 399] on div at bounding box center [284, 425] width 298 height 78
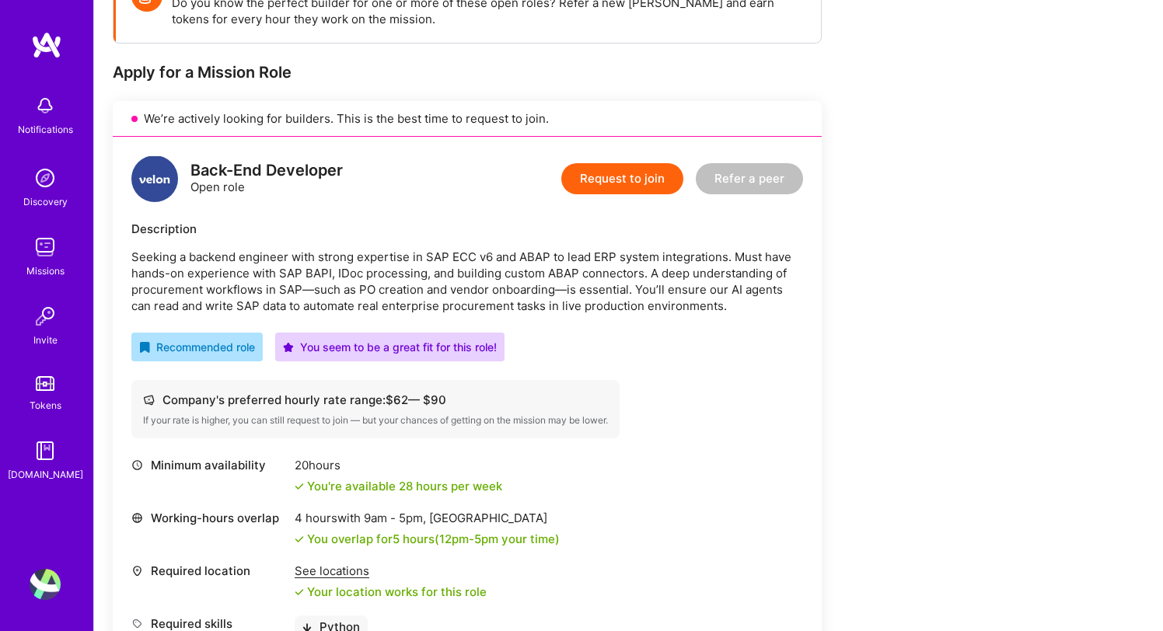
scroll to position [267, 0]
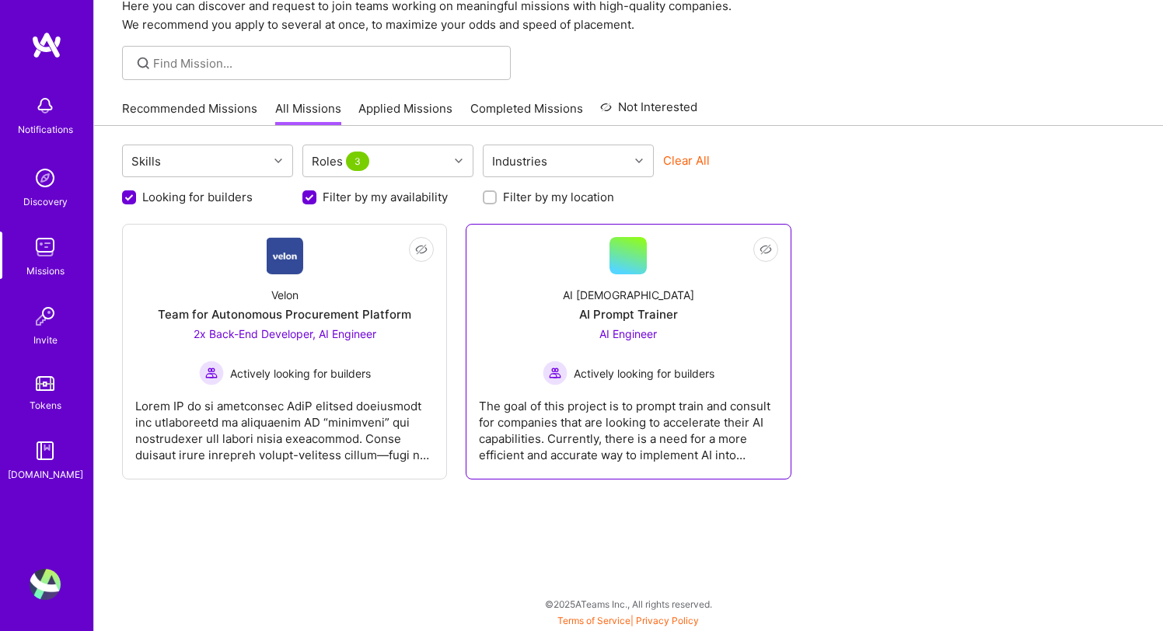
scroll to position [70, 0]
click at [588, 328] on div "AI Engineer Actively looking for builders" at bounding box center [629, 356] width 172 height 60
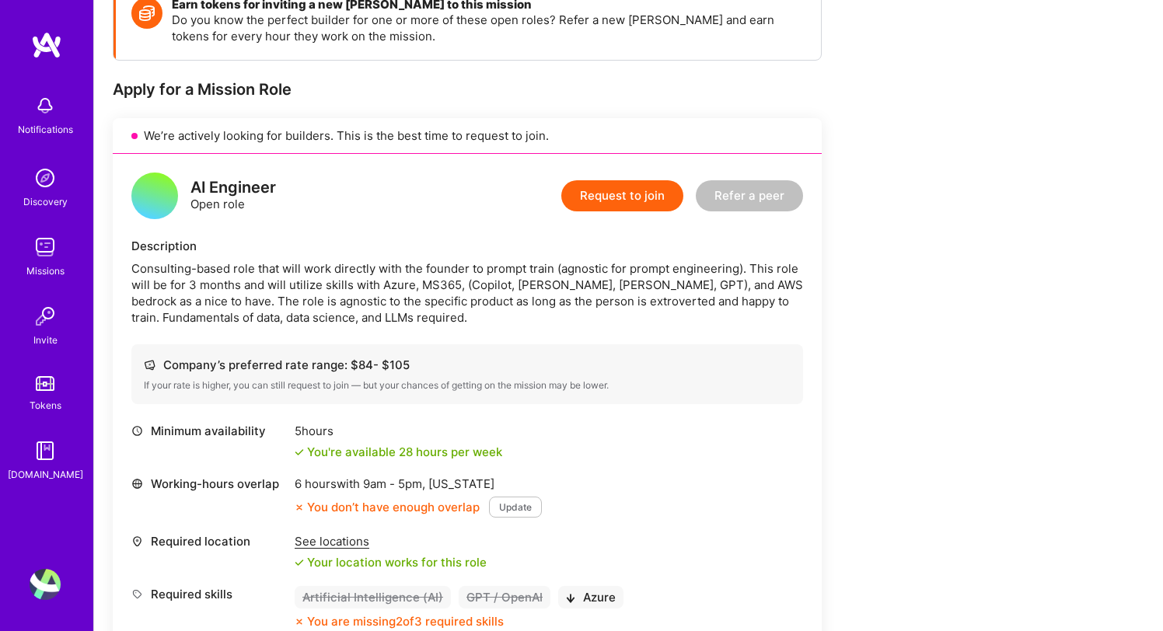
scroll to position [59, 0]
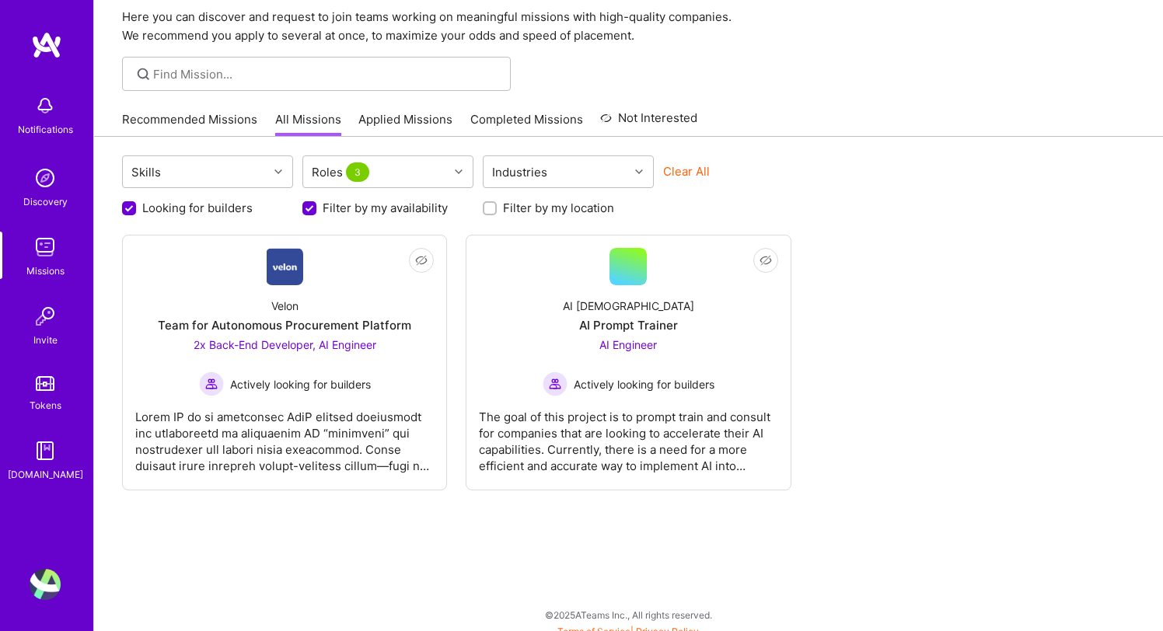
scroll to position [70, 0]
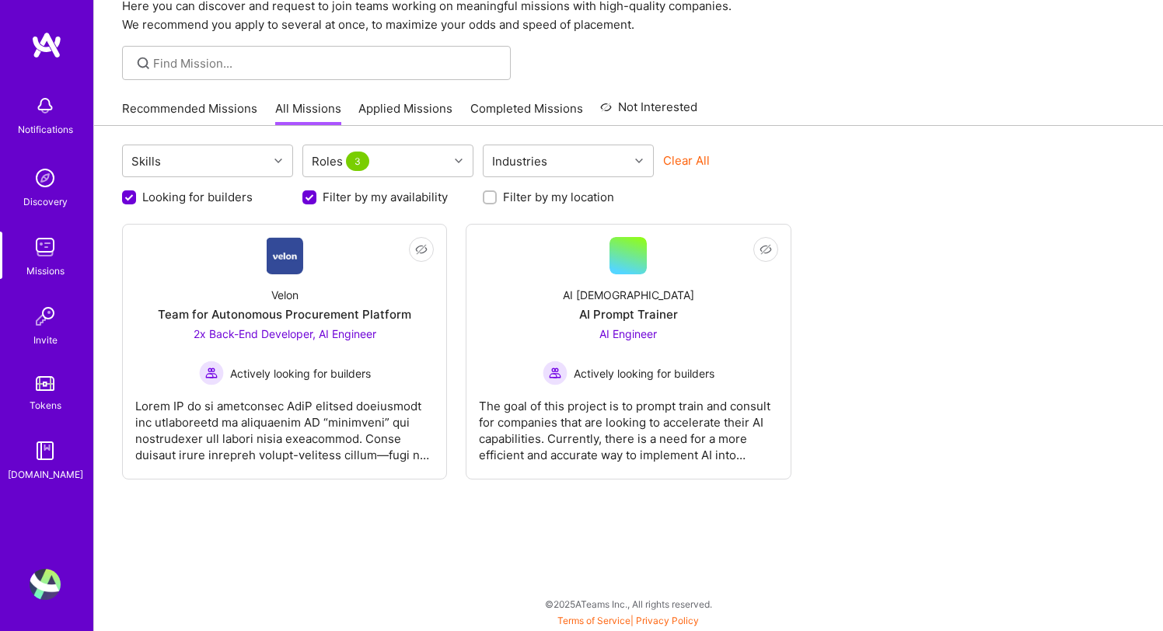
click at [212, 196] on label "Looking for builders" at bounding box center [197, 197] width 110 height 16
click at [138, 196] on input "Looking for builders" at bounding box center [131, 198] width 14 height 14
checkbox input "false"
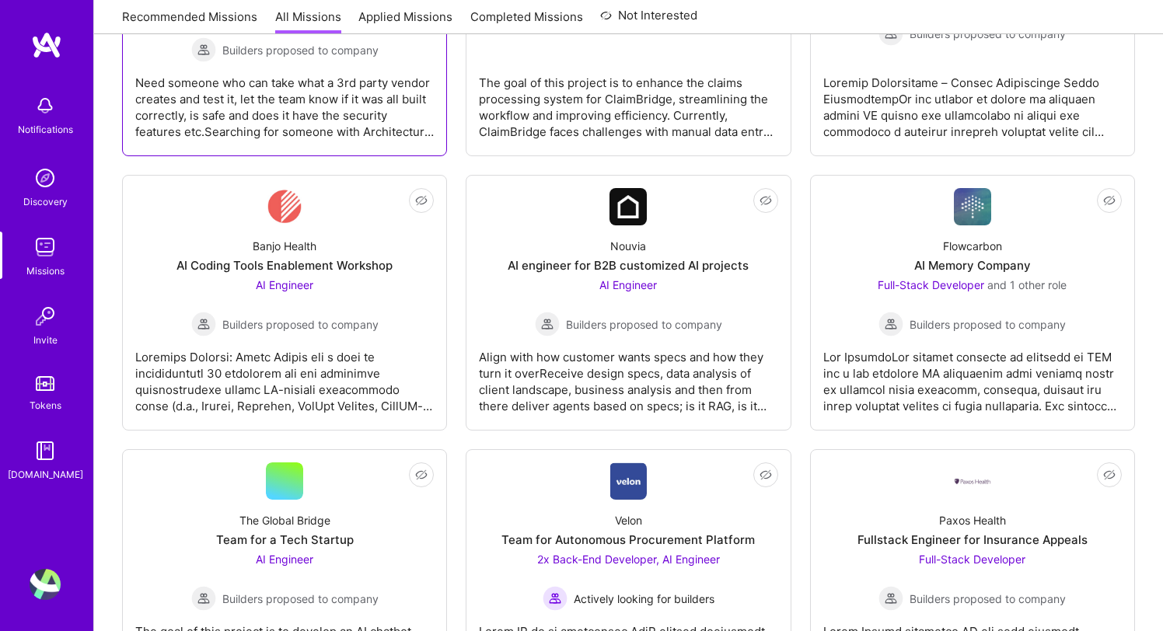
scroll to position [630, 0]
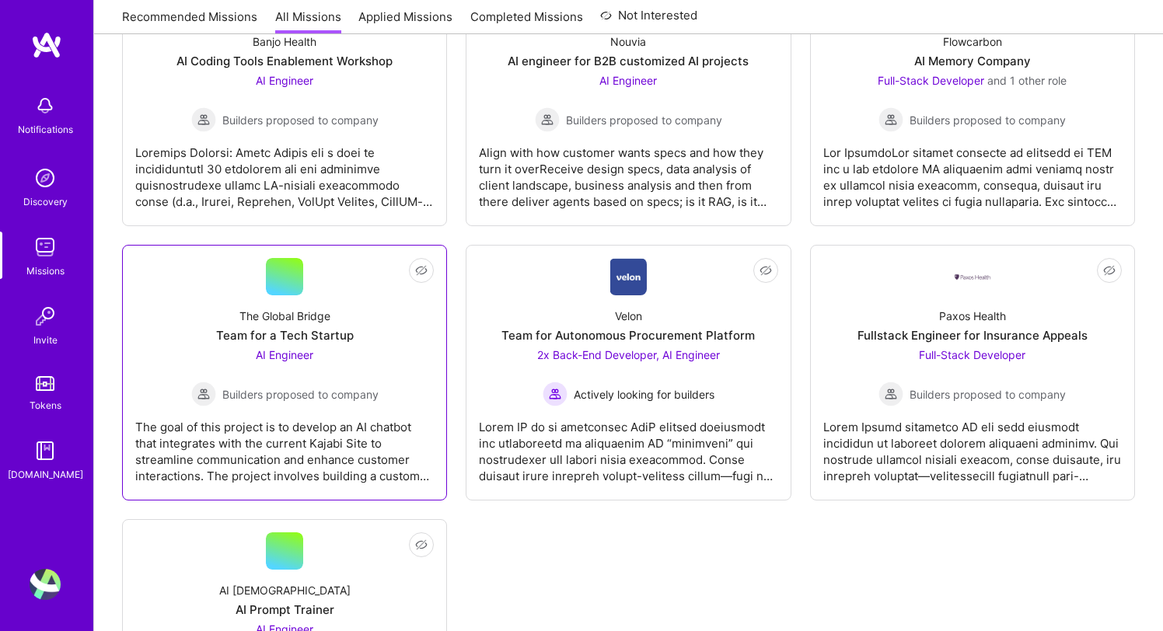
click at [357, 417] on div "The goal of this project is to develop an AI chatbot that integrates with the c…" at bounding box center [284, 445] width 298 height 78
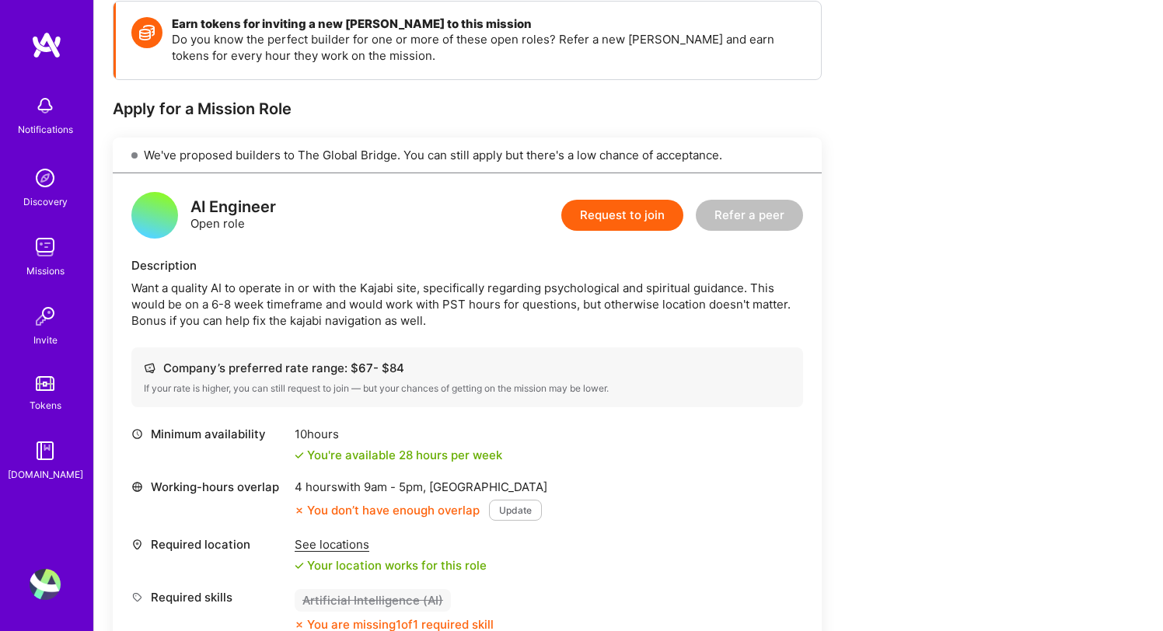
scroll to position [368, 0]
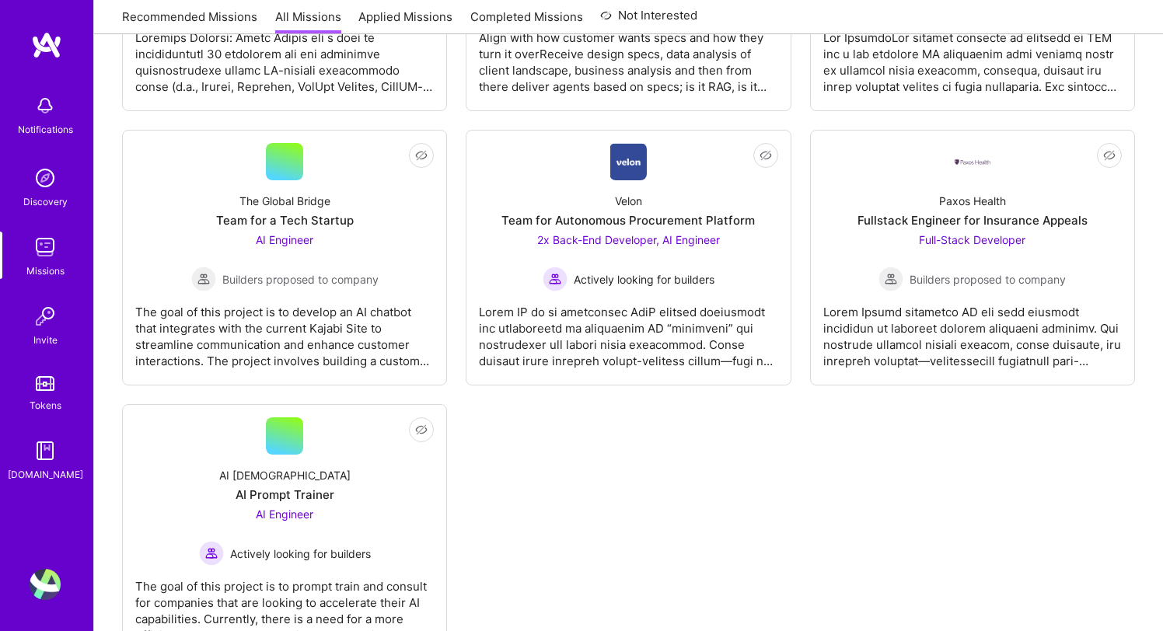
scroll to position [811, 0]
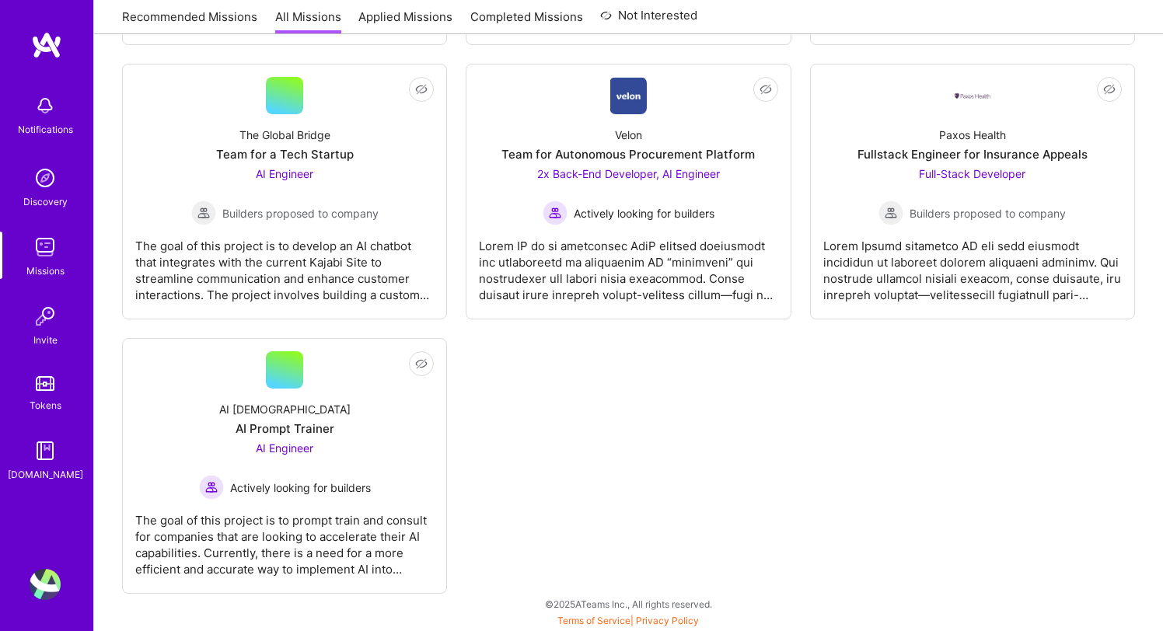
click at [357, 419] on div "AI [DEMOGRAPHIC_DATA] AI Prompt Trainer AI Engineer Actively looking for builde…" at bounding box center [284, 444] width 298 height 111
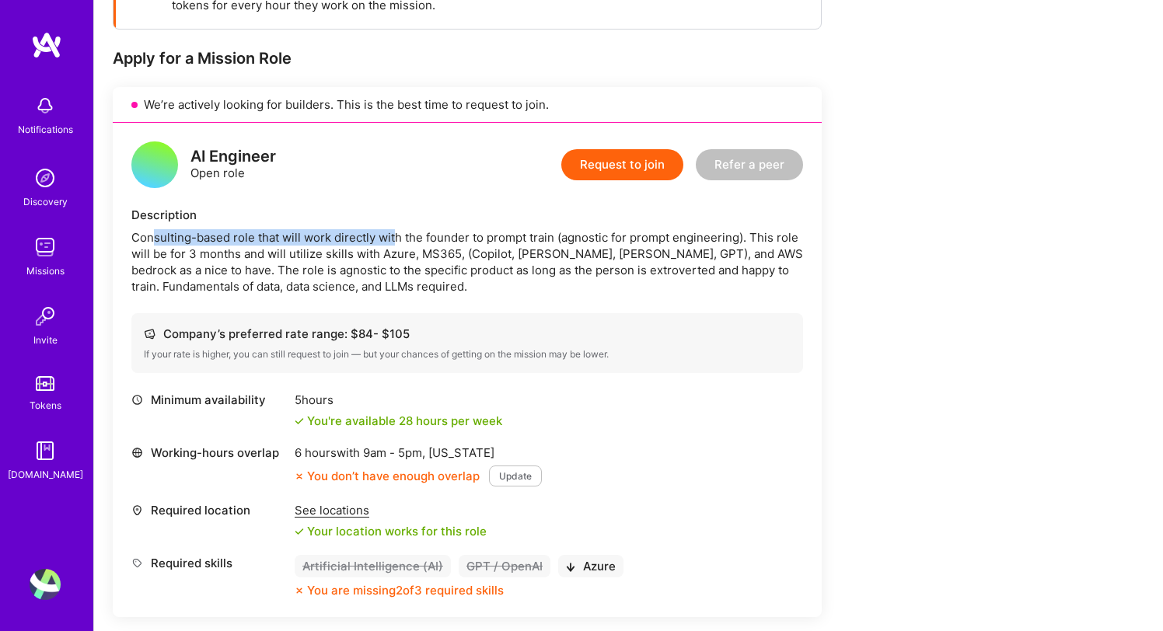
drag, startPoint x: 155, startPoint y: 236, endPoint x: 393, endPoint y: 234, distance: 237.1
click at [393, 234] on div "Consulting-based role that will work directly with the founder to prompt train …" at bounding box center [467, 261] width 672 height 65
drag, startPoint x: 214, startPoint y: 236, endPoint x: 421, endPoint y: 242, distance: 207.6
click at [421, 242] on div "Consulting-based role that will work directly with the founder to prompt train …" at bounding box center [467, 261] width 672 height 65
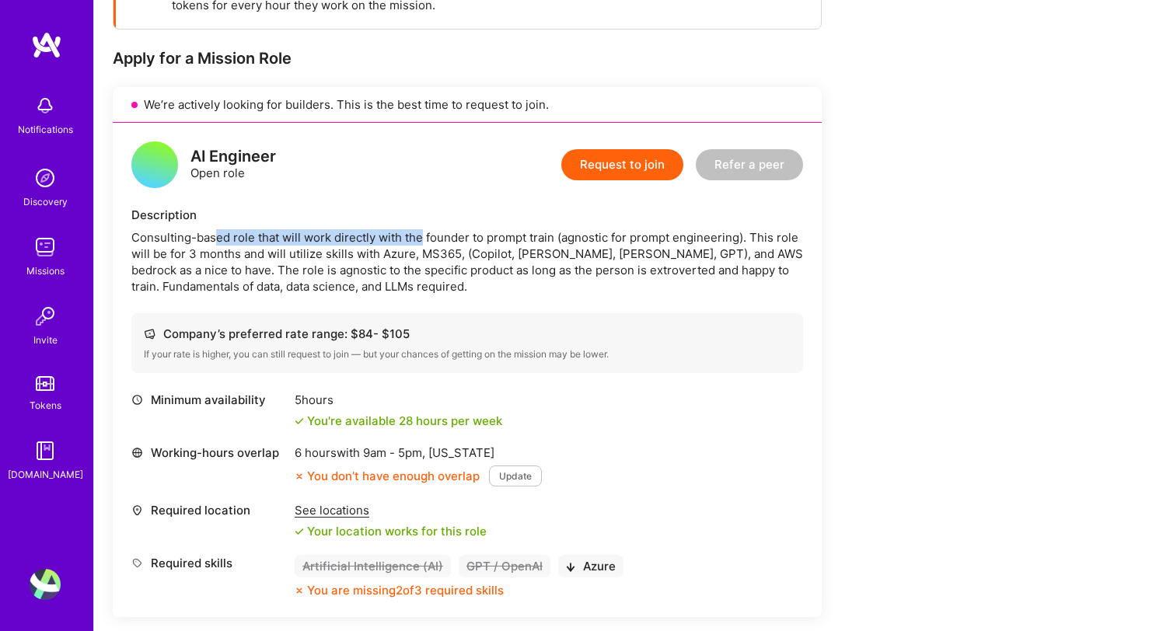
click at [421, 242] on div "Consulting-based role that will work directly with the founder to prompt train …" at bounding box center [467, 261] width 672 height 65
